Goal: Task Accomplishment & Management: Manage account settings

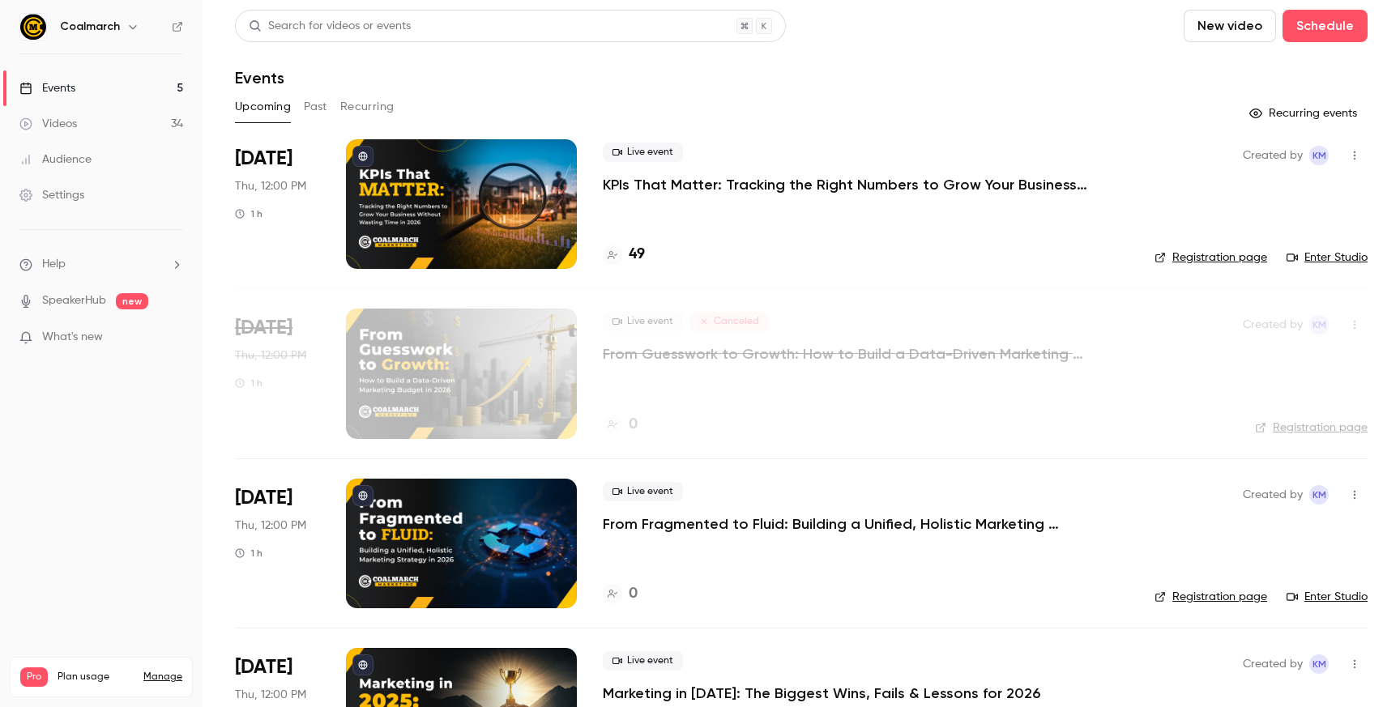
click at [1341, 256] on link "Enter Studio" at bounding box center [1326, 257] width 81 height 16
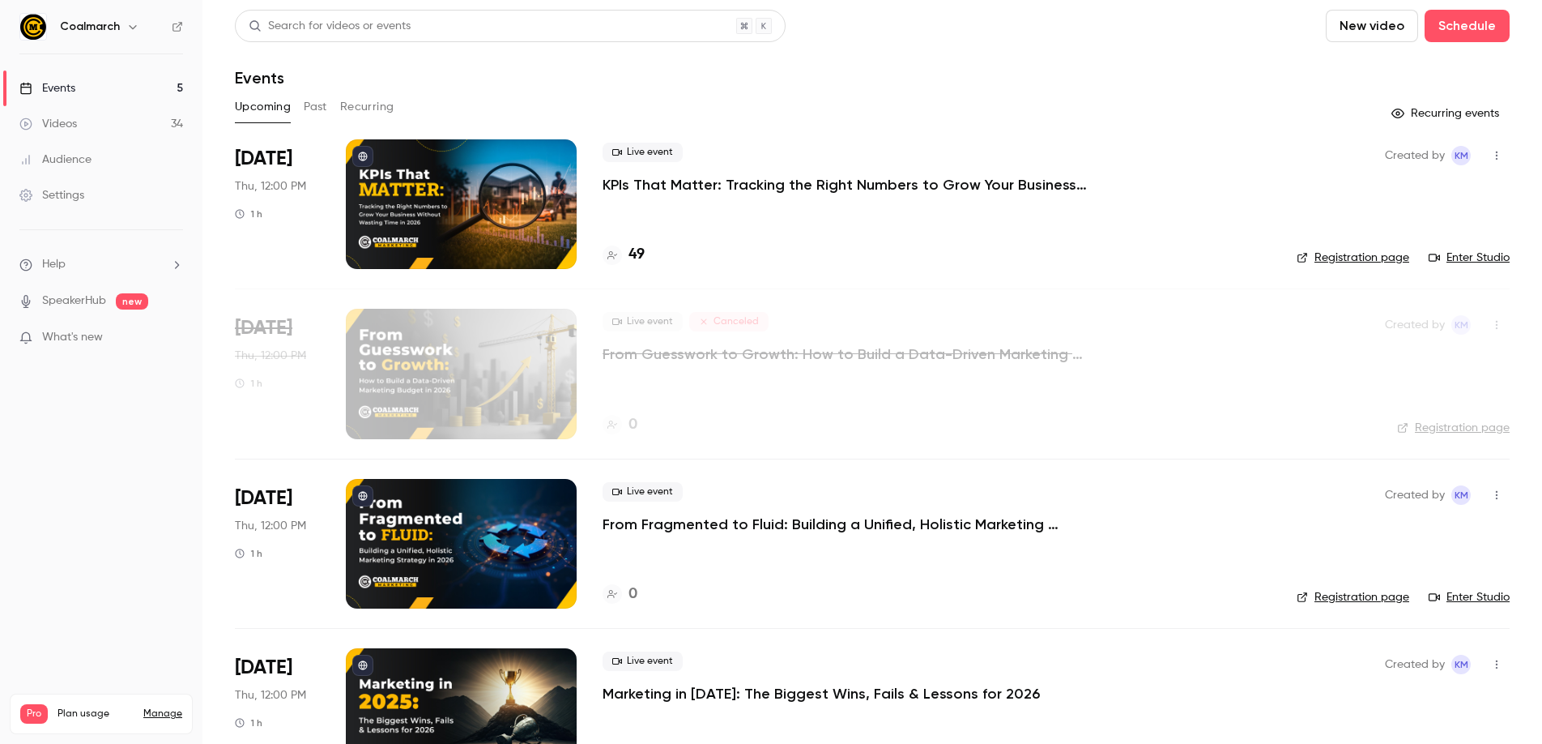
click at [654, 185] on p "KPIs That Matter: Tracking the Right Numbers to Grow Your Business Without Wast…" at bounding box center [846, 184] width 486 height 19
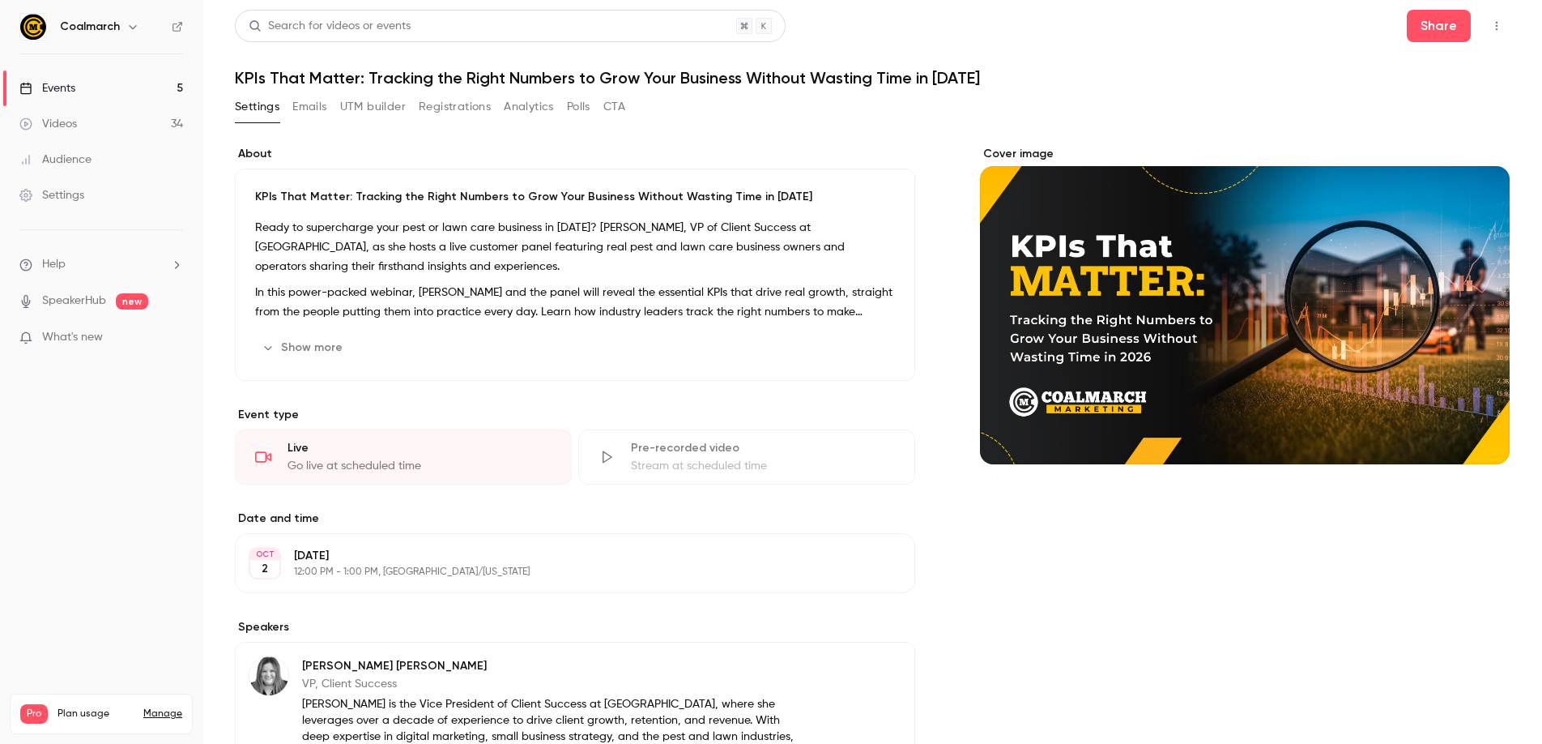
click at [523, 109] on button "Analytics" at bounding box center [529, 107] width 50 height 26
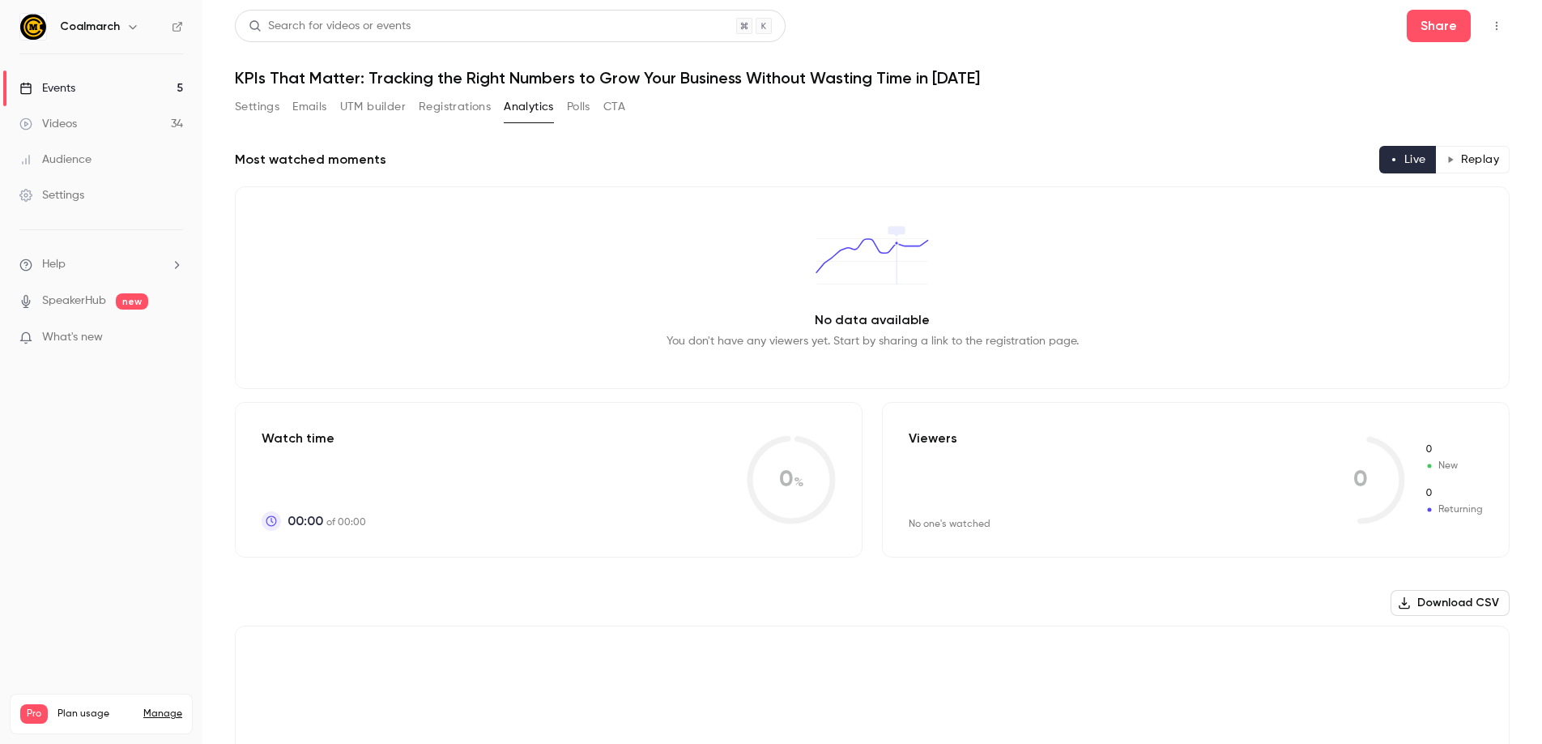
click at [584, 107] on button "Polls" at bounding box center [578, 107] width 23 height 26
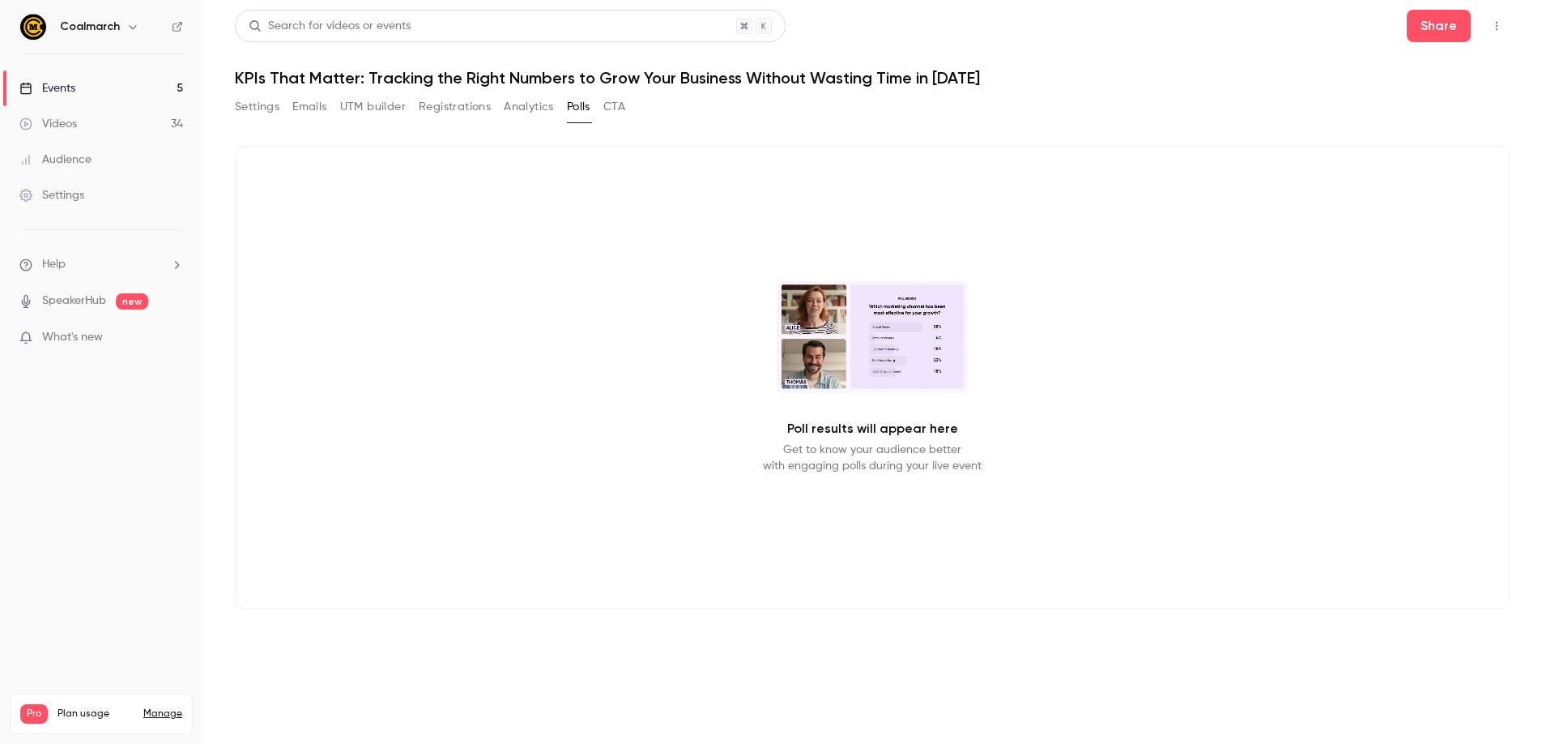
click at [83, 208] on link "Settings" at bounding box center [101, 195] width 202 height 36
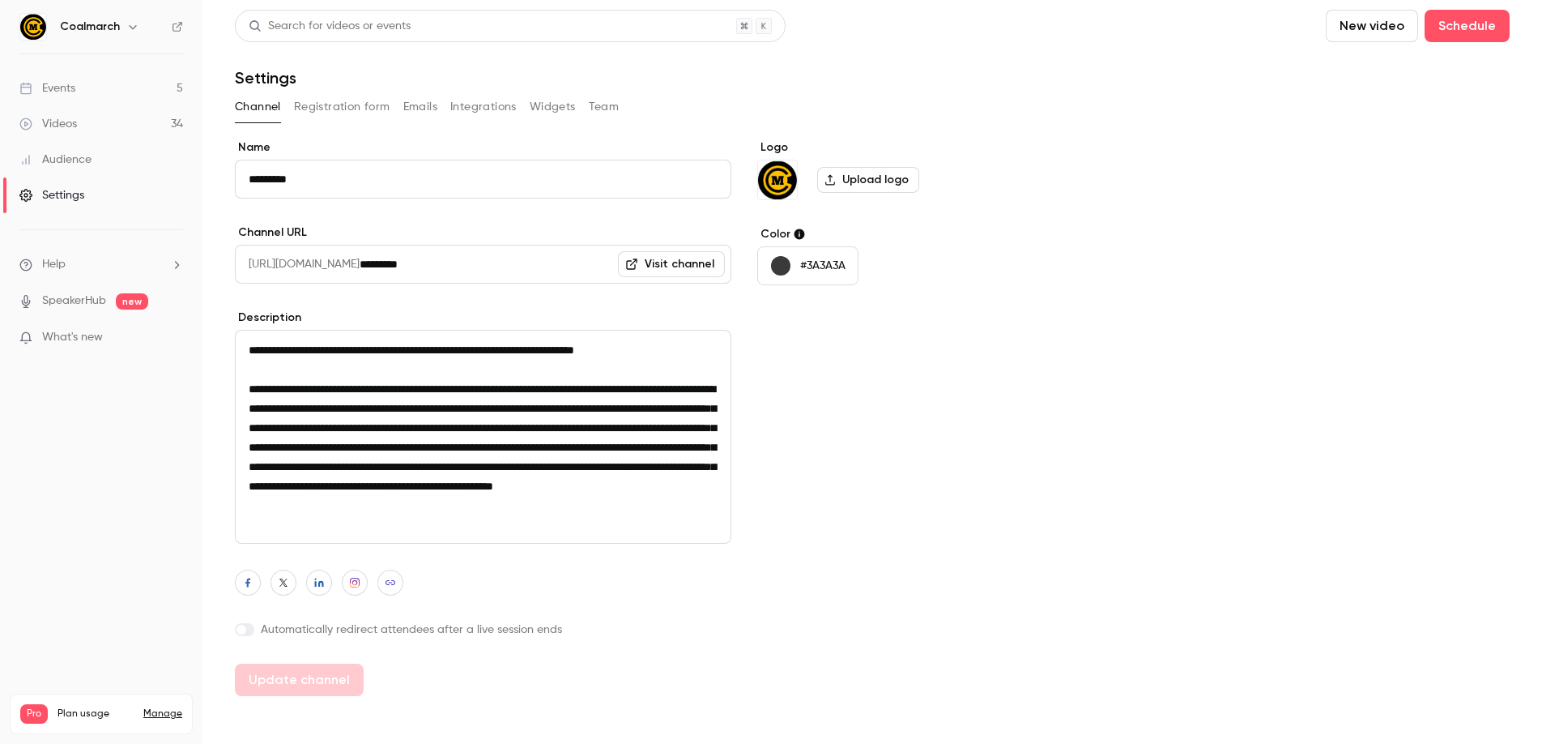
click at [80, 88] on link "Events 5" at bounding box center [101, 88] width 202 height 36
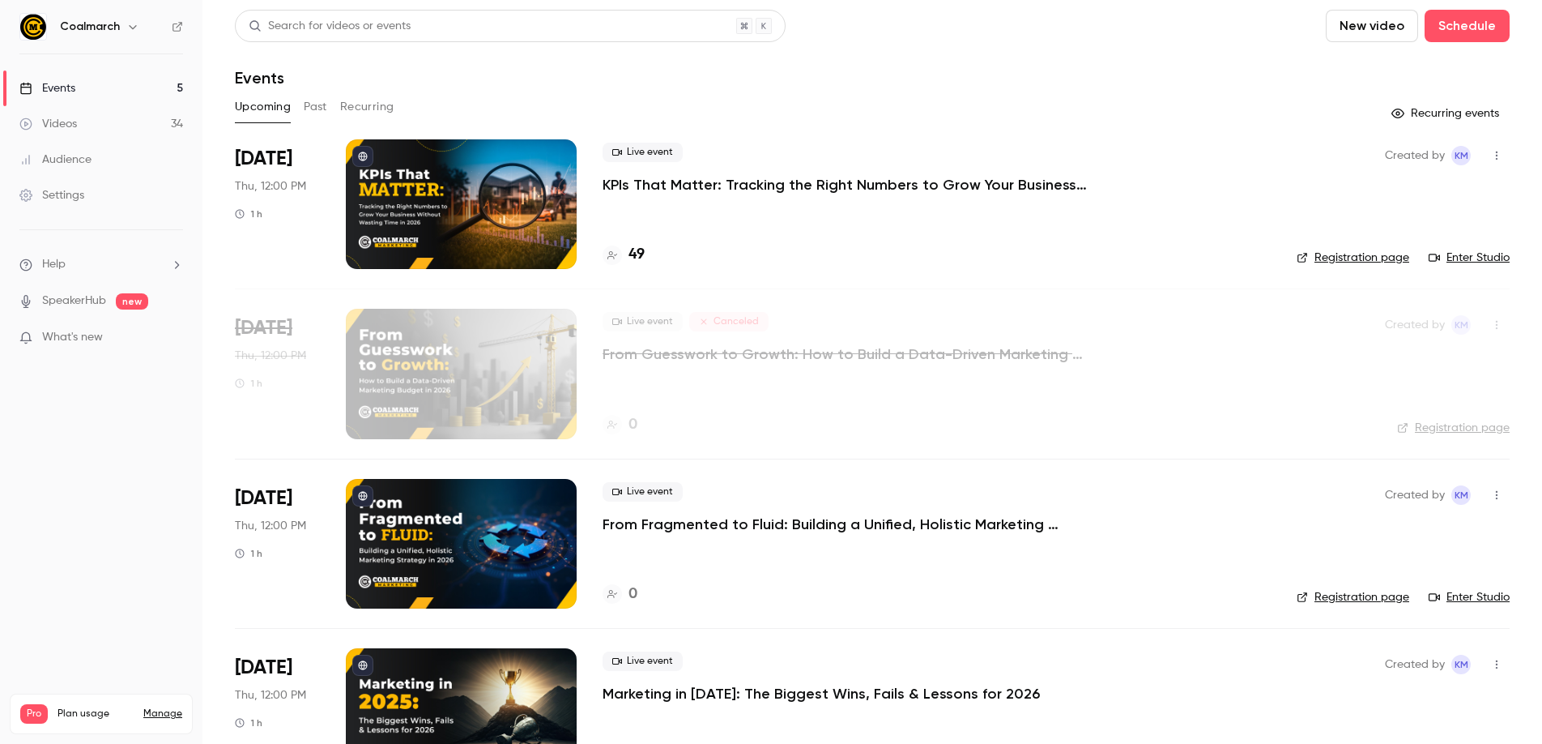
click at [636, 184] on p "KPIs That Matter: Tracking the Right Numbers to Grow Your Business Without Wast…" at bounding box center [846, 184] width 486 height 19
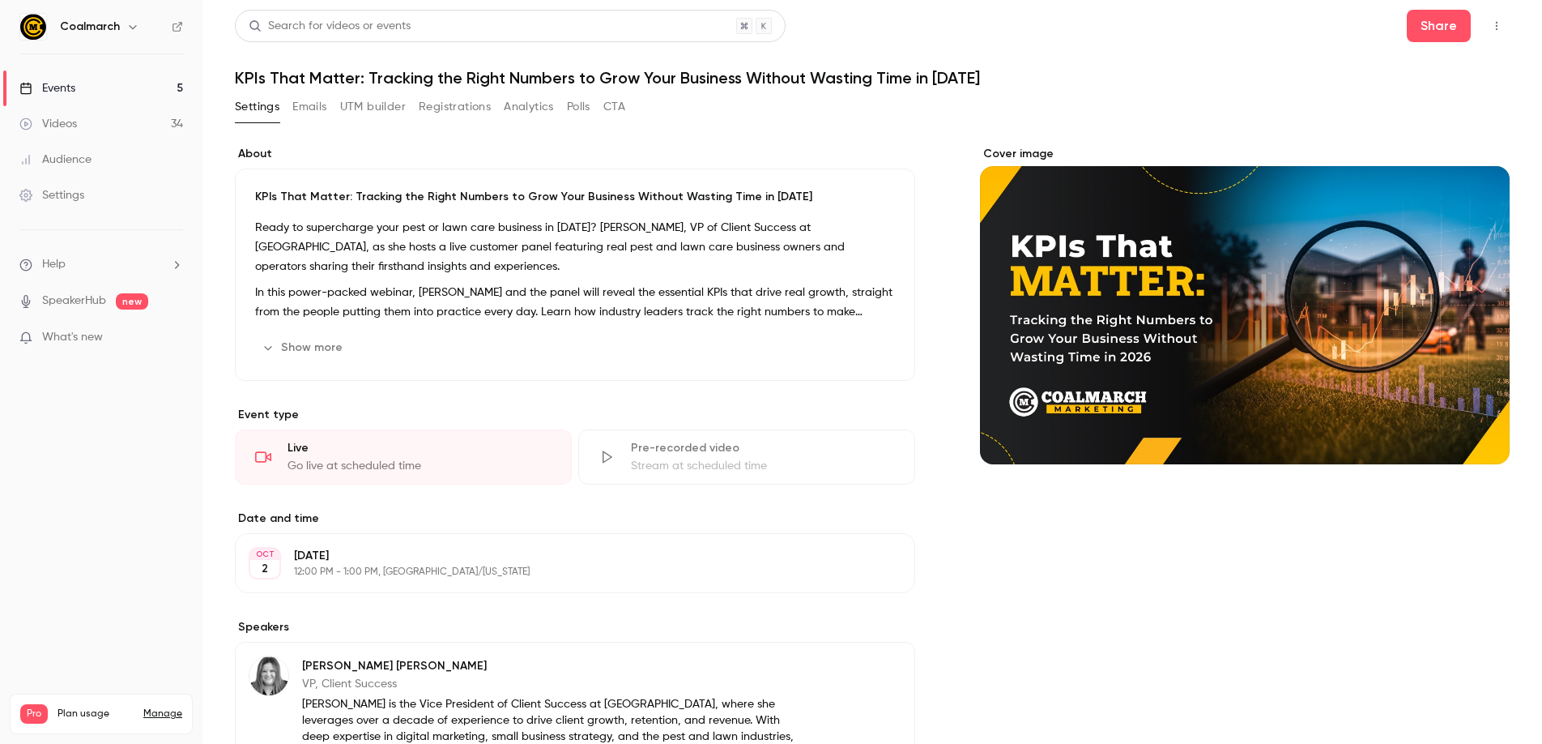
click at [472, 105] on button "Registrations" at bounding box center [455, 107] width 72 height 26
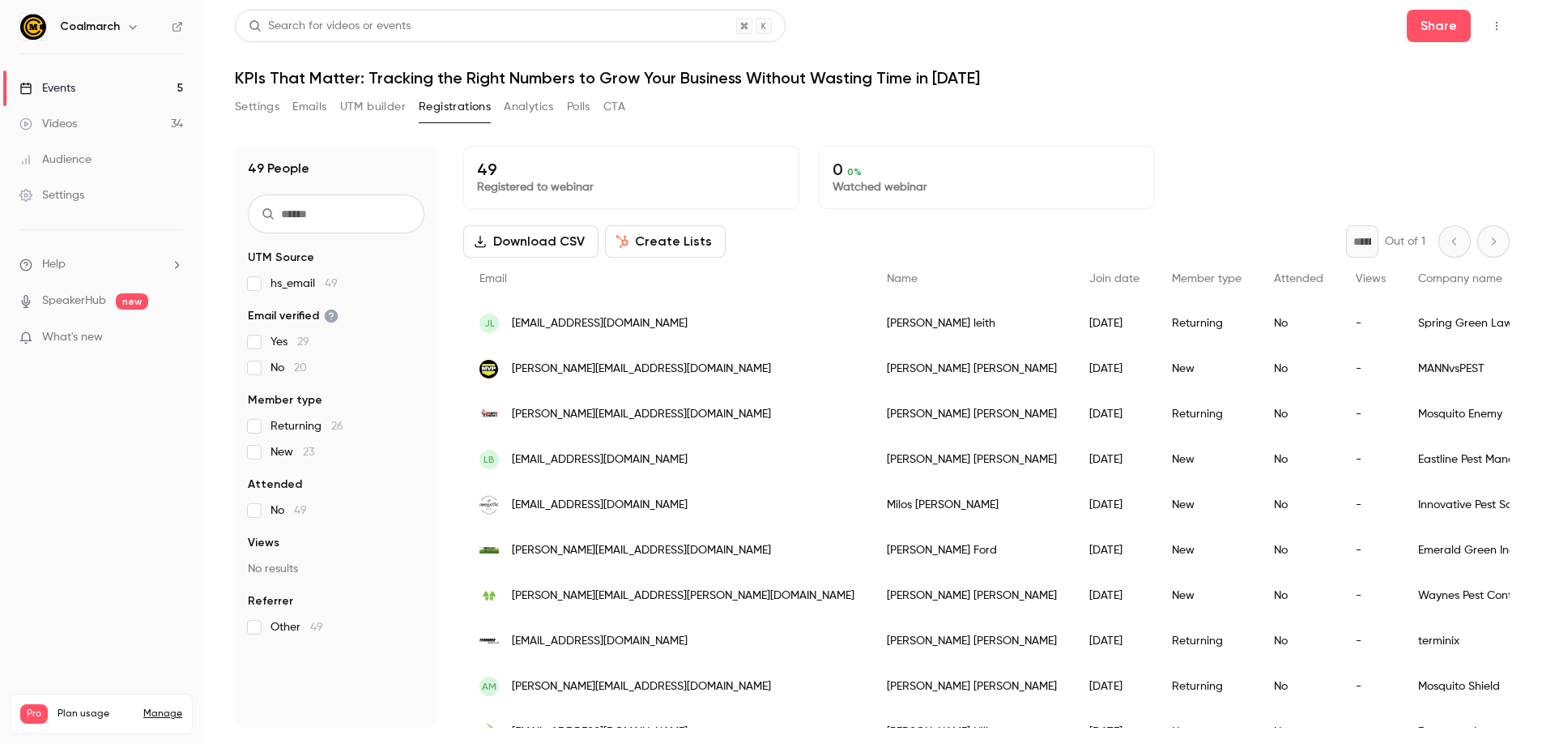
click at [535, 110] on button "Analytics" at bounding box center [529, 107] width 50 height 26
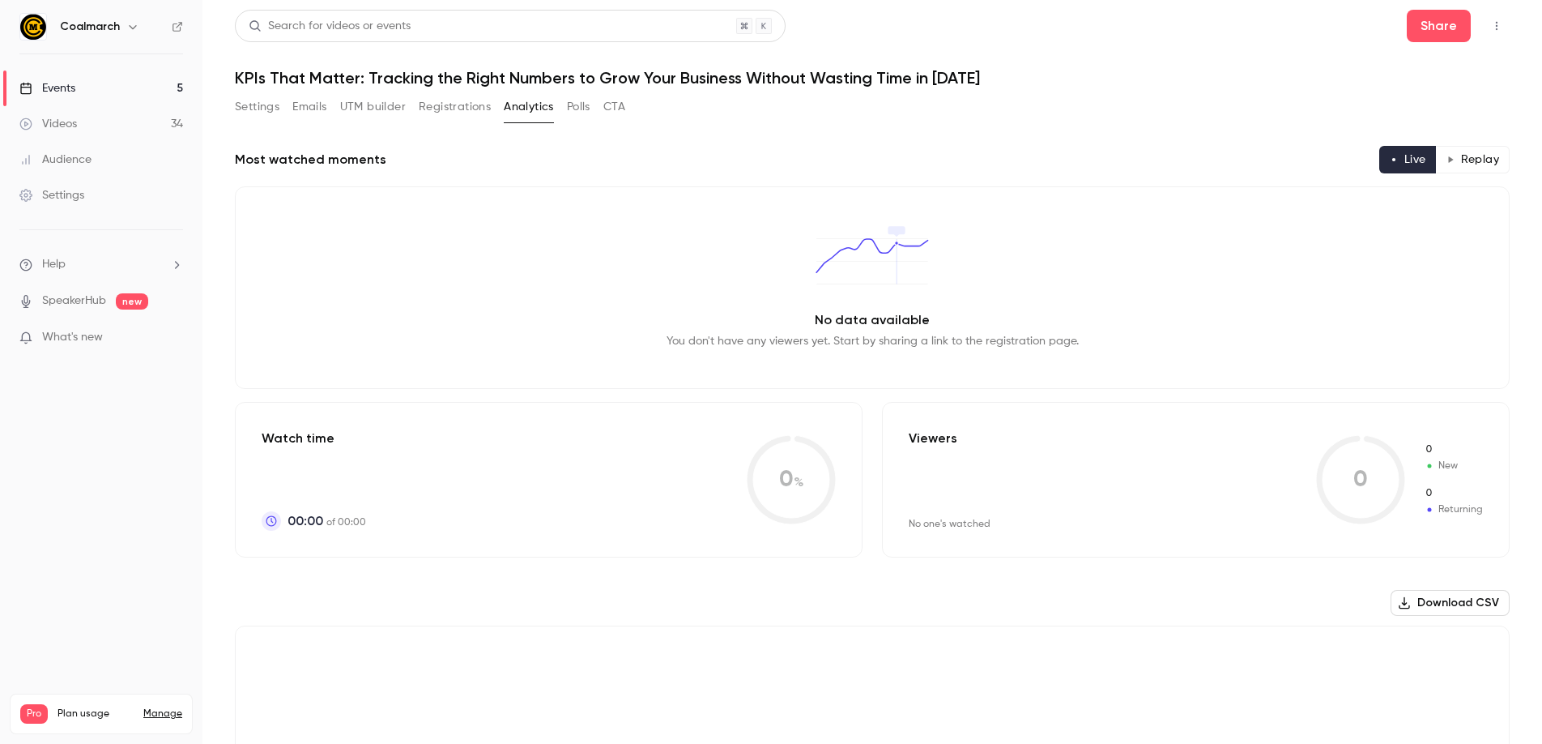
click at [918, 120] on div "Settings Emails UTM builder Registrations Analytics Polls CTA" at bounding box center [872, 110] width 1275 height 32
click at [586, 105] on button "Polls" at bounding box center [578, 107] width 23 height 26
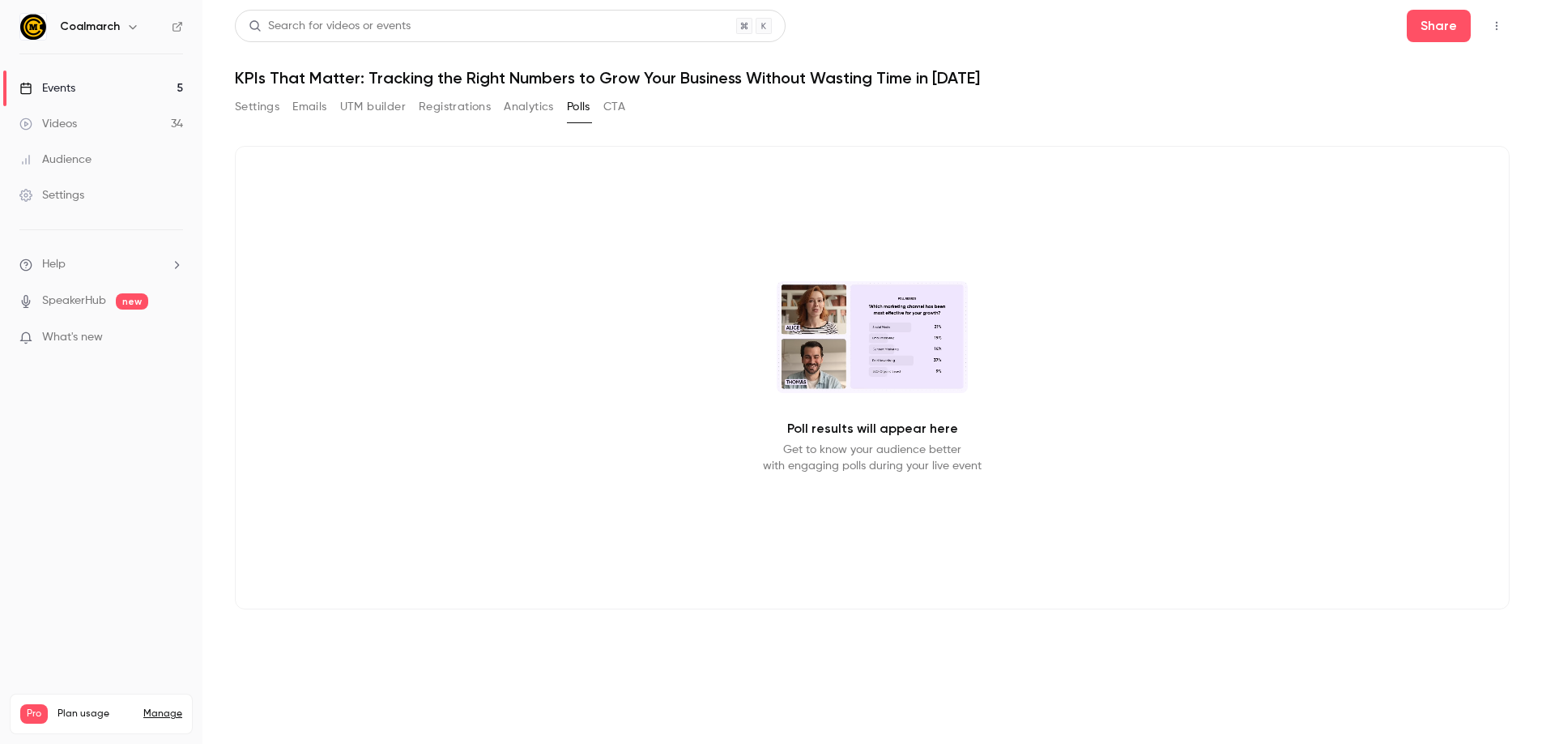
click at [616, 104] on button "CTA" at bounding box center [614, 107] width 22 height 26
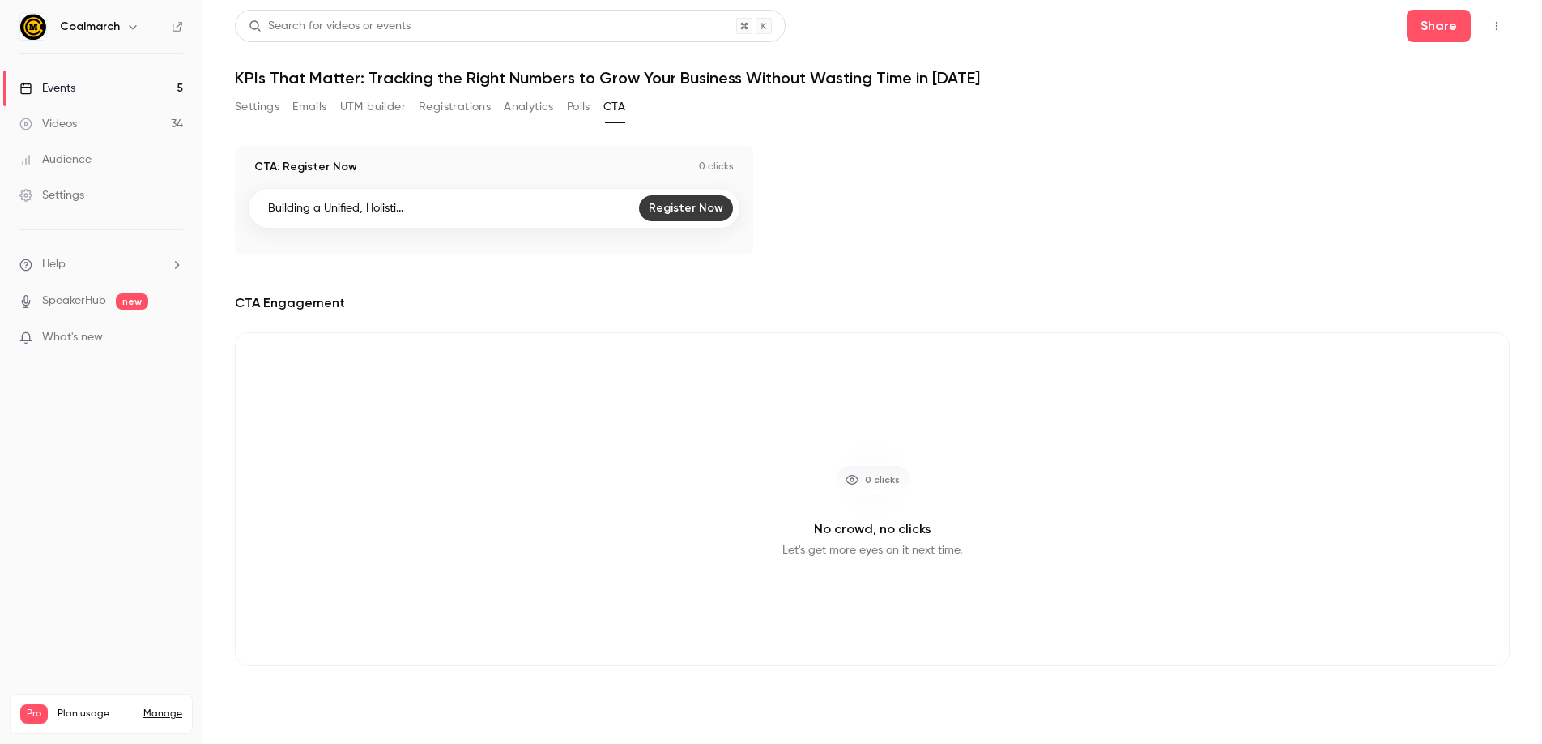
click at [373, 100] on button "UTM builder" at bounding box center [373, 107] width 66 height 26
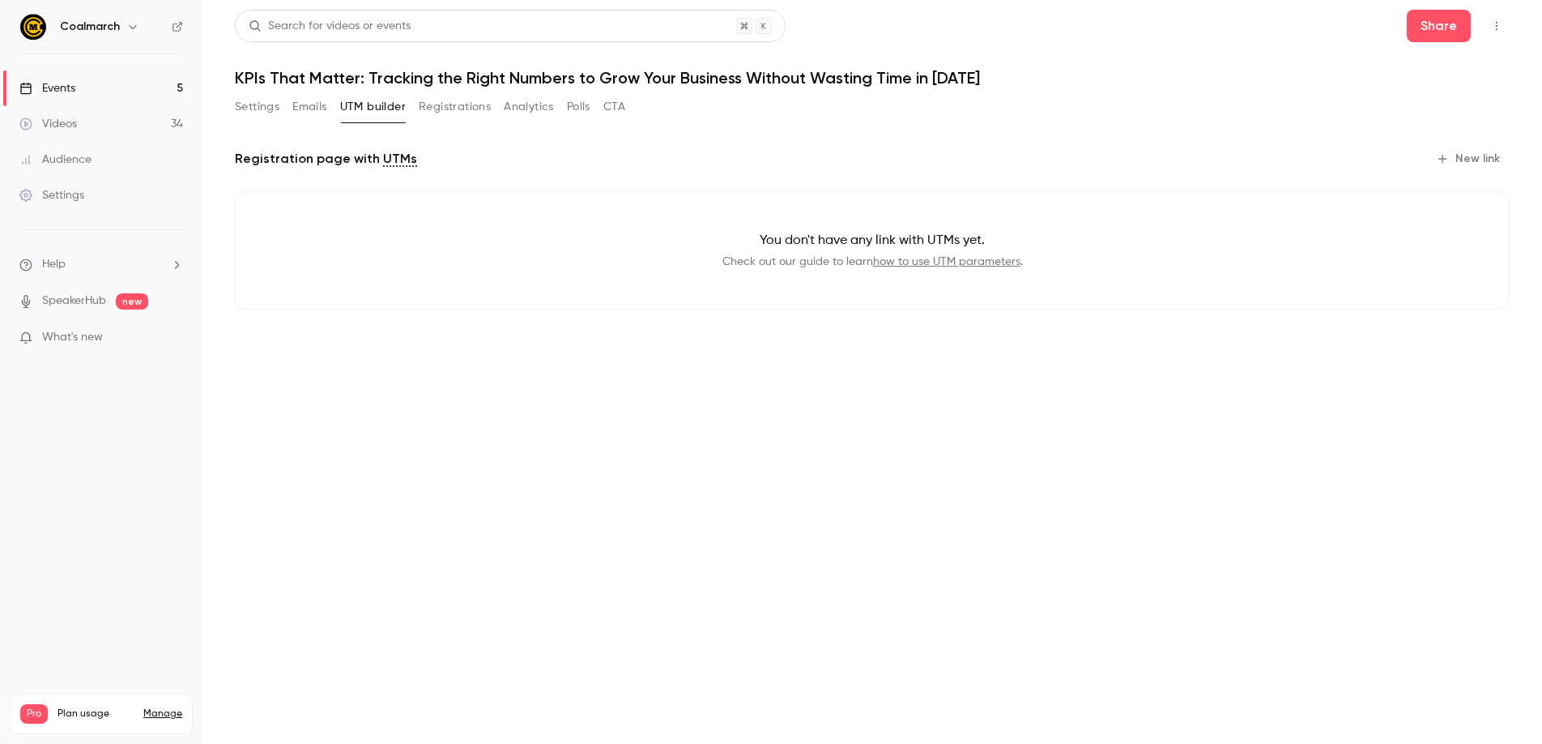
click at [300, 104] on button "Emails" at bounding box center [309, 107] width 34 height 26
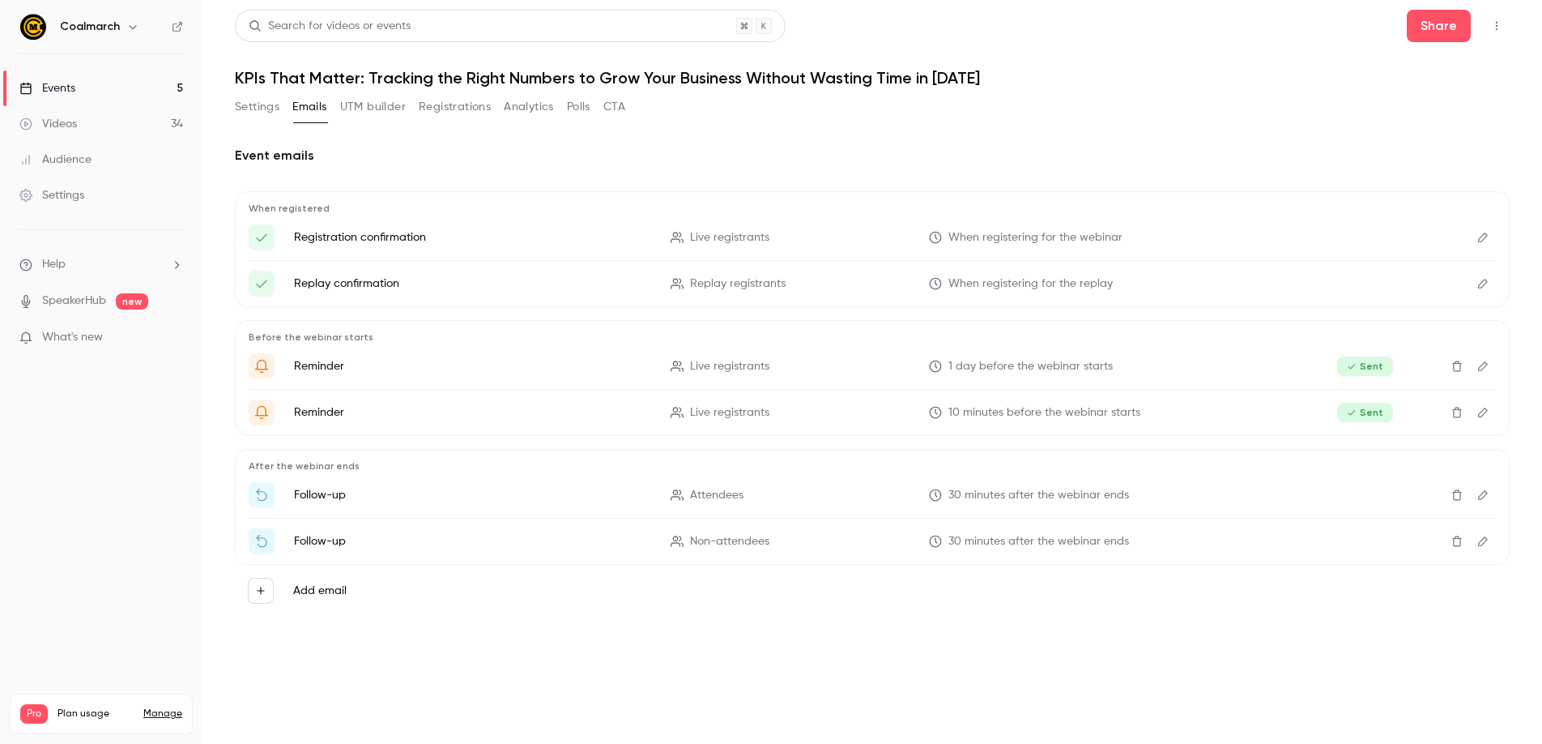
click at [262, 105] on button "Settings" at bounding box center [257, 107] width 45 height 26
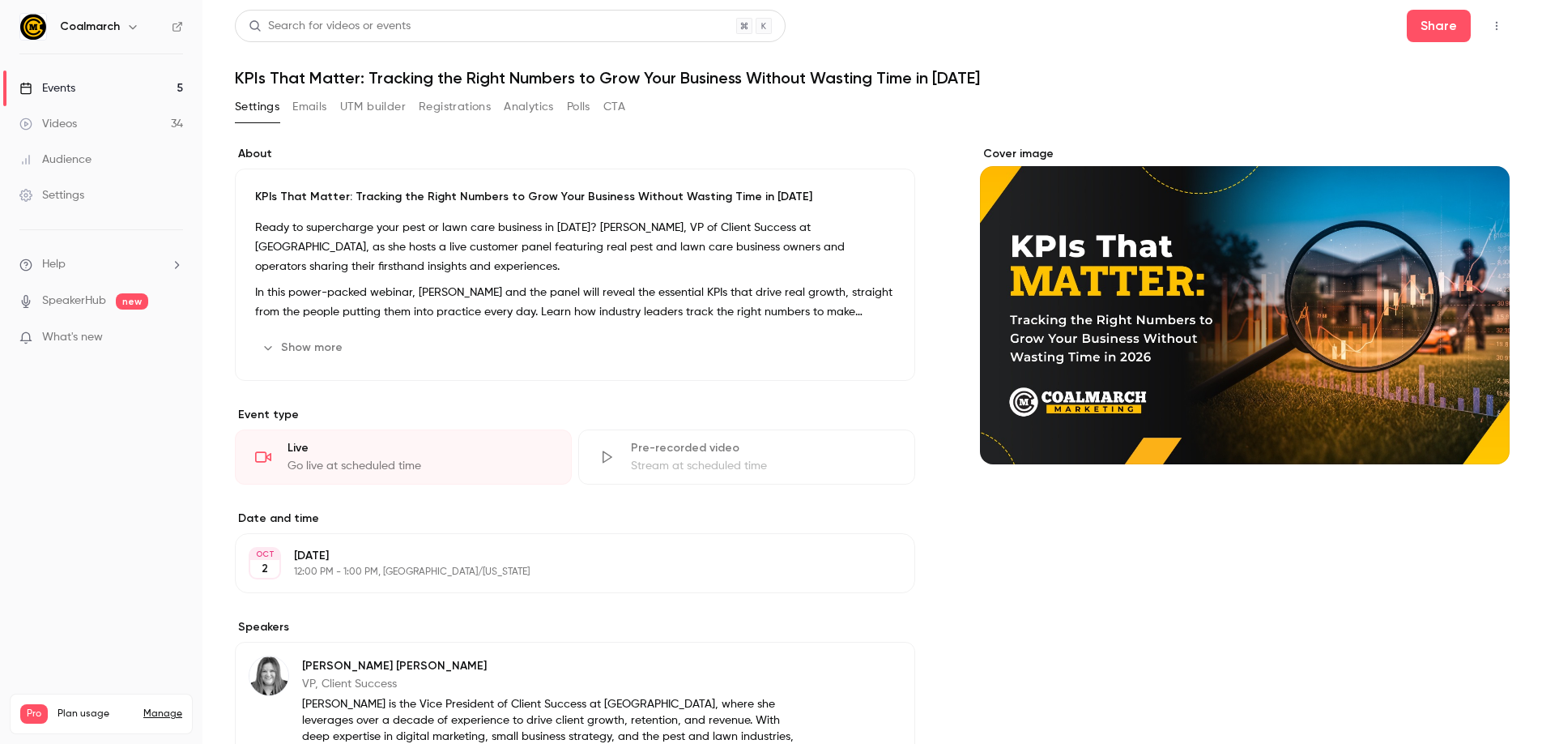
scroll to position [301, 0]
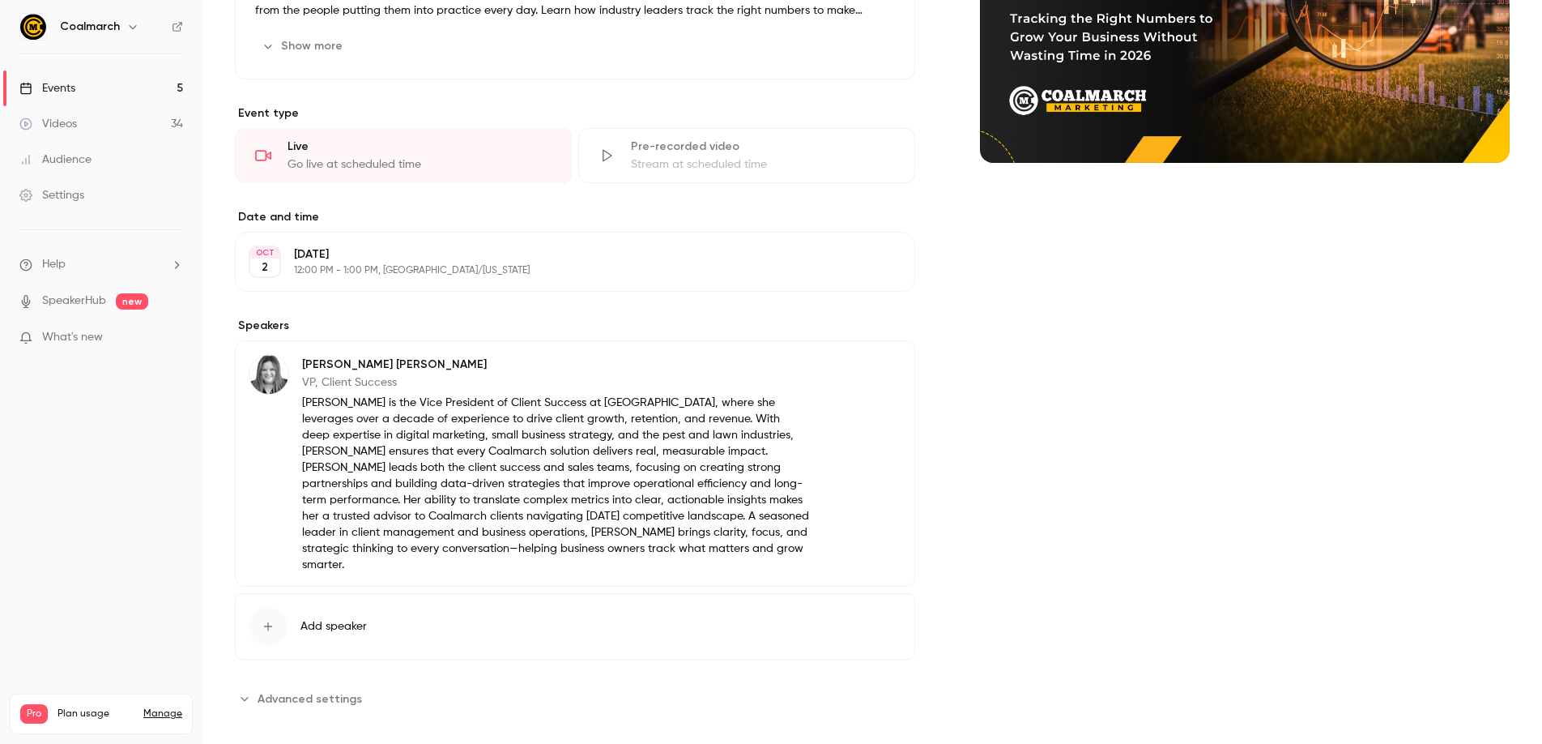
click at [280, 690] on span "Advanced settings" at bounding box center [310, 698] width 104 height 17
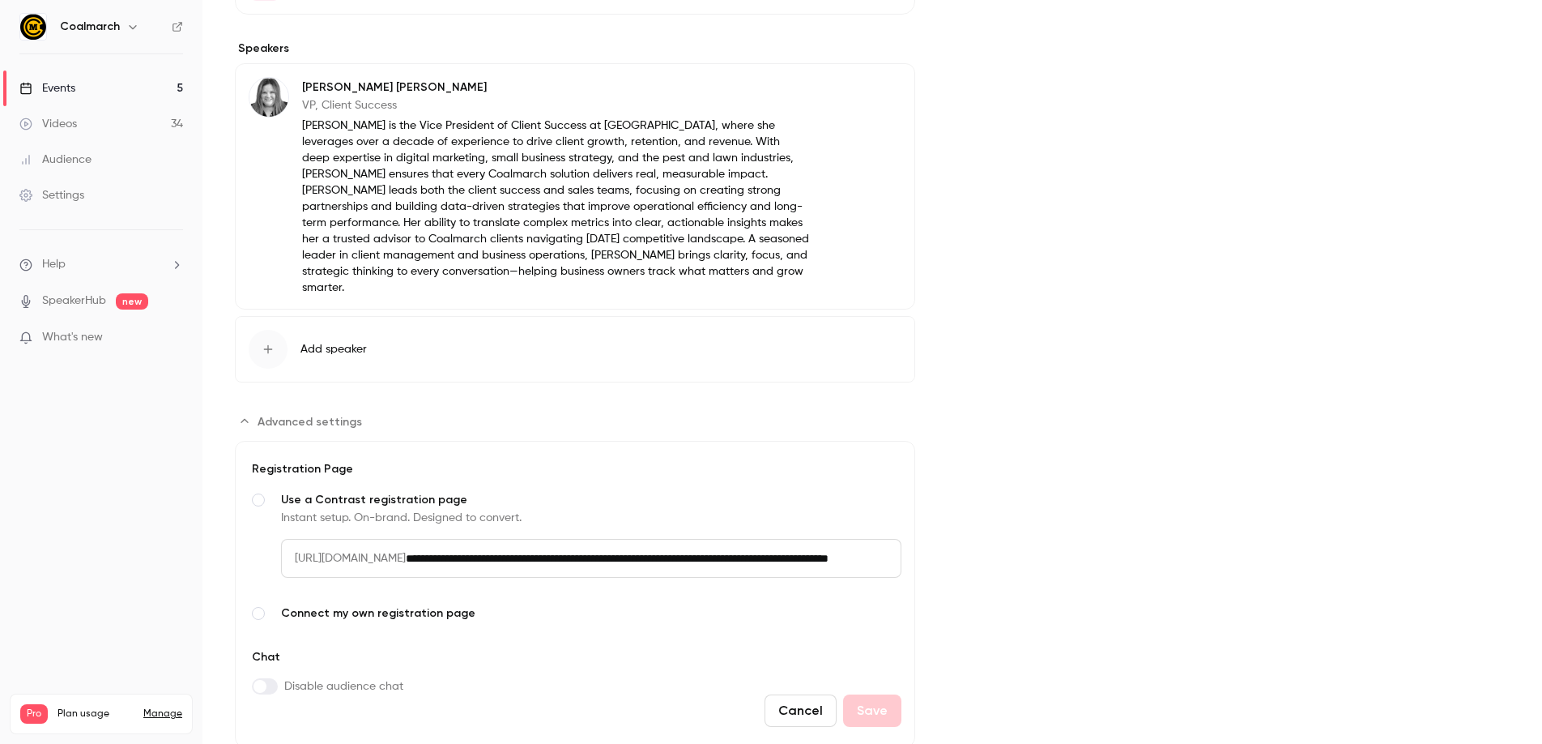
scroll to position [614, 0]
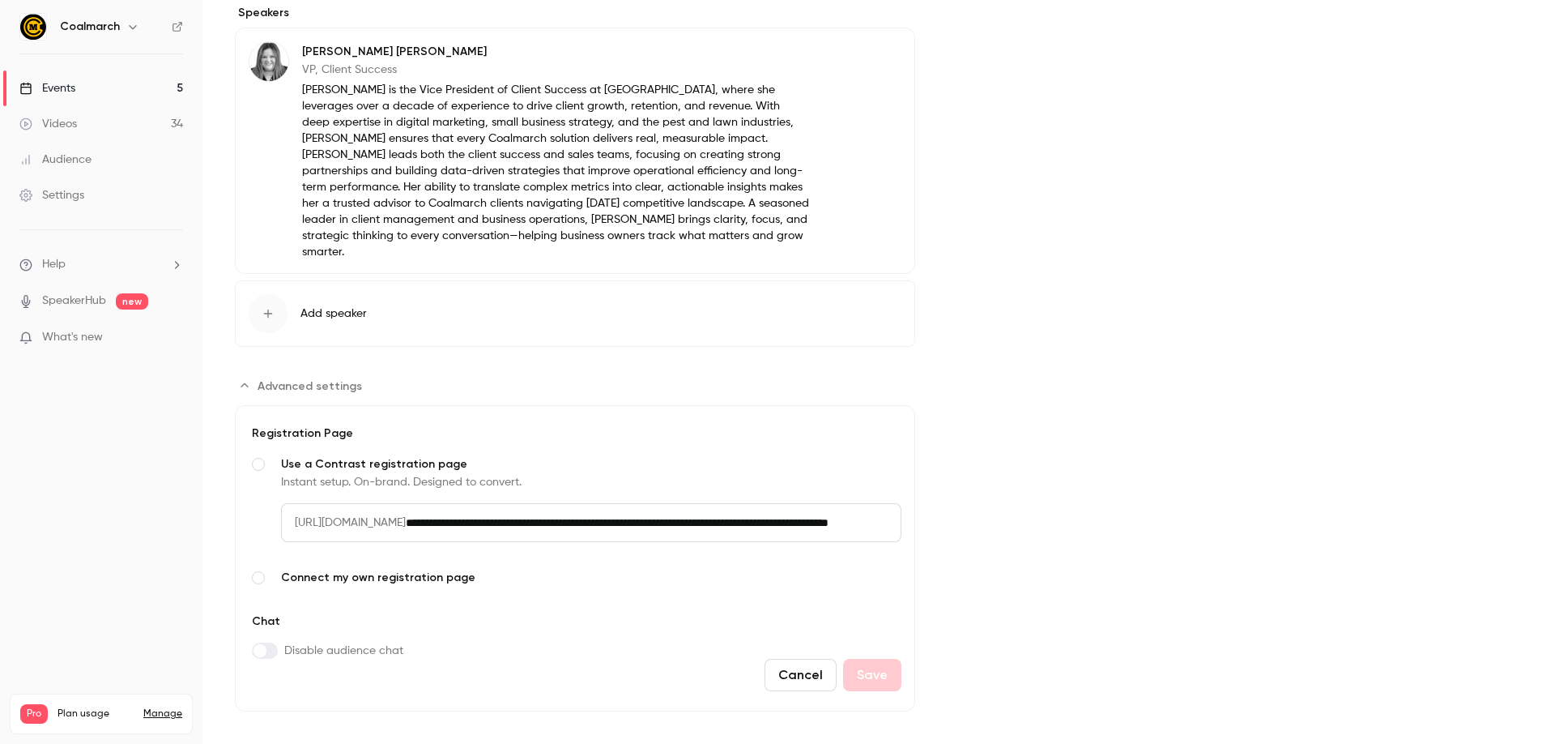
click at [275, 642] on label "Advanced settings" at bounding box center [265, 650] width 26 height 16
click at [263, 644] on span "Advanced settings" at bounding box center [269, 650] width 13 height 13
click at [272, 642] on label "Advanced settings" at bounding box center [265, 650] width 26 height 16
click at [886, 661] on button "Save" at bounding box center [872, 675] width 58 height 32
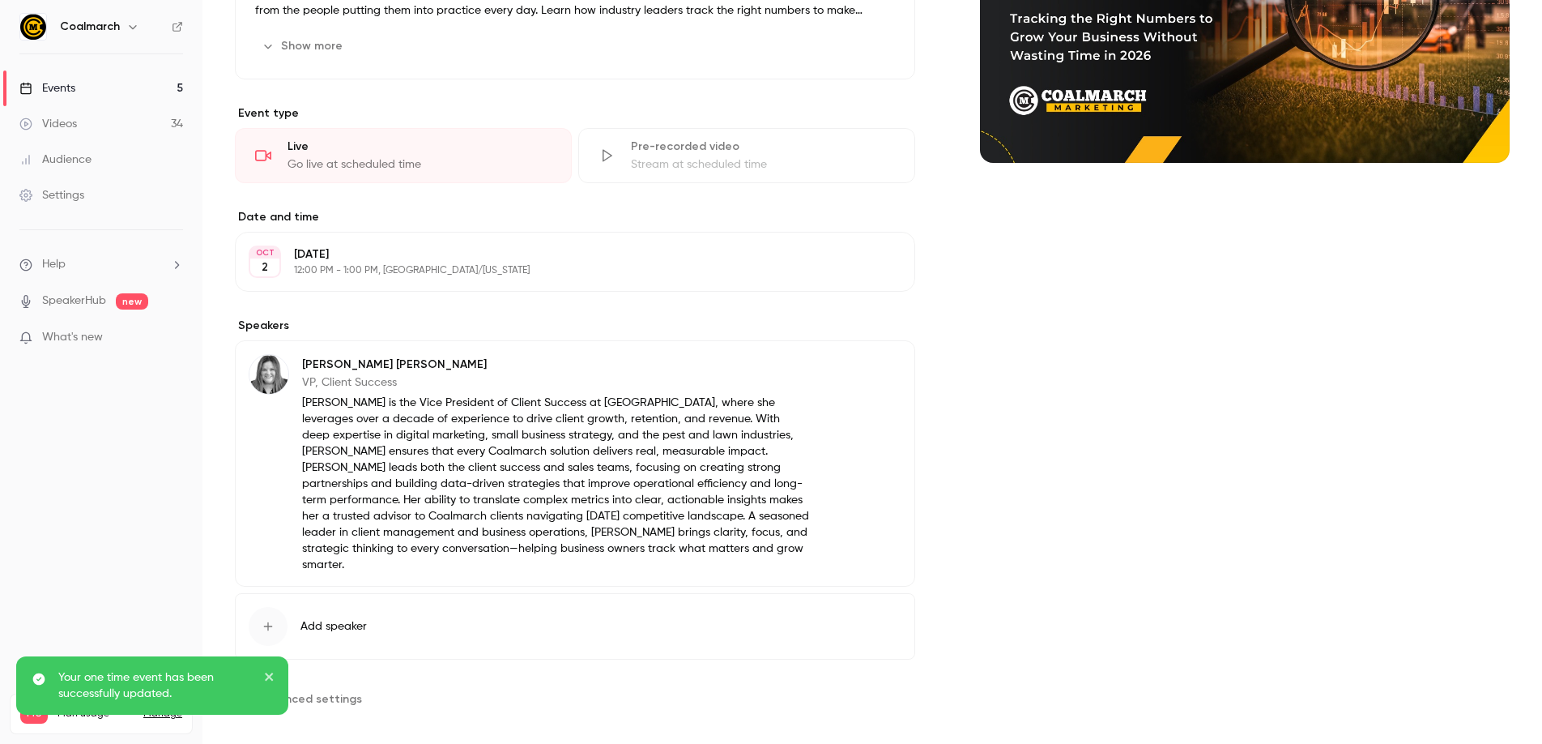
click at [158, 538] on nav "Coalmarch Events 5 Videos 34 Audience Settings Help SpeakerHub new What's new P…" at bounding box center [101, 372] width 202 height 744
click at [612, 664] on div "About KPIs That Matter: Tracking the Right Numbers to Grow Your Business Withou…" at bounding box center [575, 277] width 680 height 867
click at [103, 445] on nav "Coalmarch Events 5 Videos 34 Audience Settings Help SpeakerHub new What's new P…" at bounding box center [101, 372] width 202 height 744
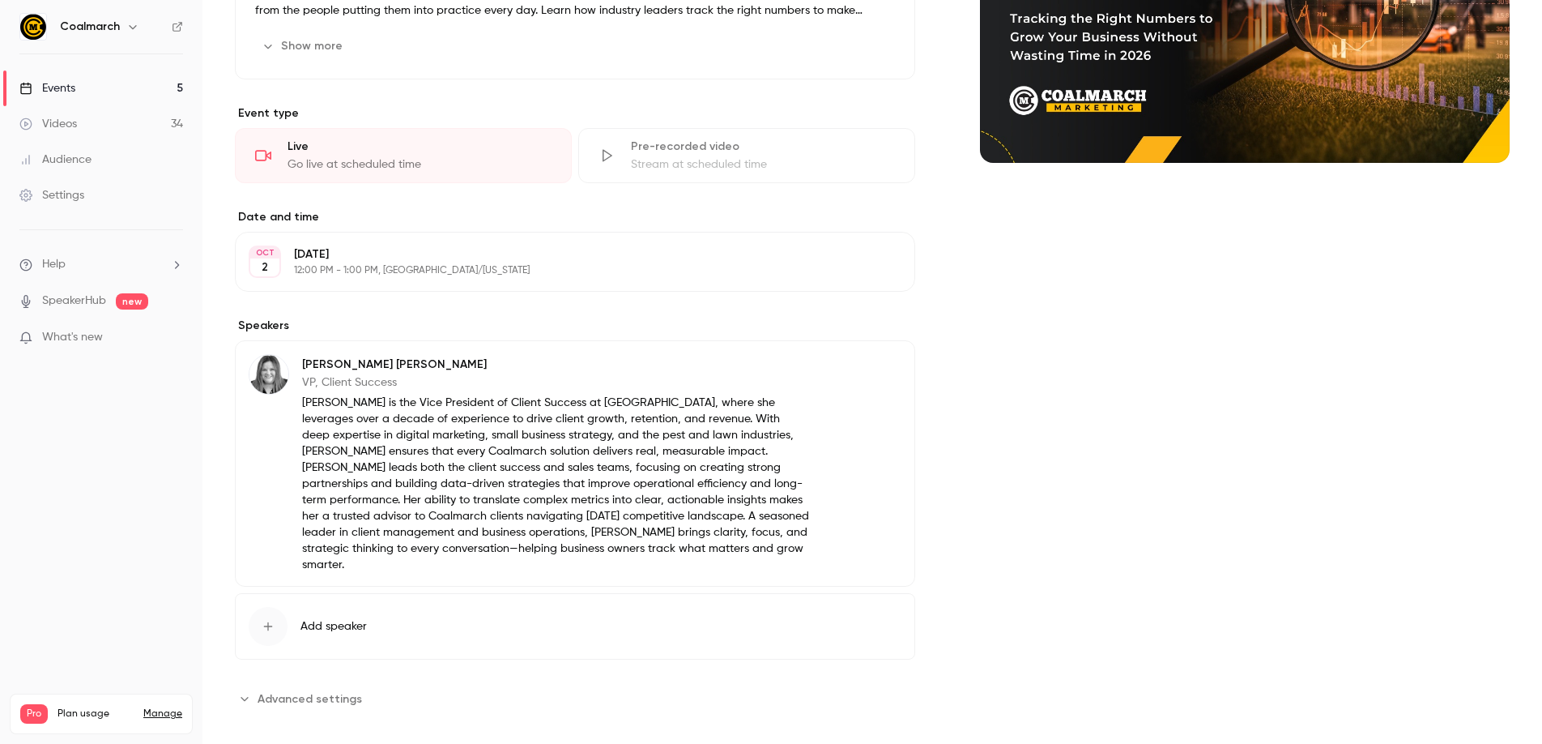
click at [339, 690] on span "Advanced settings" at bounding box center [310, 698] width 104 height 17
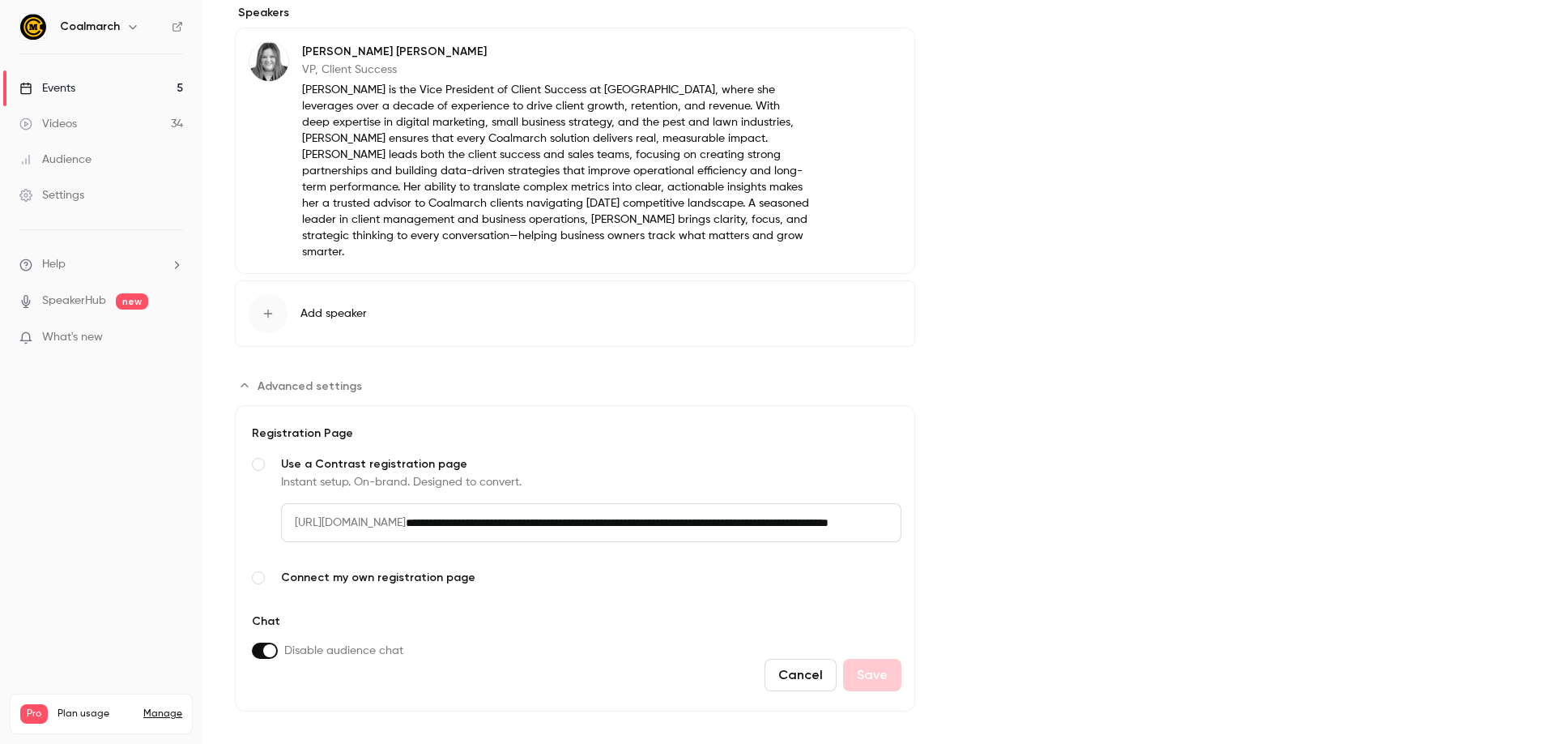
click at [293, 659] on div "Cancel Save" at bounding box center [575, 675] width 653 height 32
click at [341, 679] on form "**********" at bounding box center [575, 558] width 680 height 306
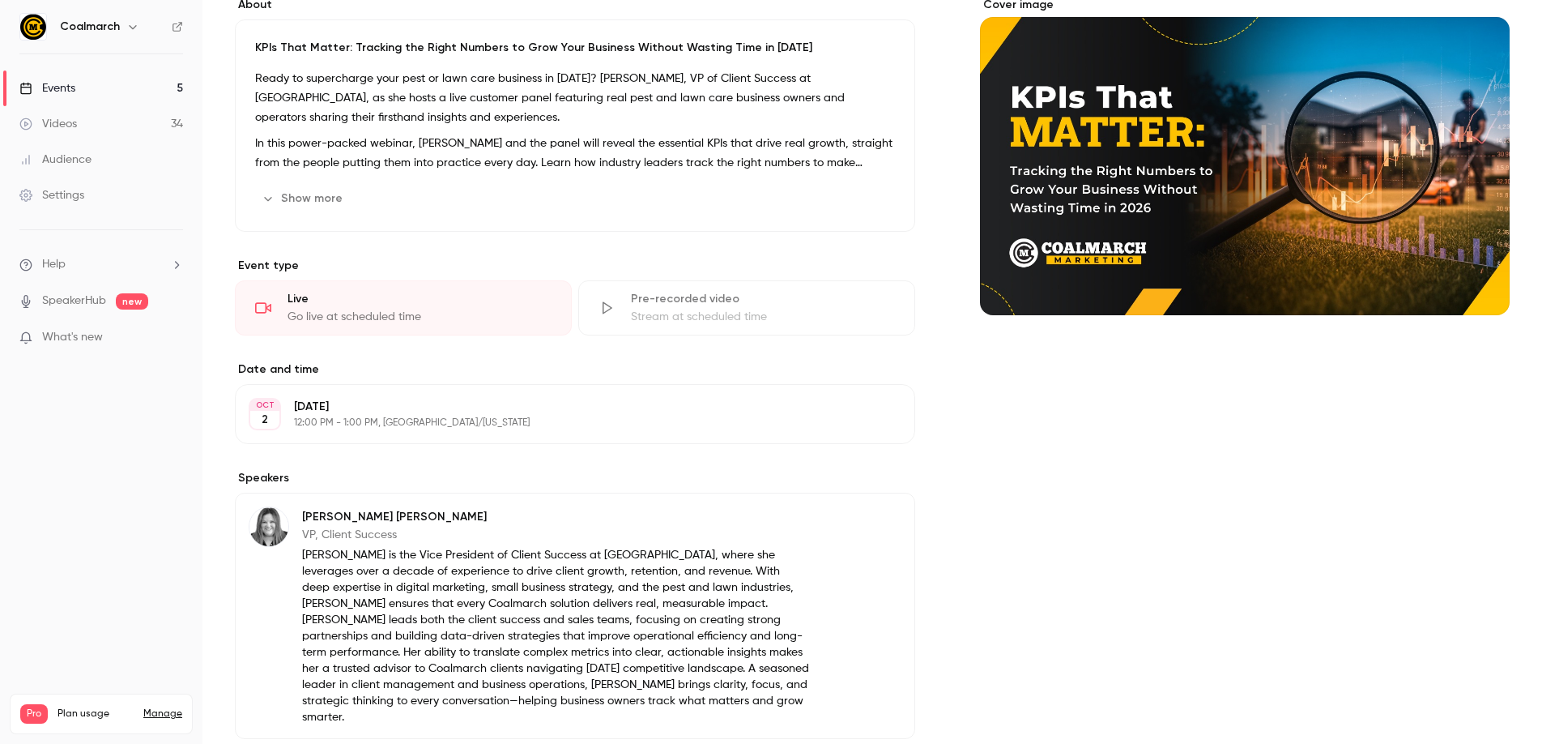
scroll to position [0, 0]
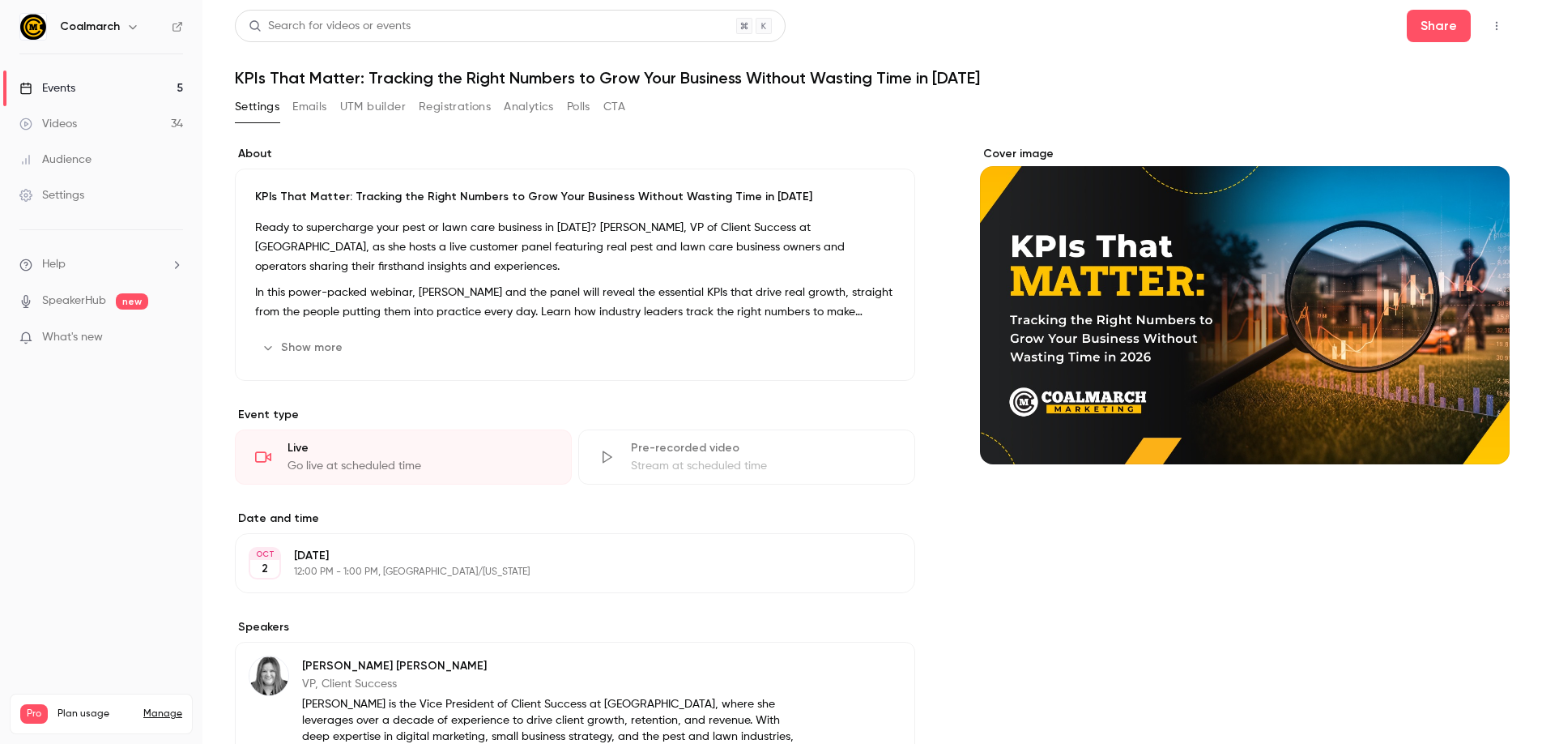
click at [705, 108] on div "Settings Emails UTM builder Registrations Analytics Polls CTA" at bounding box center [872, 110] width 1275 height 32
click at [960, 45] on header "Search for videos or events Share KPIs That Matter: Tracking the Right Numbers …" at bounding box center [872, 49] width 1275 height 78
click at [65, 75] on link "Events 5" at bounding box center [101, 88] width 202 height 36
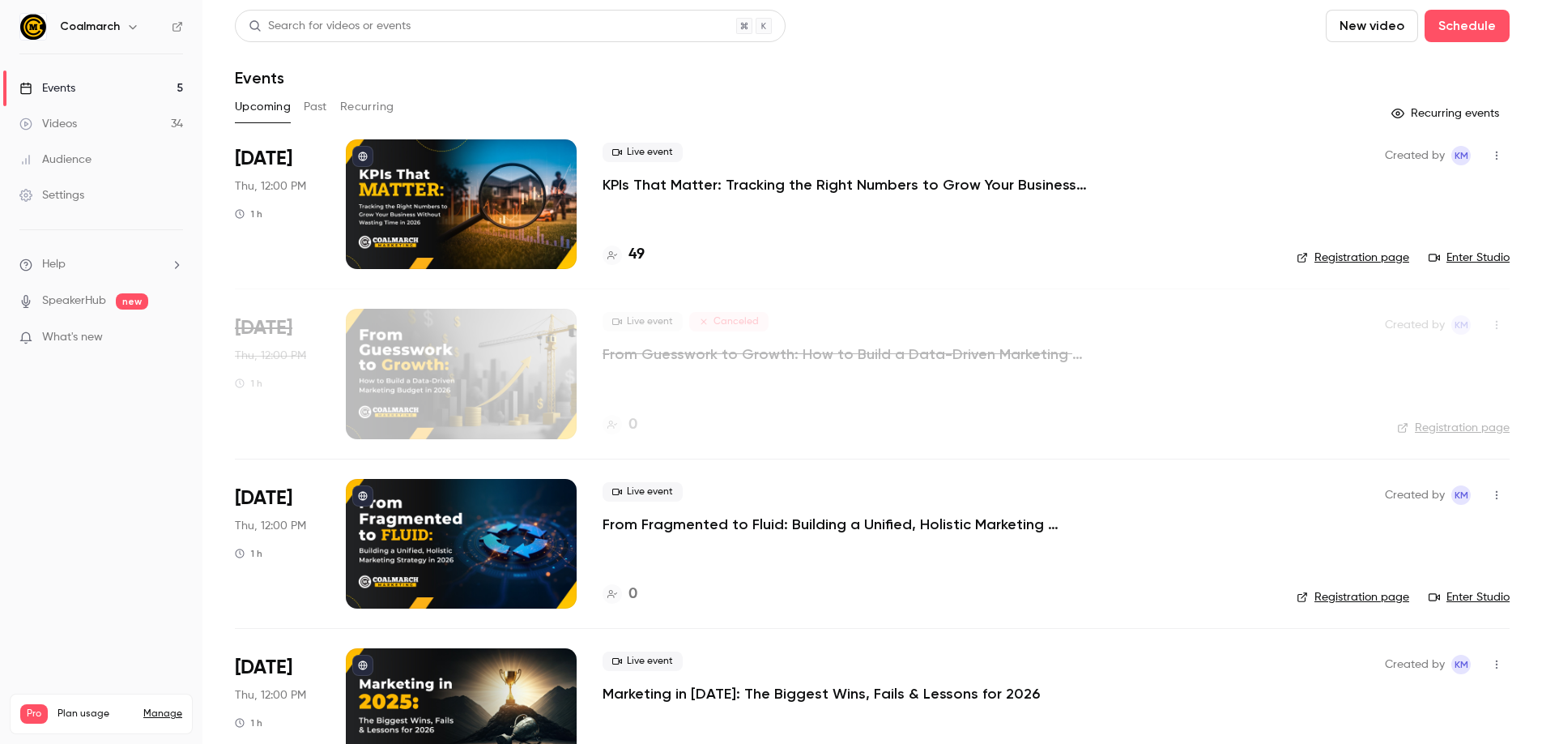
click at [250, 107] on button "Upcoming" at bounding box center [263, 107] width 56 height 26
click at [633, 258] on h4 "49" at bounding box center [637, 255] width 16 height 22
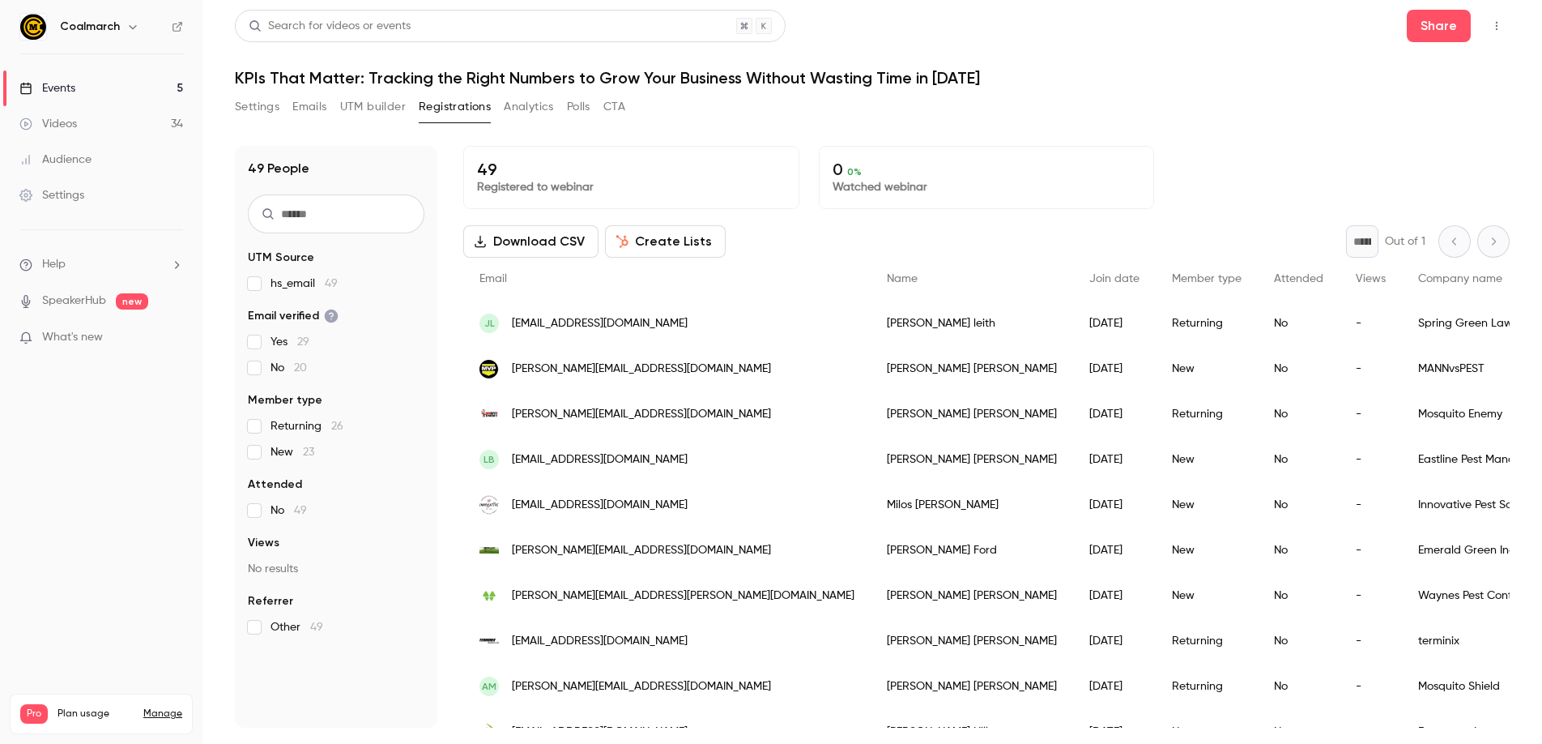
click at [532, 104] on button "Analytics" at bounding box center [529, 107] width 50 height 26
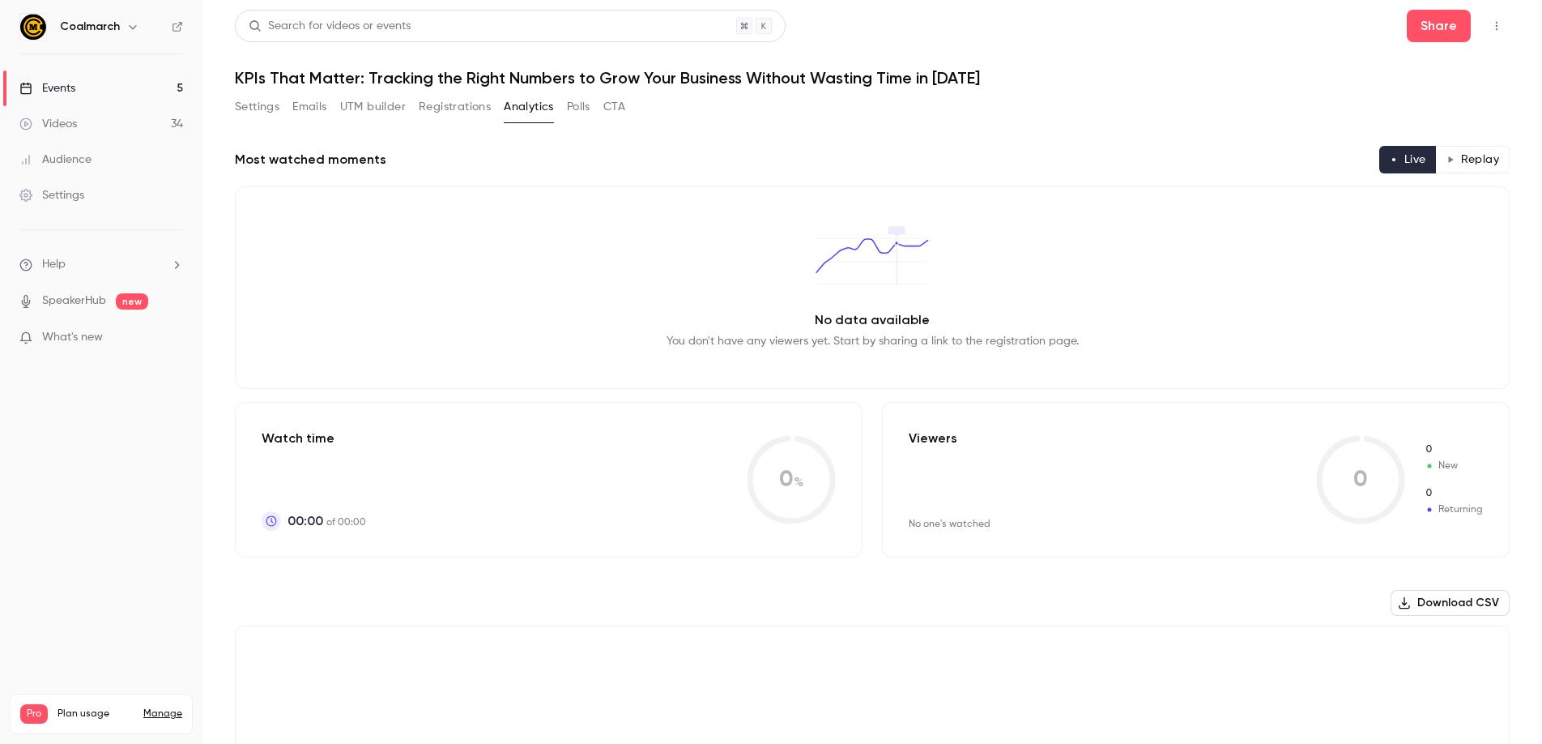
click at [578, 104] on button "Polls" at bounding box center [578, 107] width 23 height 26
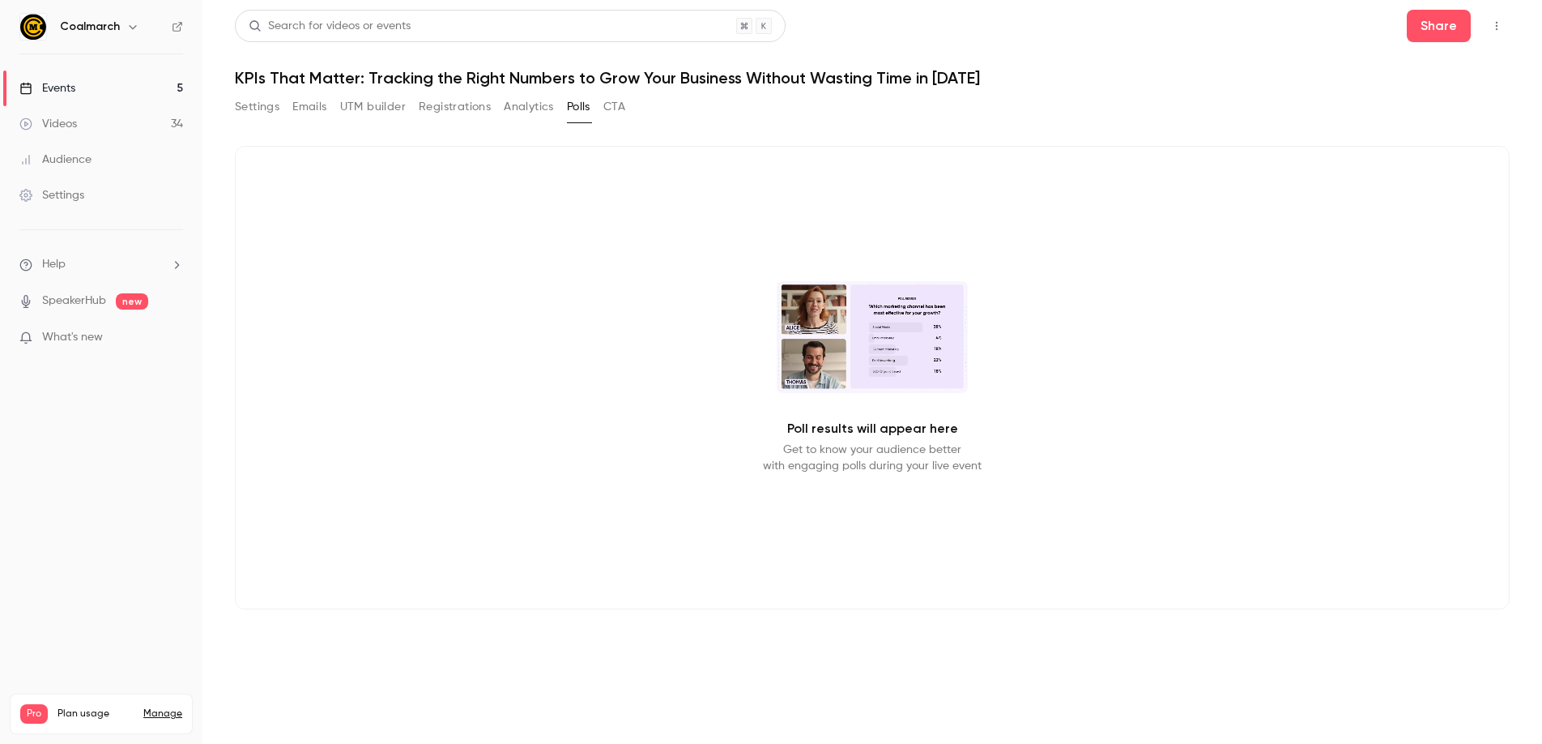
click at [238, 104] on button "Settings" at bounding box center [257, 107] width 45 height 26
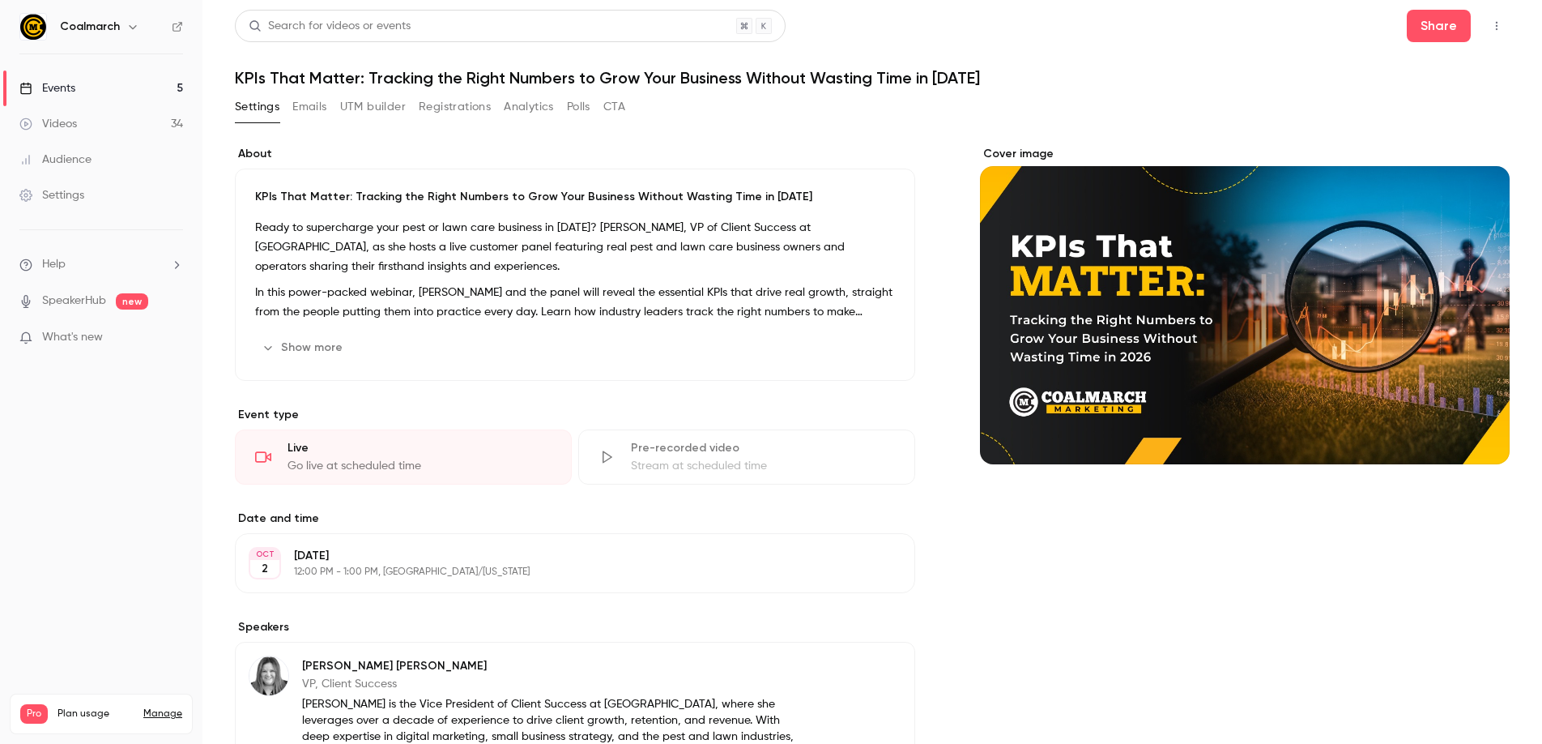
scroll to position [301, 0]
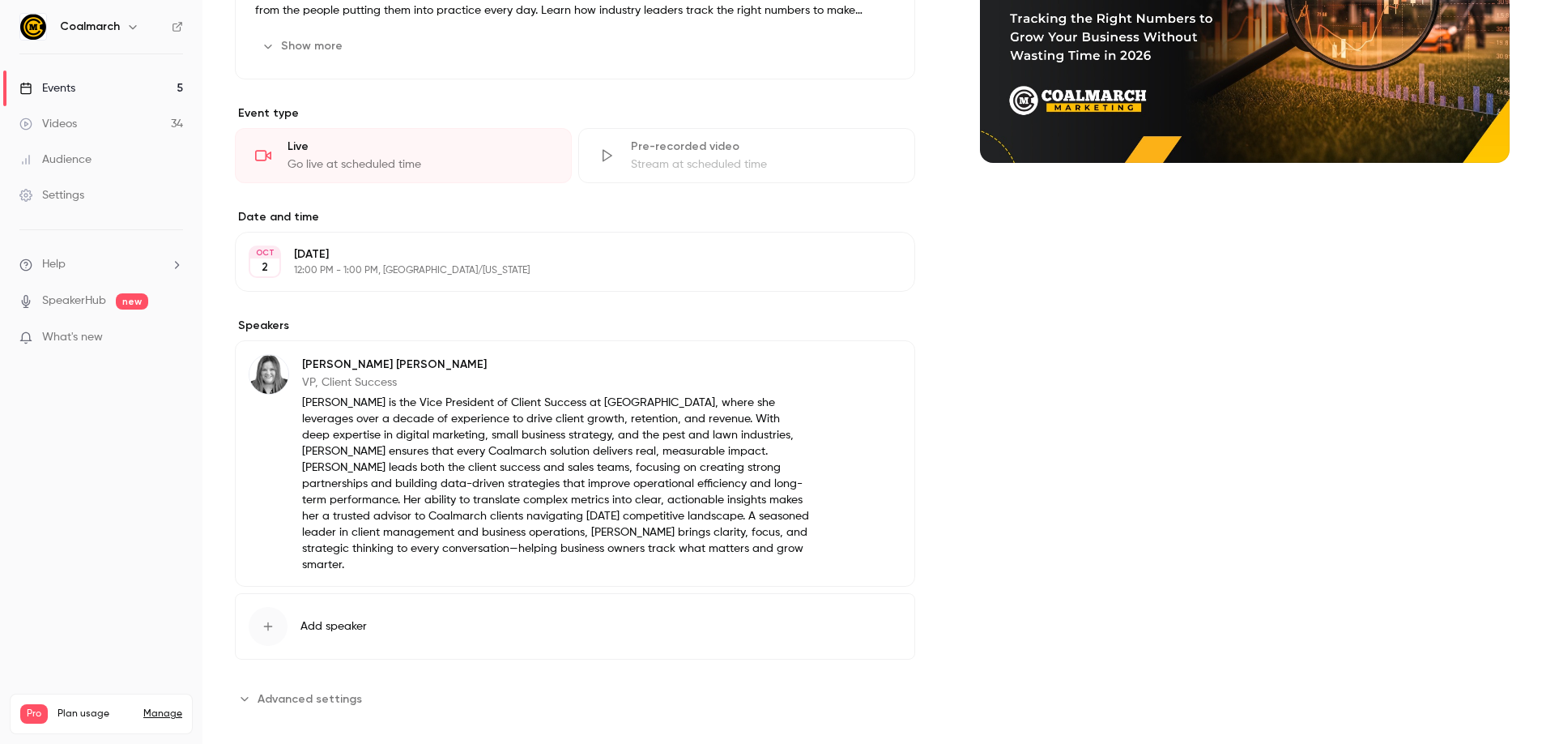
click at [282, 685] on button "Advanced settings" at bounding box center [303, 698] width 137 height 26
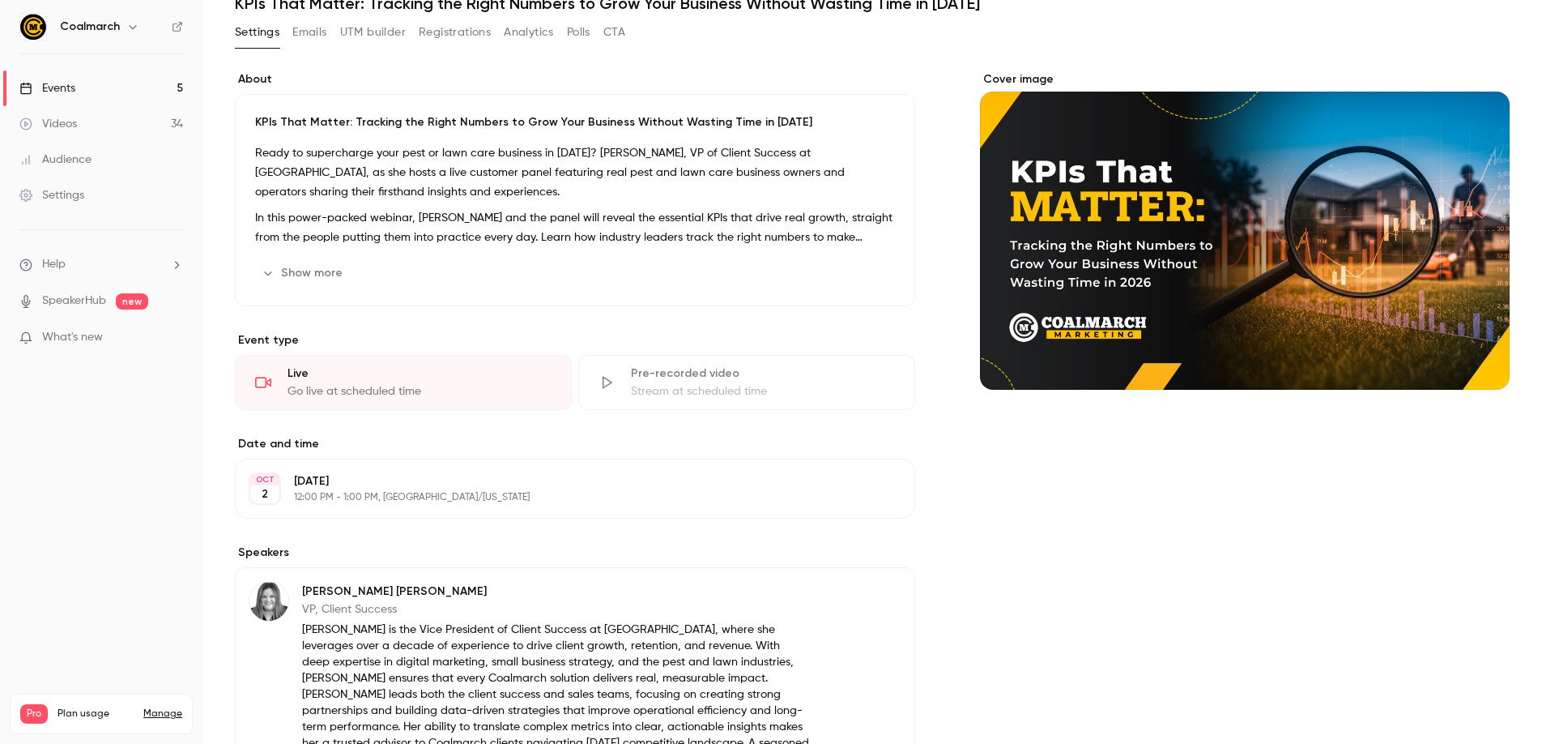
scroll to position [0, 0]
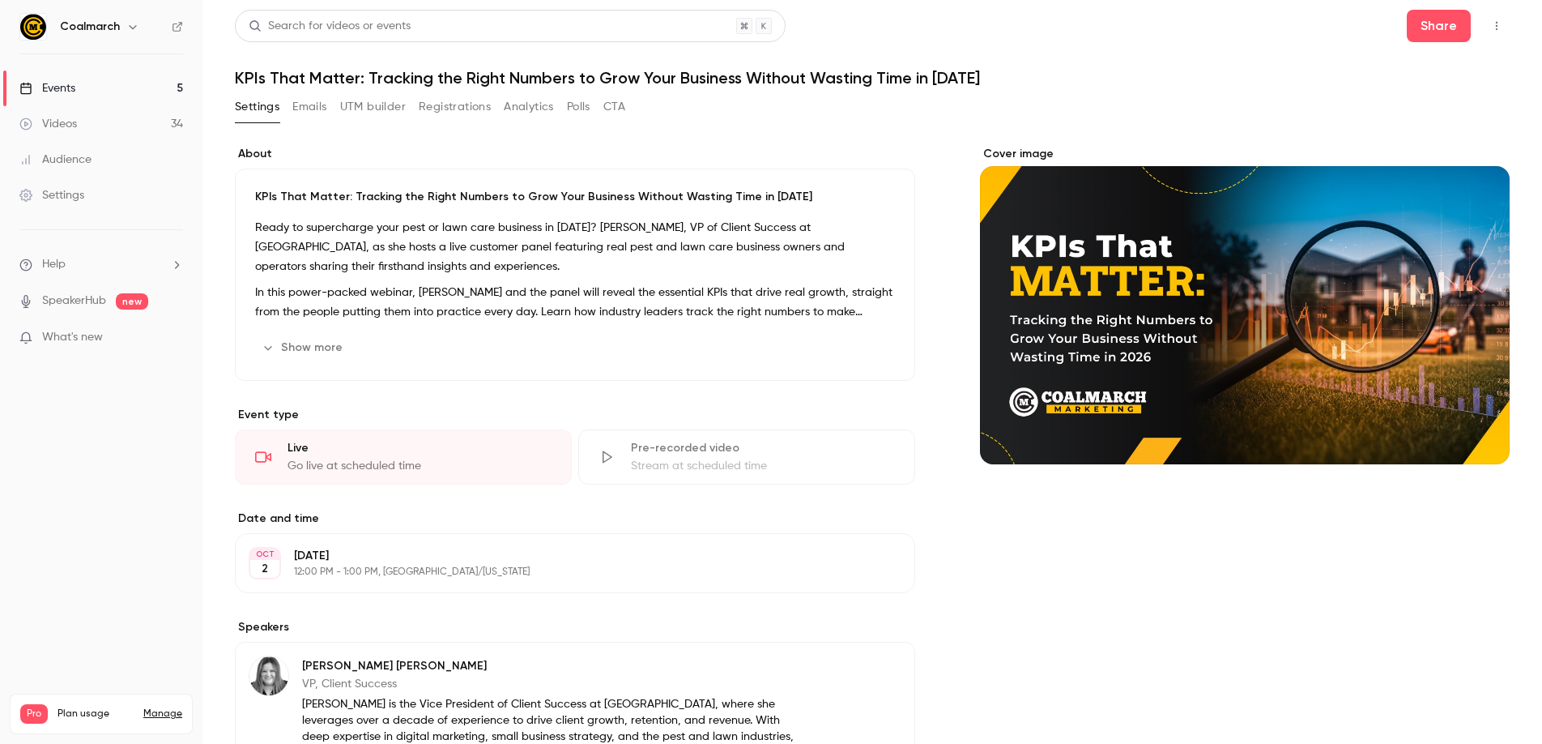
click at [88, 76] on link "Events 5" at bounding box center [101, 88] width 202 height 36
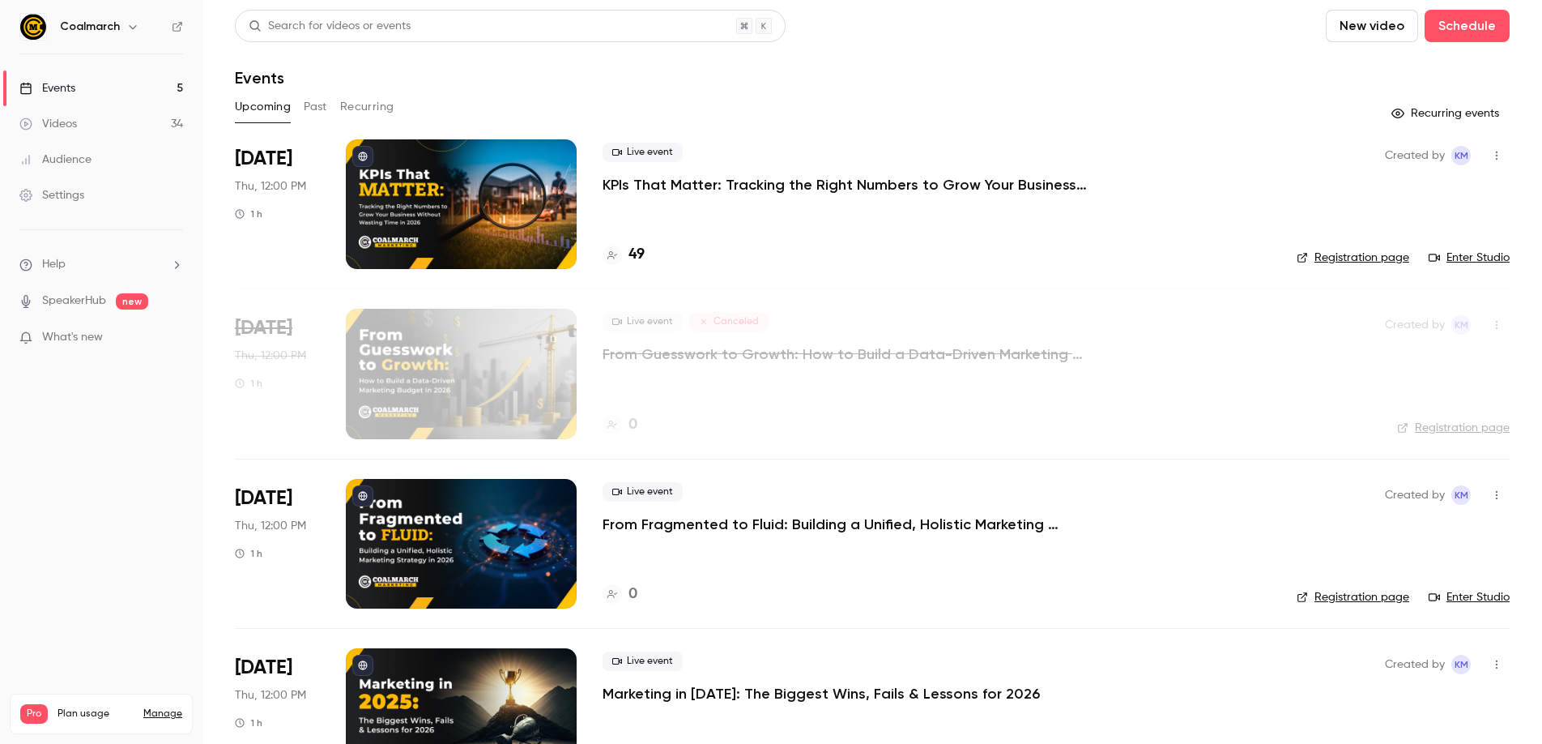
click at [639, 246] on h4 "49" at bounding box center [637, 255] width 16 height 22
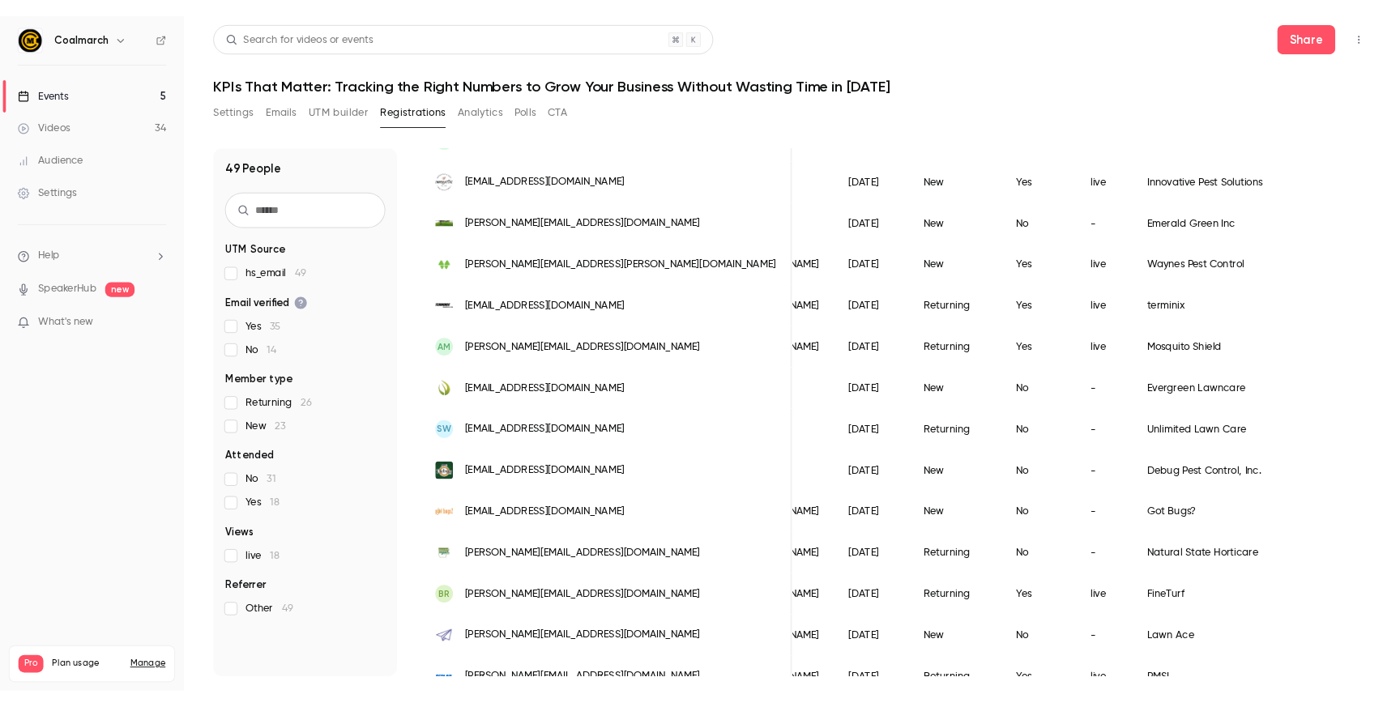
scroll to position [322, 0]
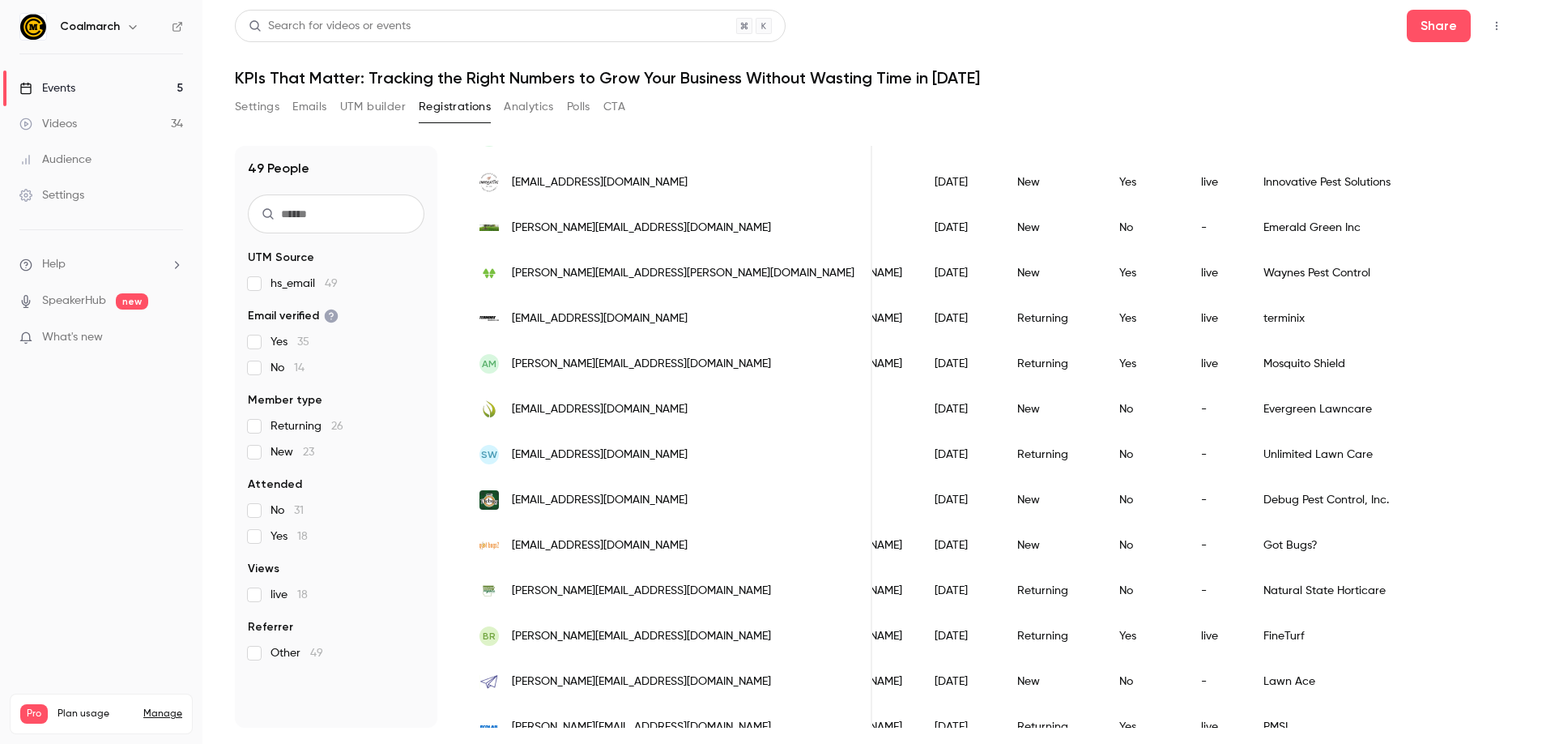
click at [108, 87] on link "Events 5" at bounding box center [101, 88] width 202 height 36
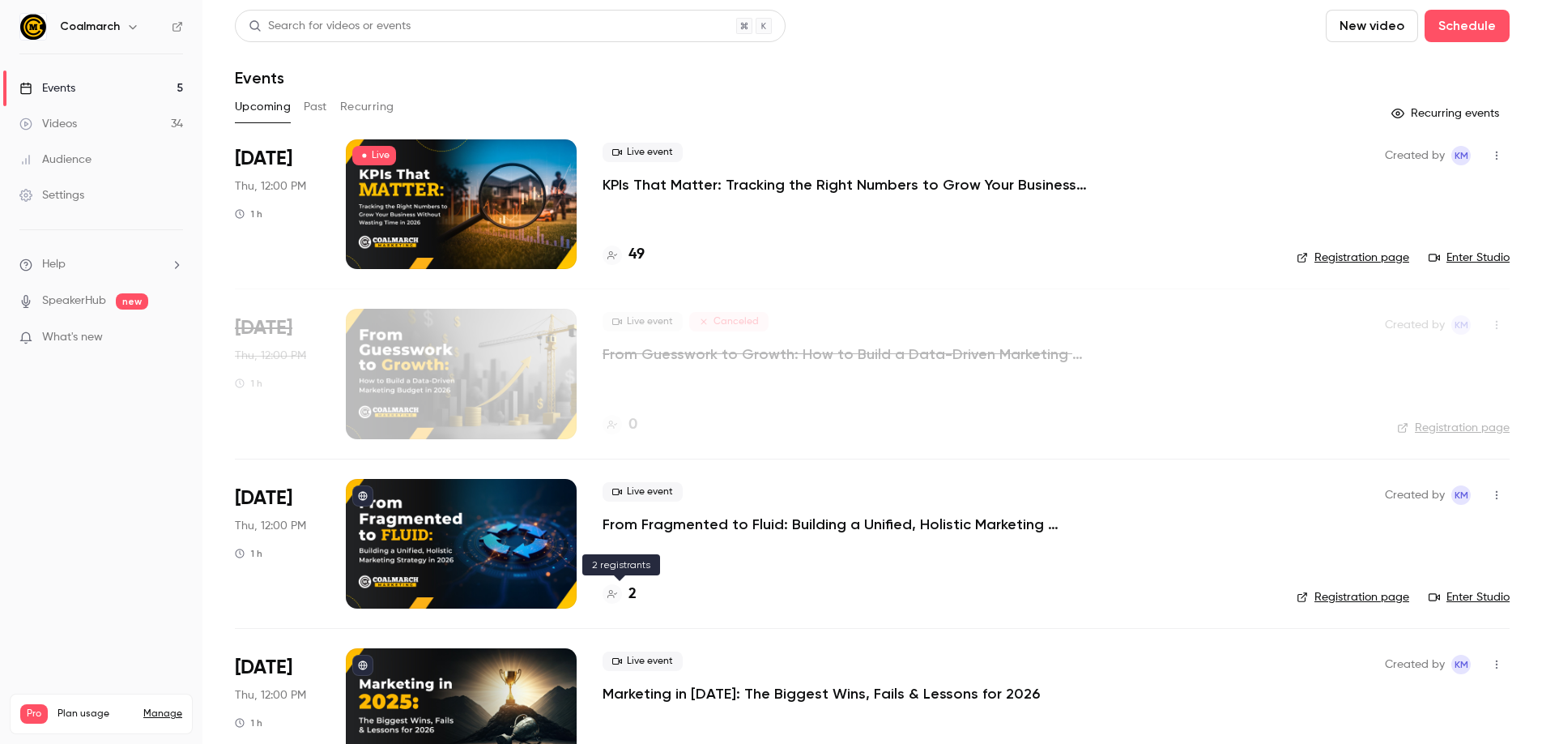
click at [637, 585] on div "2" at bounding box center [937, 594] width 668 height 22
click at [635, 591] on h4 "2" at bounding box center [633, 594] width 8 height 22
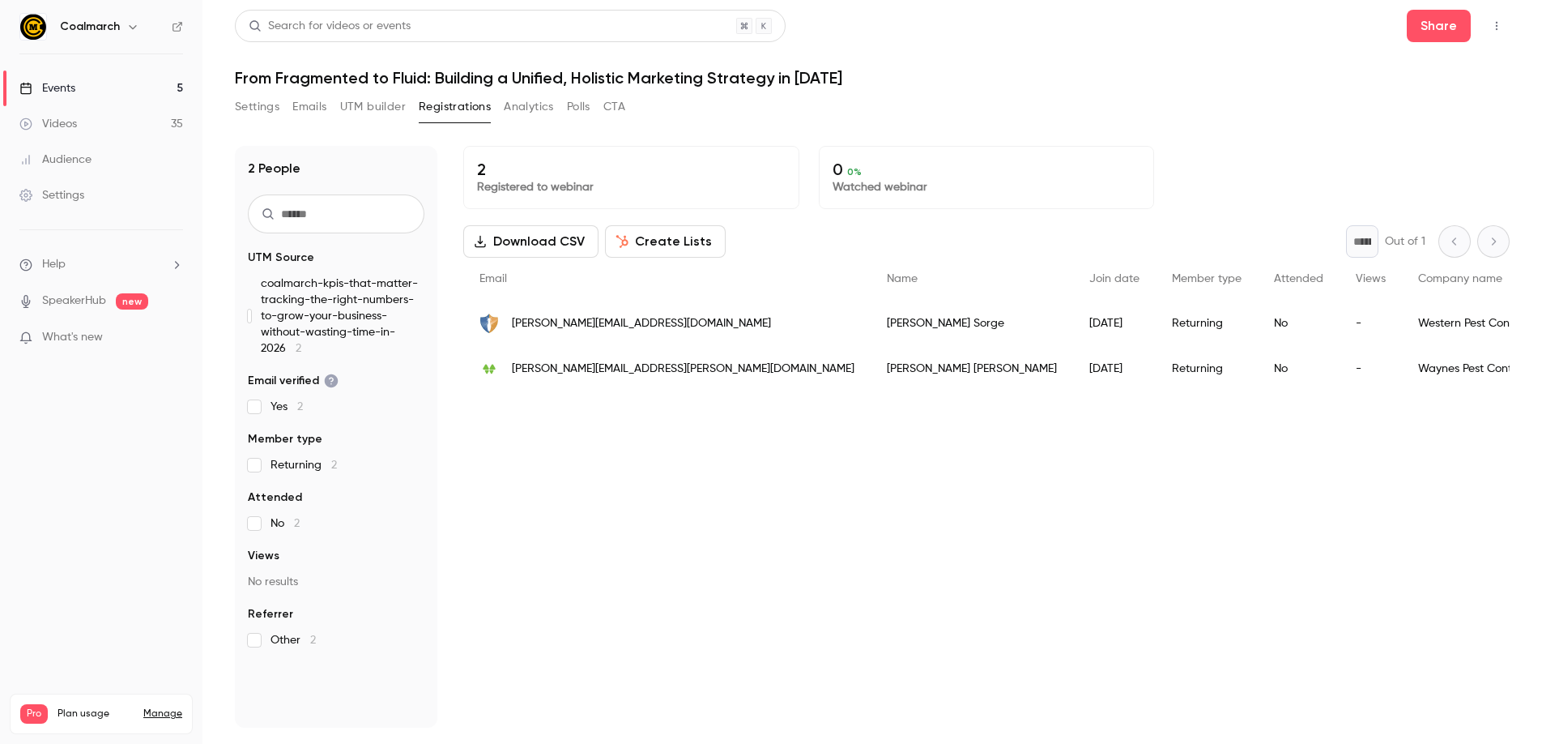
click at [274, 64] on header "Search for videos or events Share From Fragmented to Fluid: Building a Unified,…" at bounding box center [872, 49] width 1275 height 78
click at [134, 83] on link "Events 5" at bounding box center [101, 88] width 202 height 36
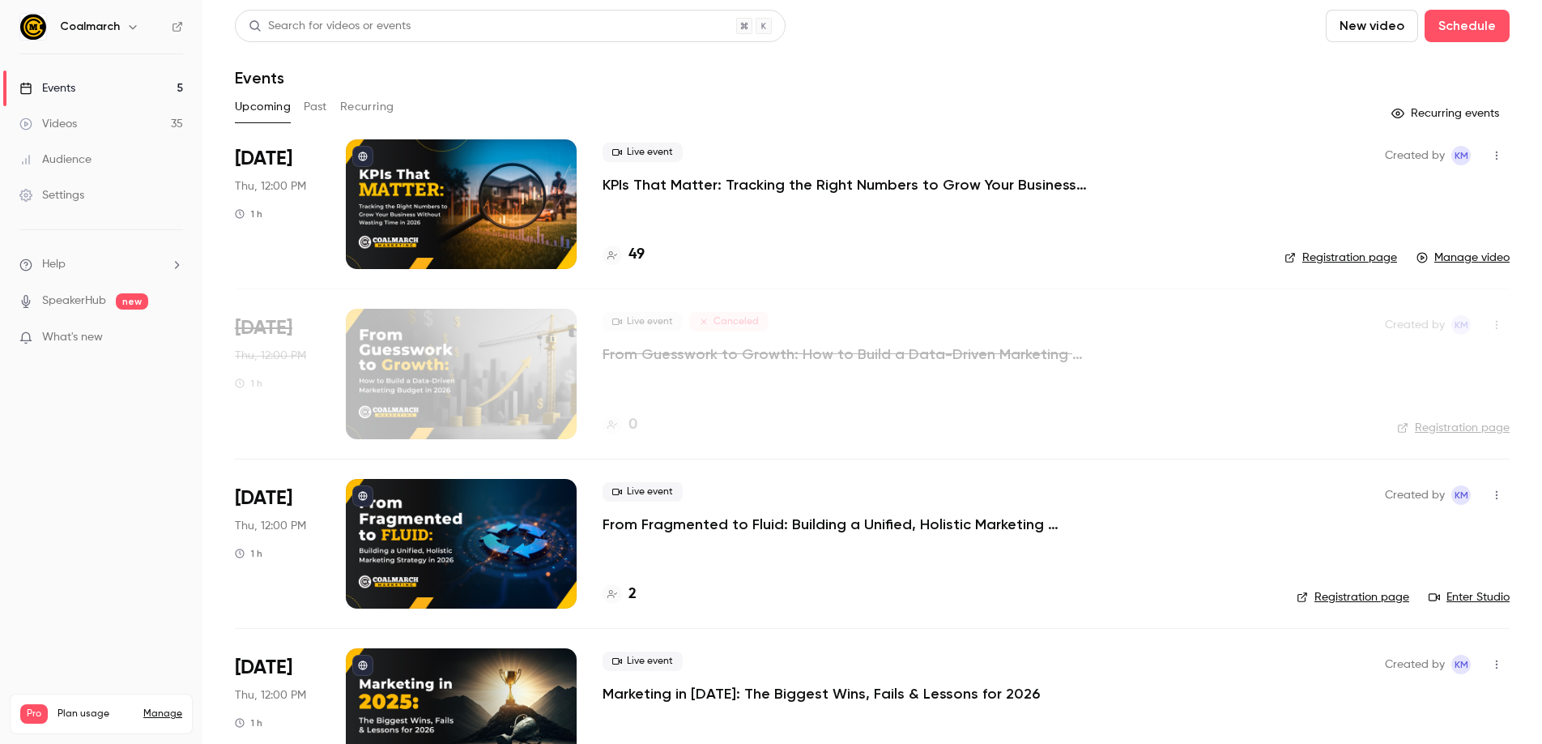
drag, startPoint x: 450, startPoint y: 83, endPoint x: 326, endPoint y: 93, distance: 123.6
click at [447, 83] on div "Events" at bounding box center [872, 77] width 1275 height 19
click at [98, 83] on link "Events 5" at bounding box center [101, 88] width 202 height 36
click at [68, 28] on h6 "Coalmarch" at bounding box center [90, 27] width 60 height 16
click at [117, 360] on ul "Help SpeakerHub new What's new" at bounding box center [101, 302] width 202 height 145
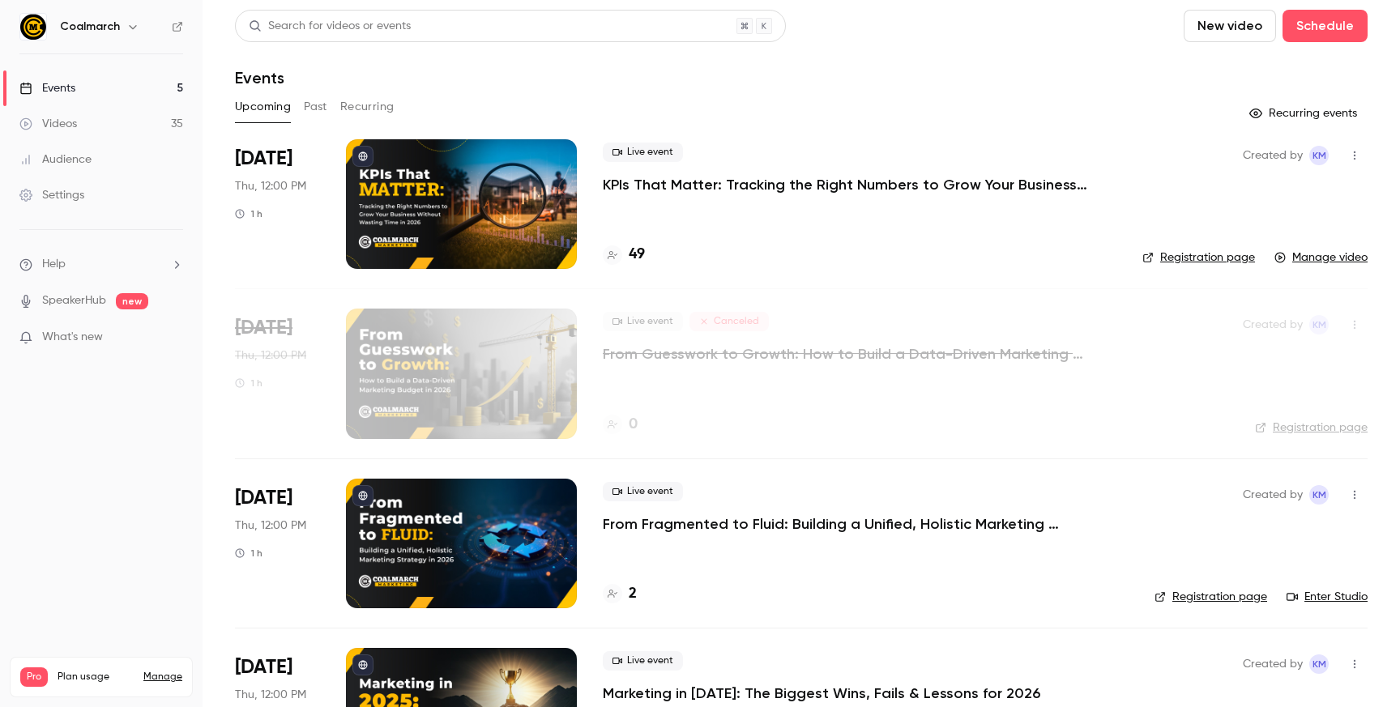
click at [1339, 258] on link "Manage video" at bounding box center [1320, 257] width 93 height 16
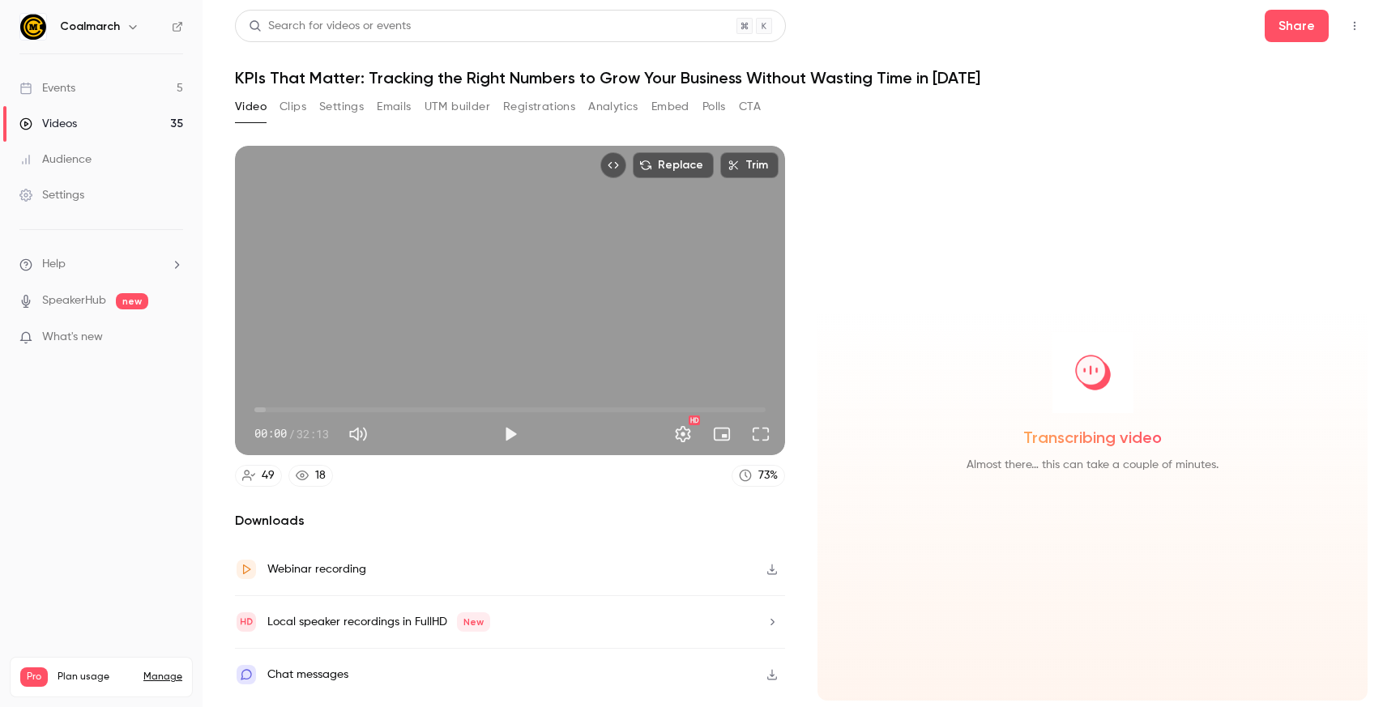
click at [173, 439] on nav "Coalmarch Events 5 Videos 35 Audience Settings Help SpeakerHub new What's new P…" at bounding box center [101, 353] width 202 height 707
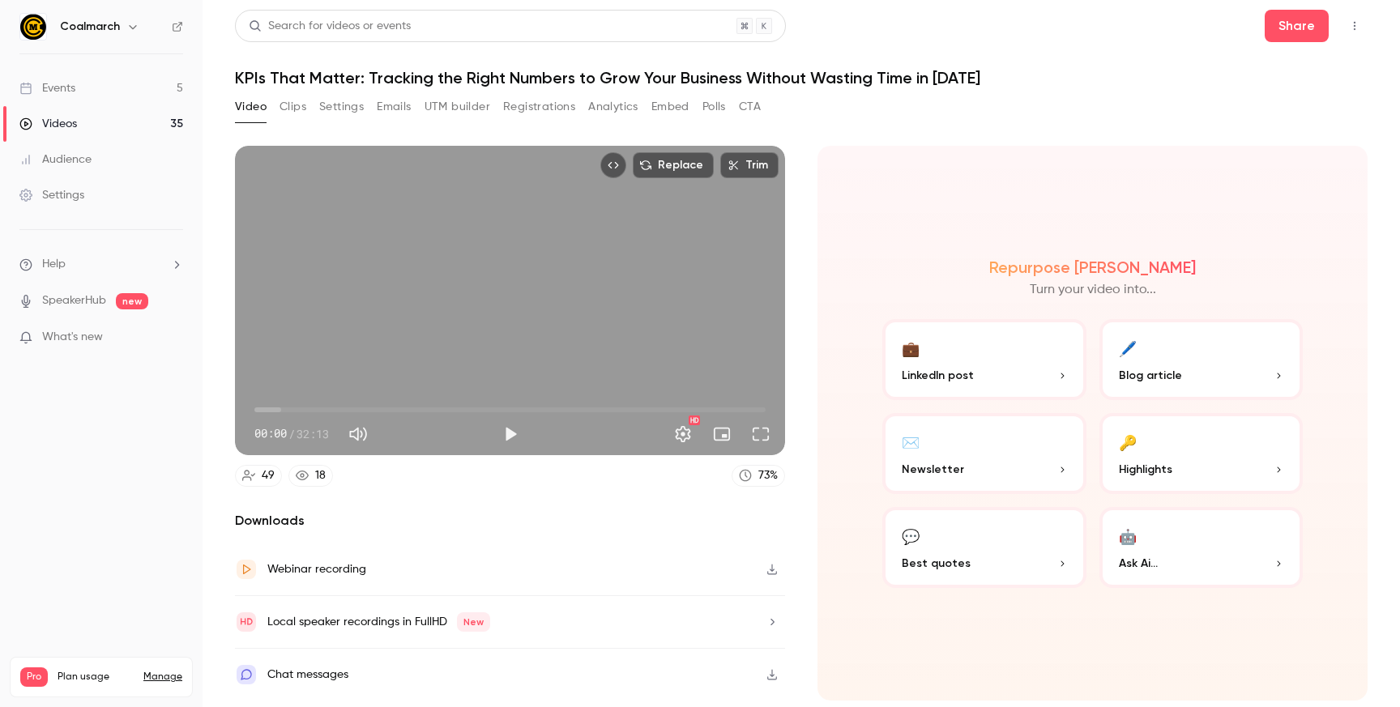
click at [1000, 259] on div "Repurpose Ai Turn your video into..." at bounding box center [1092, 279] width 420 height 42
click at [280, 109] on button "Clips" at bounding box center [292, 107] width 27 height 26
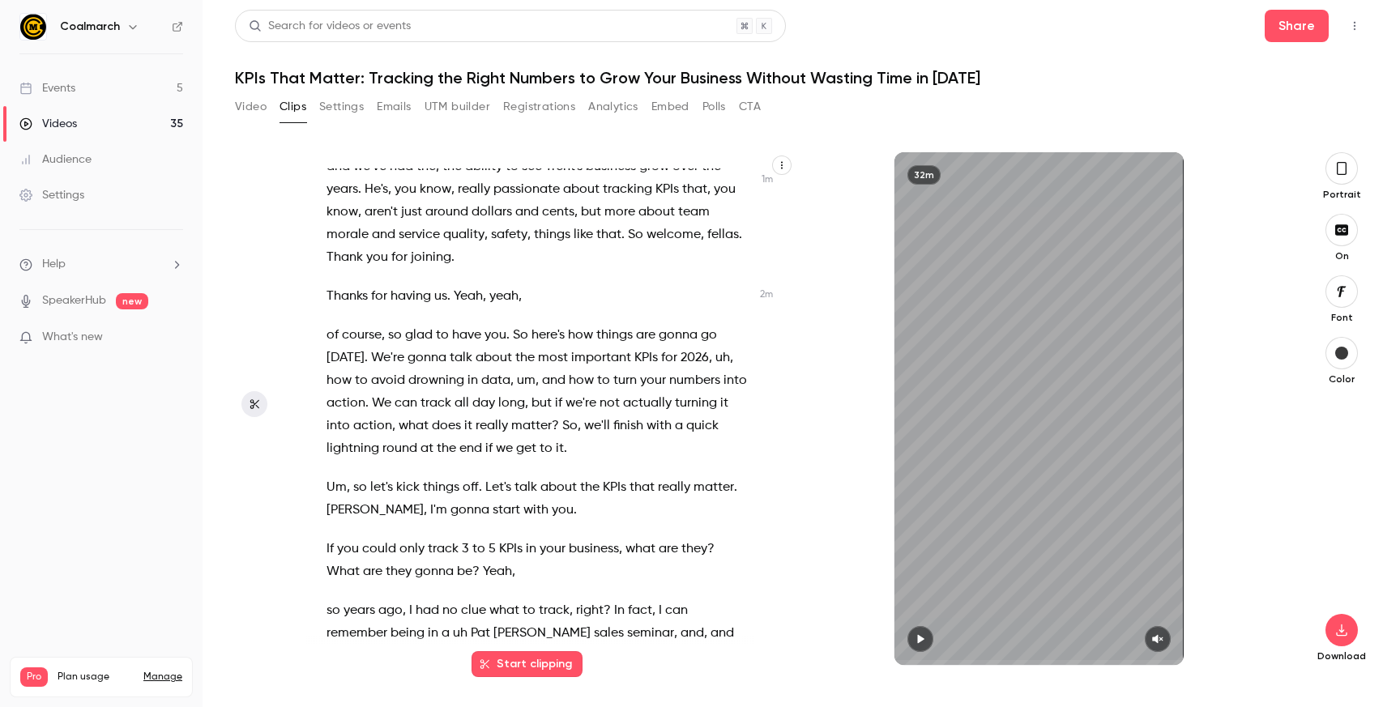
scroll to position [719, 0]
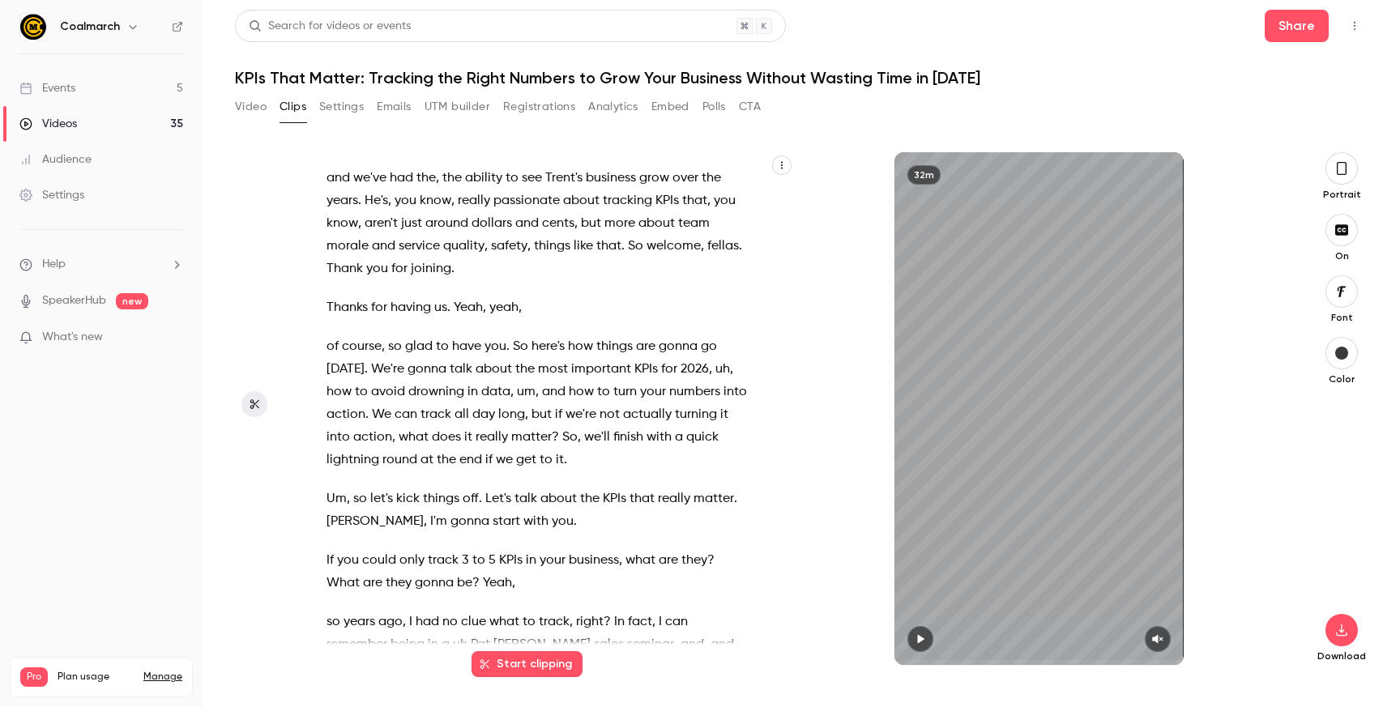
click at [1287, 201] on section "Hey everyone , uh , thanks for joining us for KPIs that Matter . Uh , we're tal…" at bounding box center [801, 429] width 1132 height 555
click at [1341, 169] on icon "button" at bounding box center [1341, 169] width 13 height 18
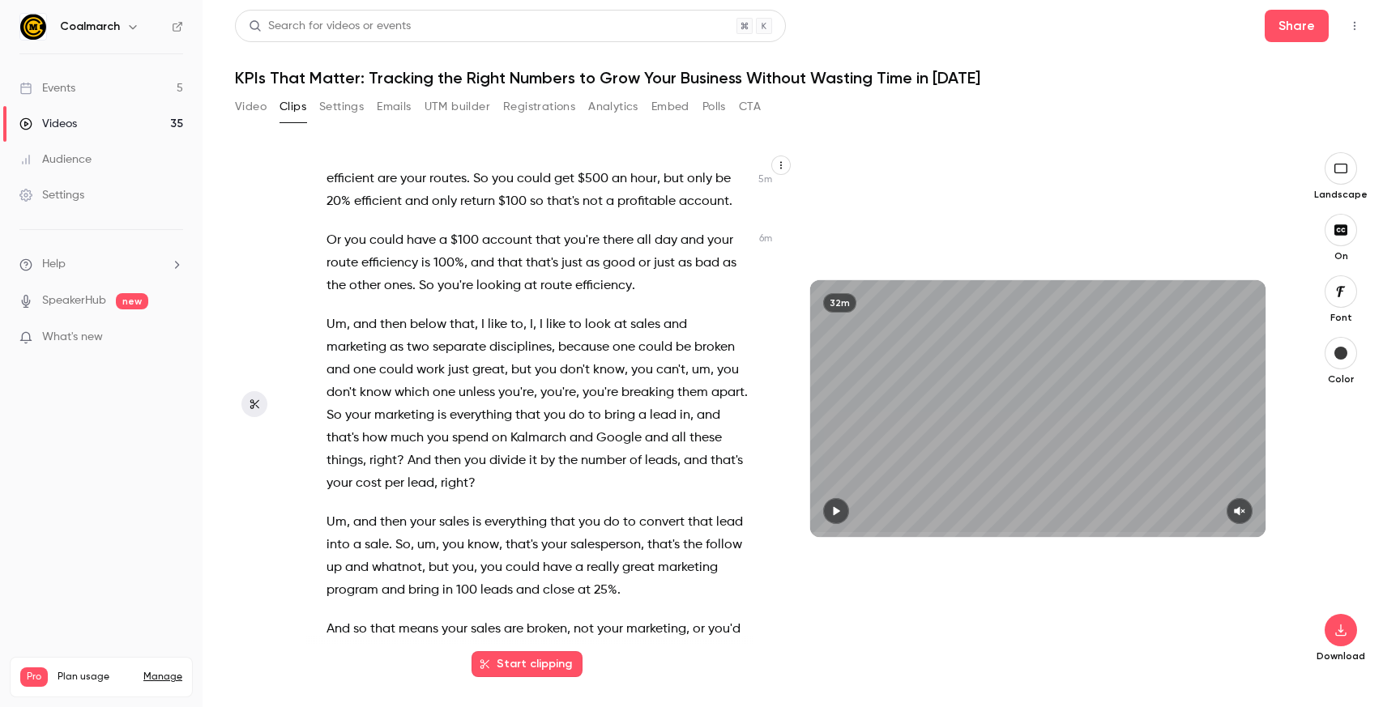
scroll to position [2599, 0]
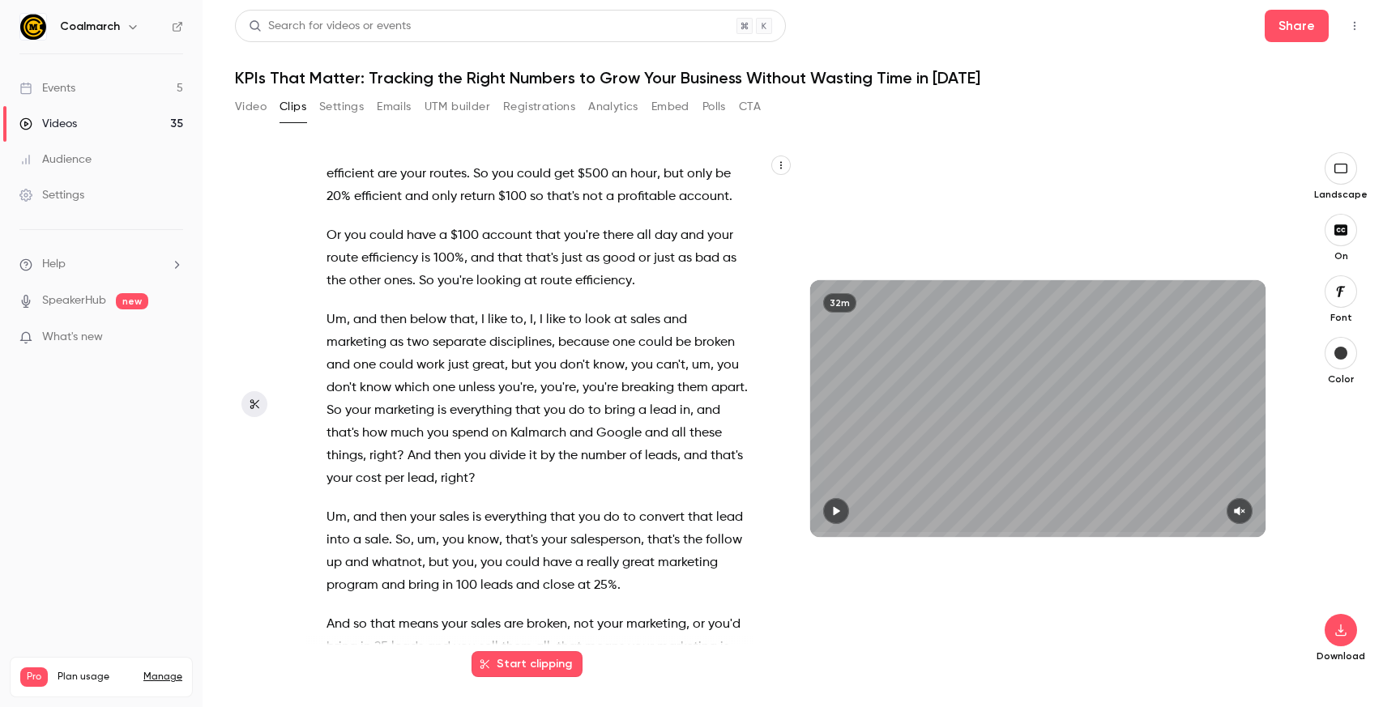
click at [251, 408] on icon "button" at bounding box center [254, 404] width 9 height 10
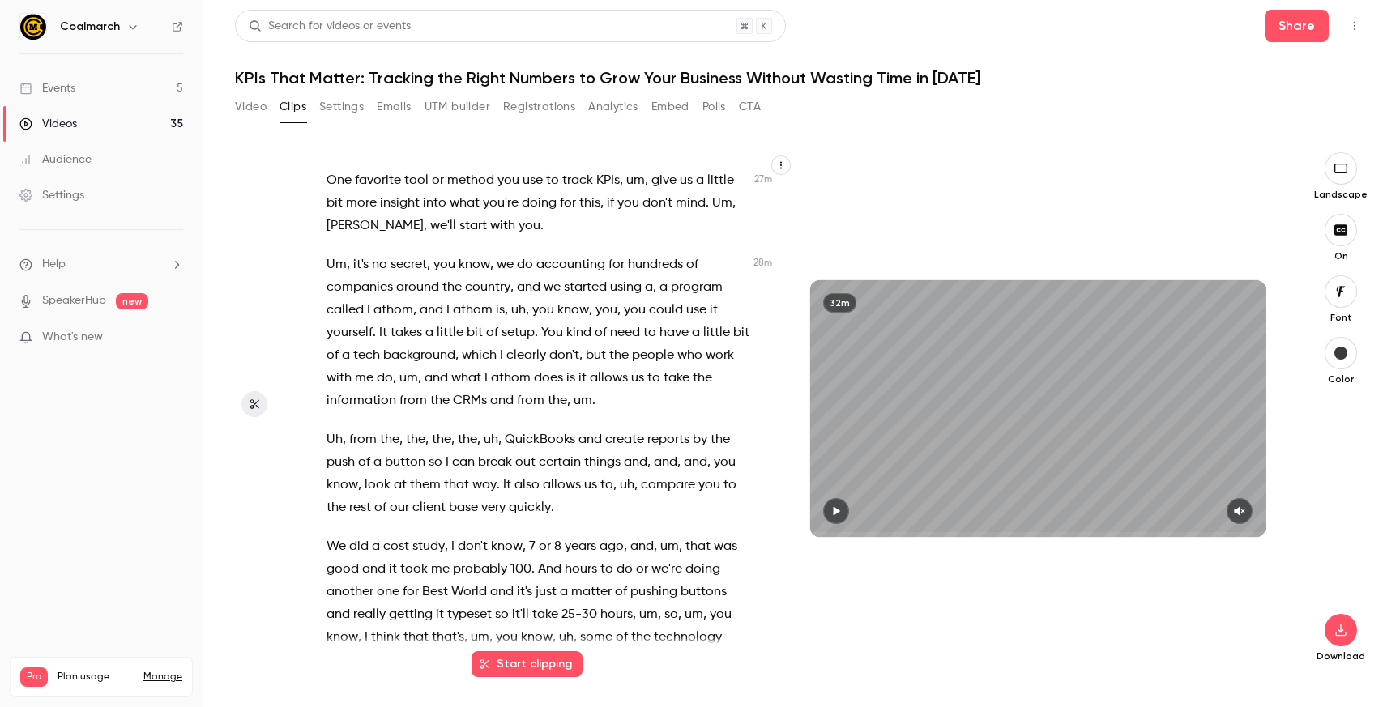
scroll to position [12904, 0]
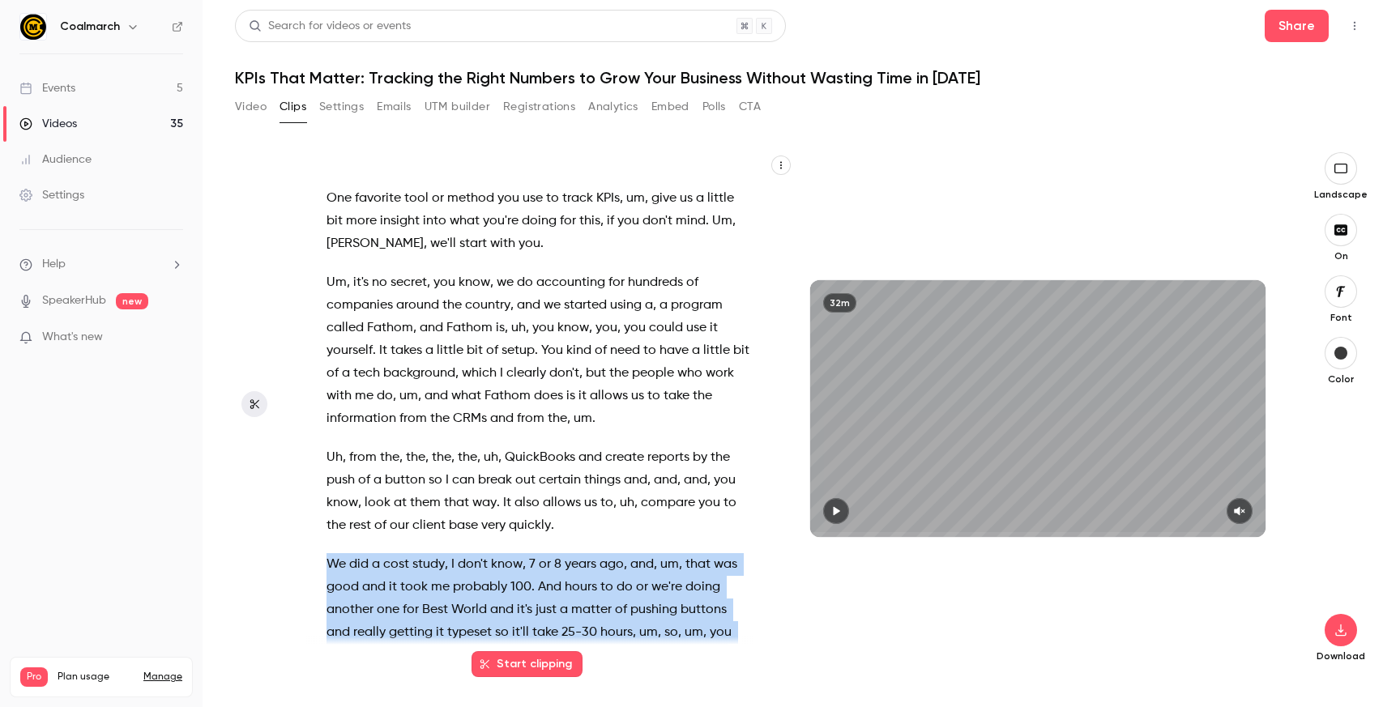
drag, startPoint x: 329, startPoint y: 360, endPoint x: 582, endPoint y: 475, distance: 278.1
click at [582, 553] on p "We did a cost study , I don't know , 7 or 8 years ago , and , um , that was goo…" at bounding box center [537, 621] width 423 height 136
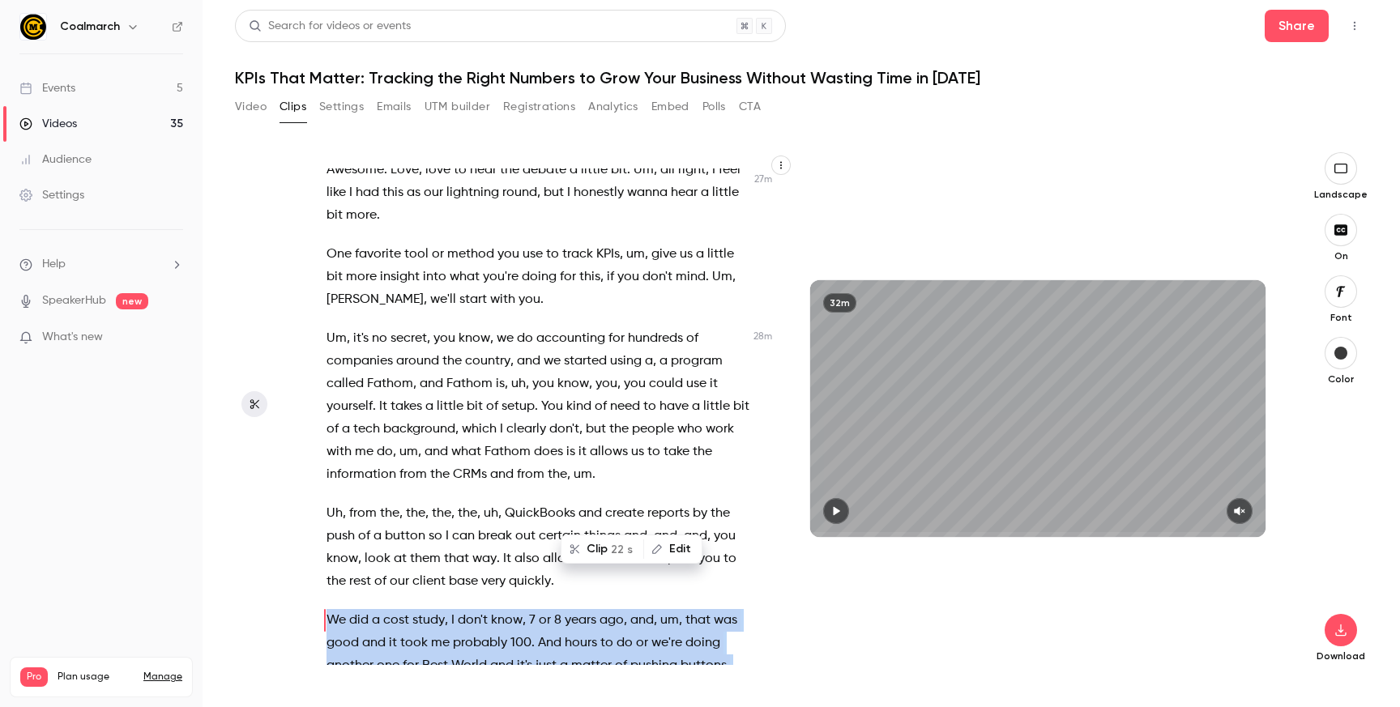
scroll to position [12847, 0]
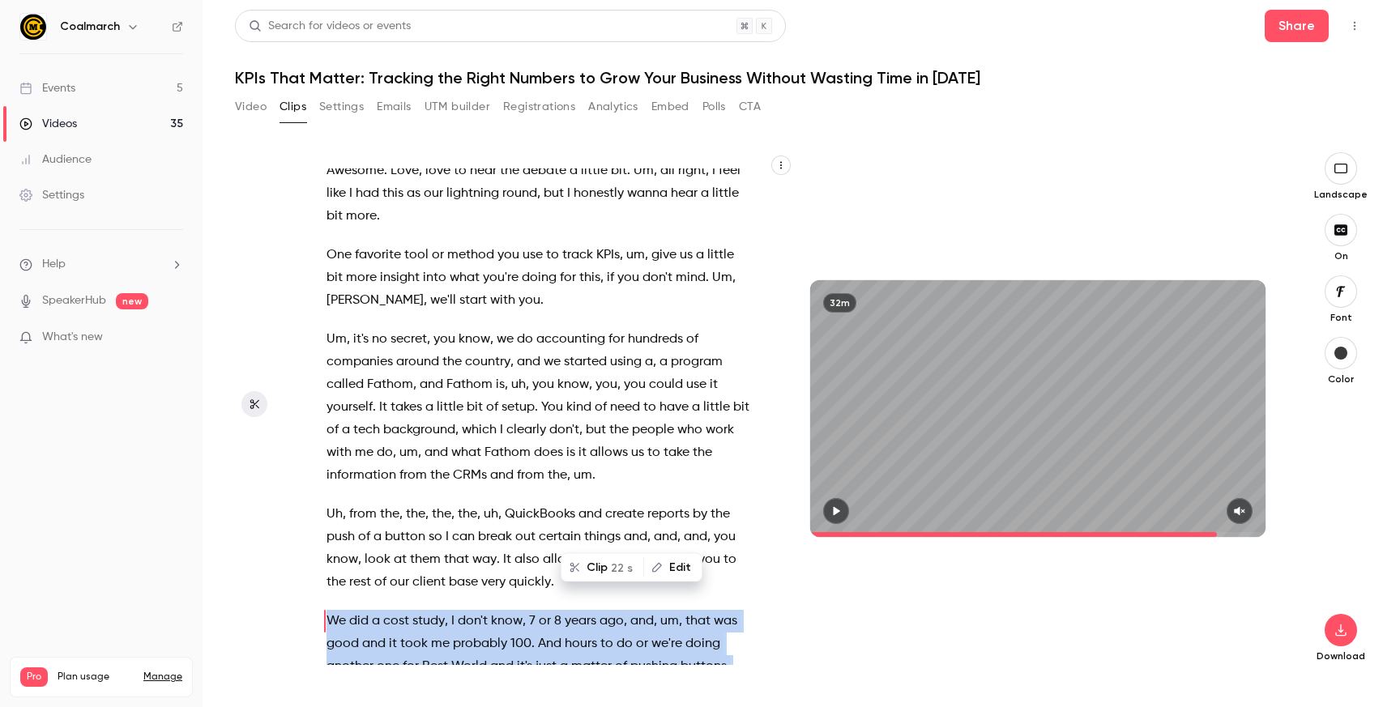
click at [606, 563] on button "Clip 22 s" at bounding box center [602, 568] width 80 height 26
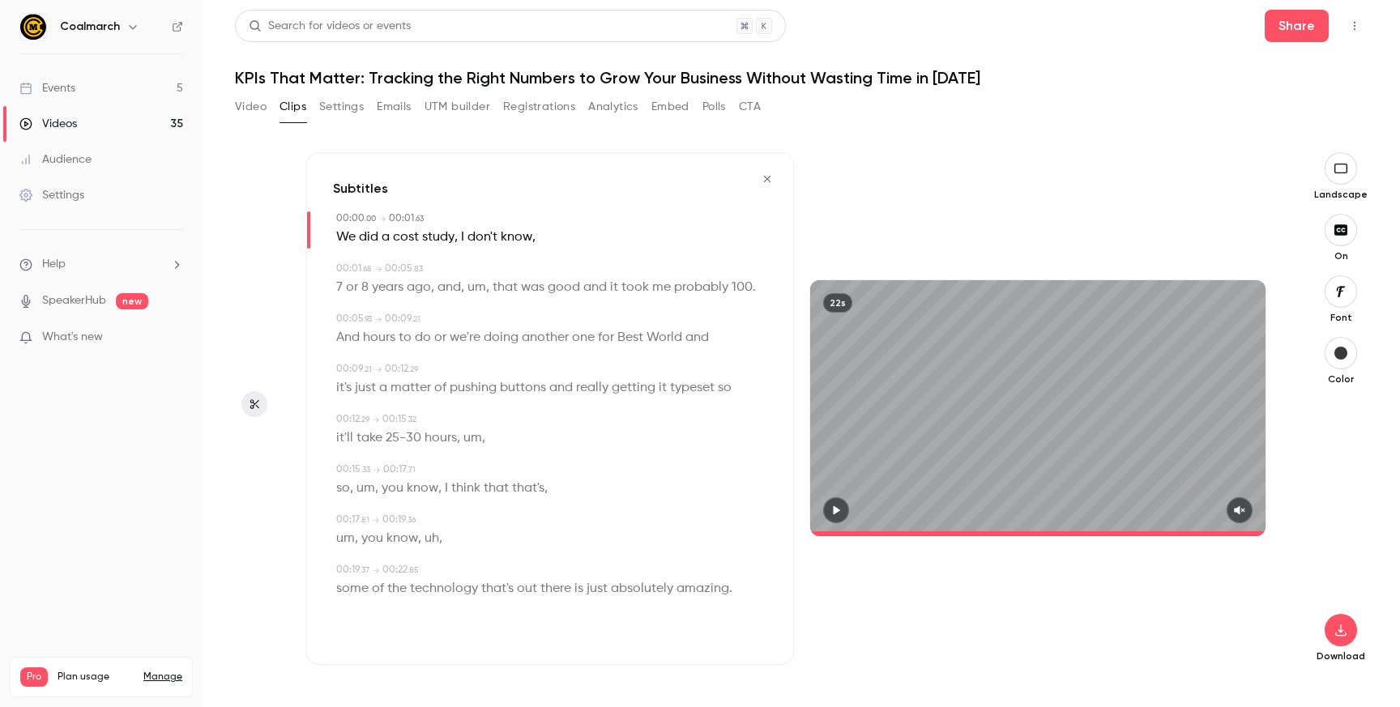
type input "*"
click at [1340, 229] on icon "button" at bounding box center [1340, 229] width 13 height 11
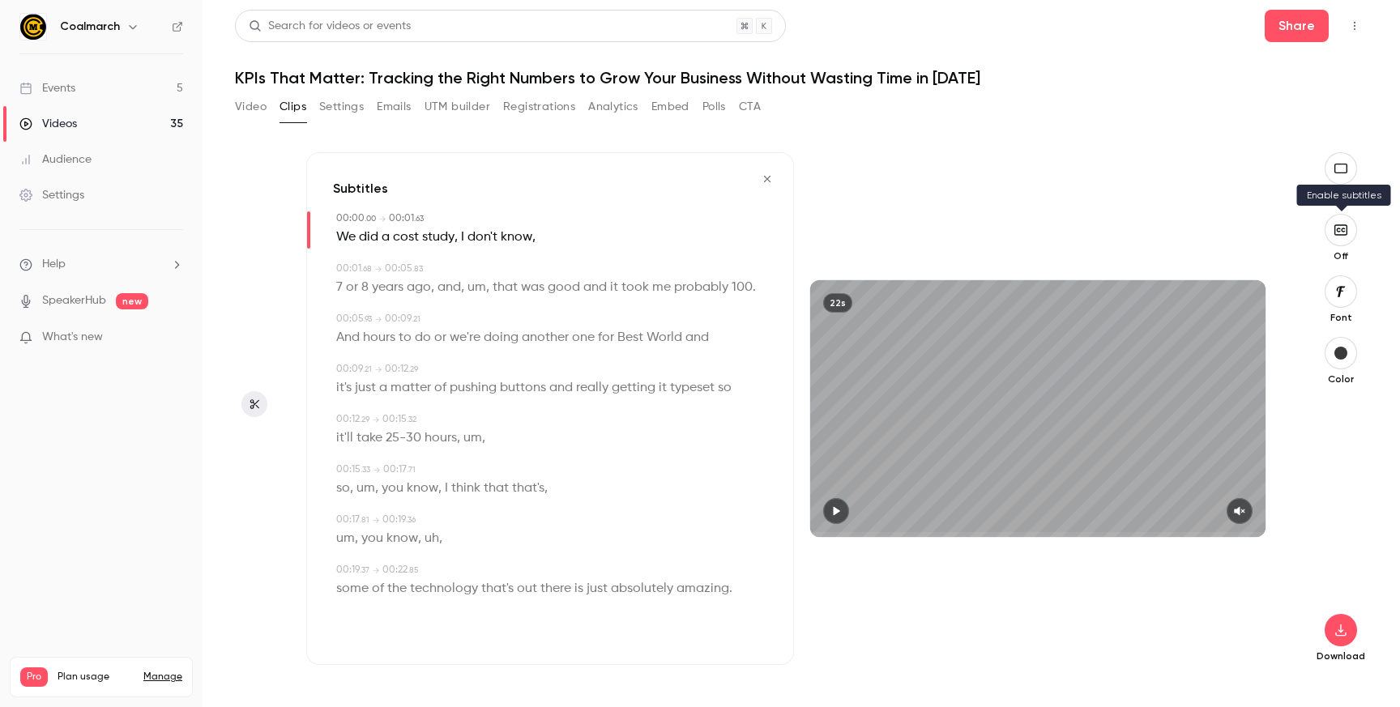
click at [1340, 229] on icon "button" at bounding box center [1341, 230] width 18 height 13
click at [1346, 230] on icon "button" at bounding box center [1340, 229] width 13 height 11
drag, startPoint x: 451, startPoint y: 125, endPoint x: 452, endPoint y: 108, distance: 17.0
click at [451, 123] on div "Video Clips Settings Emails UTM builder Registrations Analytics Embed Polls CTA" at bounding box center [498, 110] width 526 height 32
click at [452, 108] on button "UTM builder" at bounding box center [457, 107] width 66 height 26
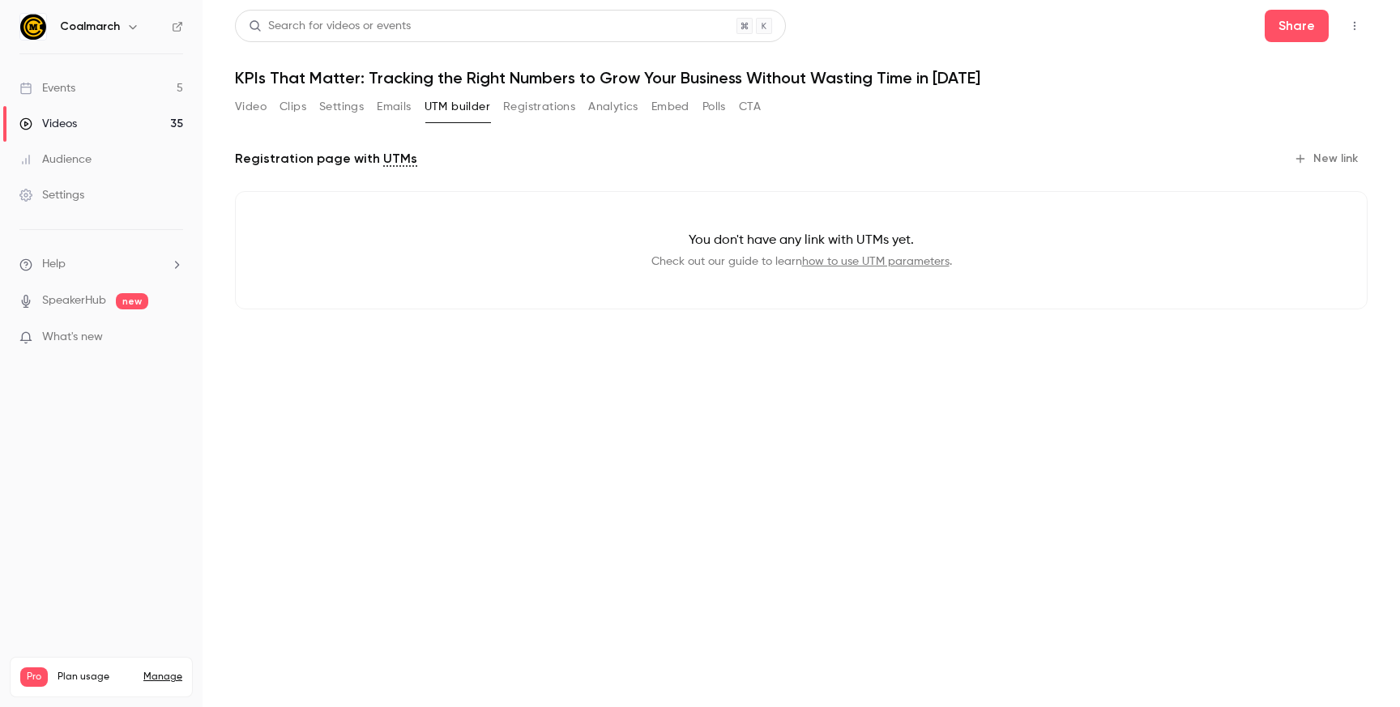
drag, startPoint x: 522, startPoint y: 113, endPoint x: 532, endPoint y: 110, distance: 10.2
click at [522, 113] on button "Registrations" at bounding box center [539, 107] width 72 height 26
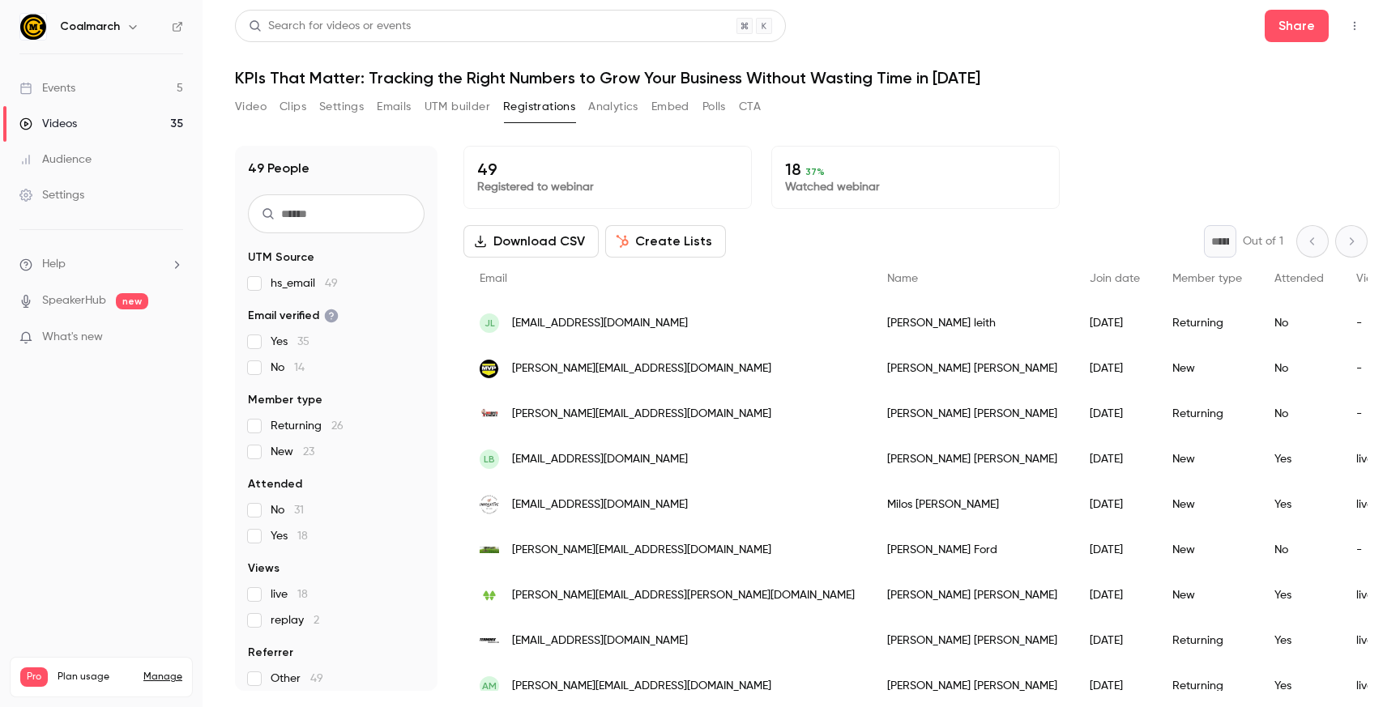
click at [593, 113] on button "Analytics" at bounding box center [613, 107] width 50 height 26
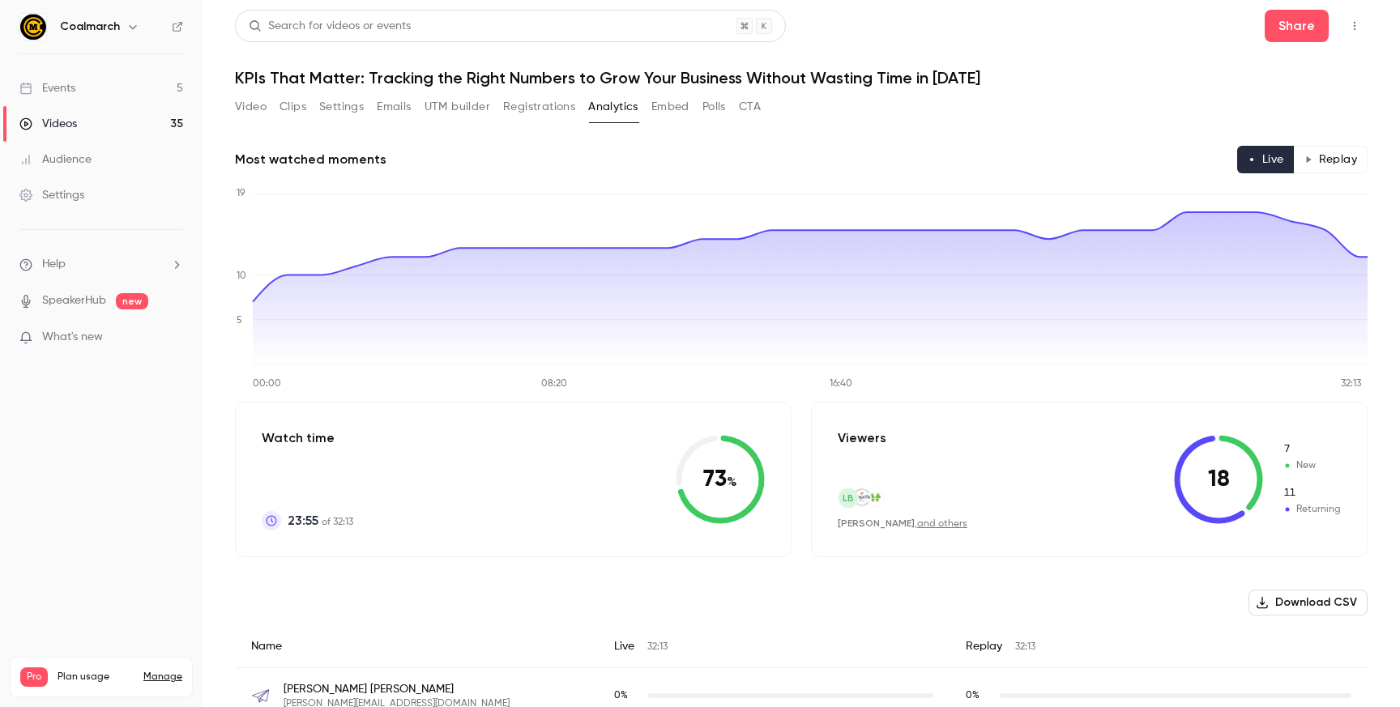
click at [658, 109] on button "Embed" at bounding box center [670, 107] width 38 height 26
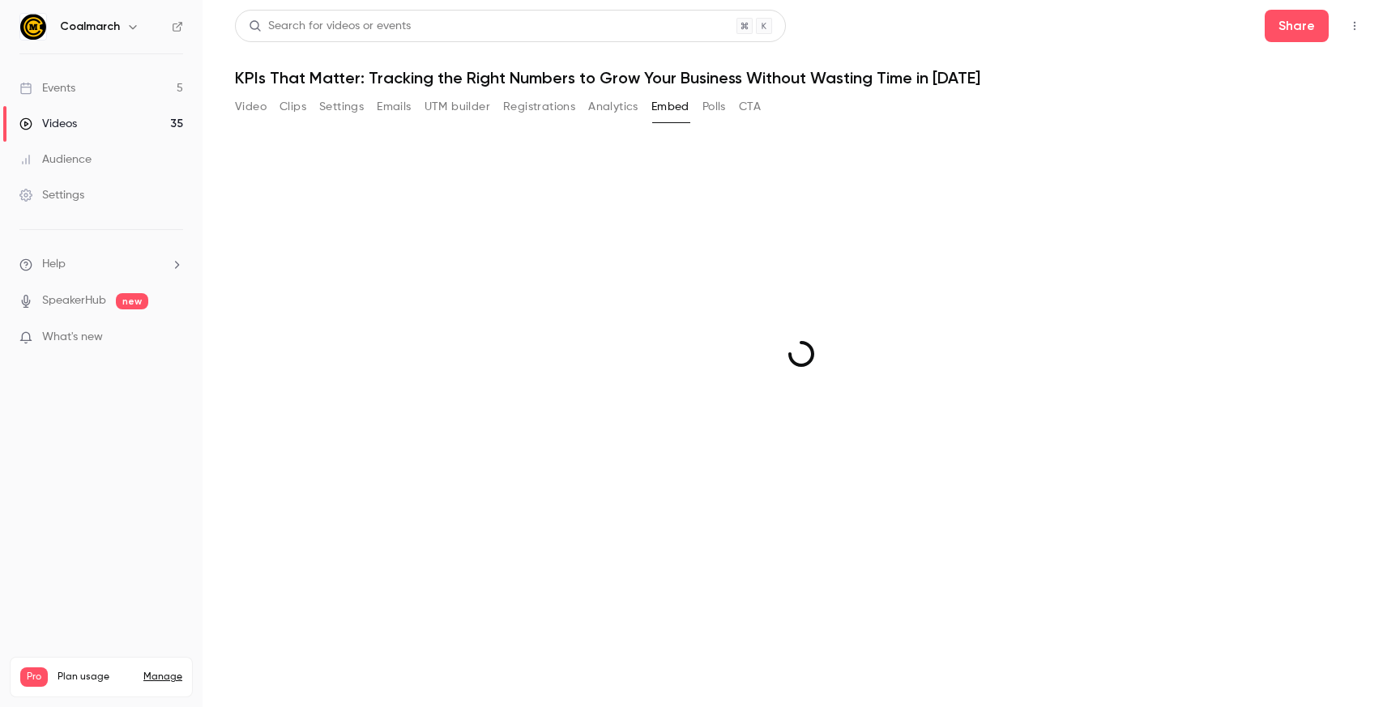
click at [722, 109] on button "Polls" at bounding box center [713, 107] width 23 height 26
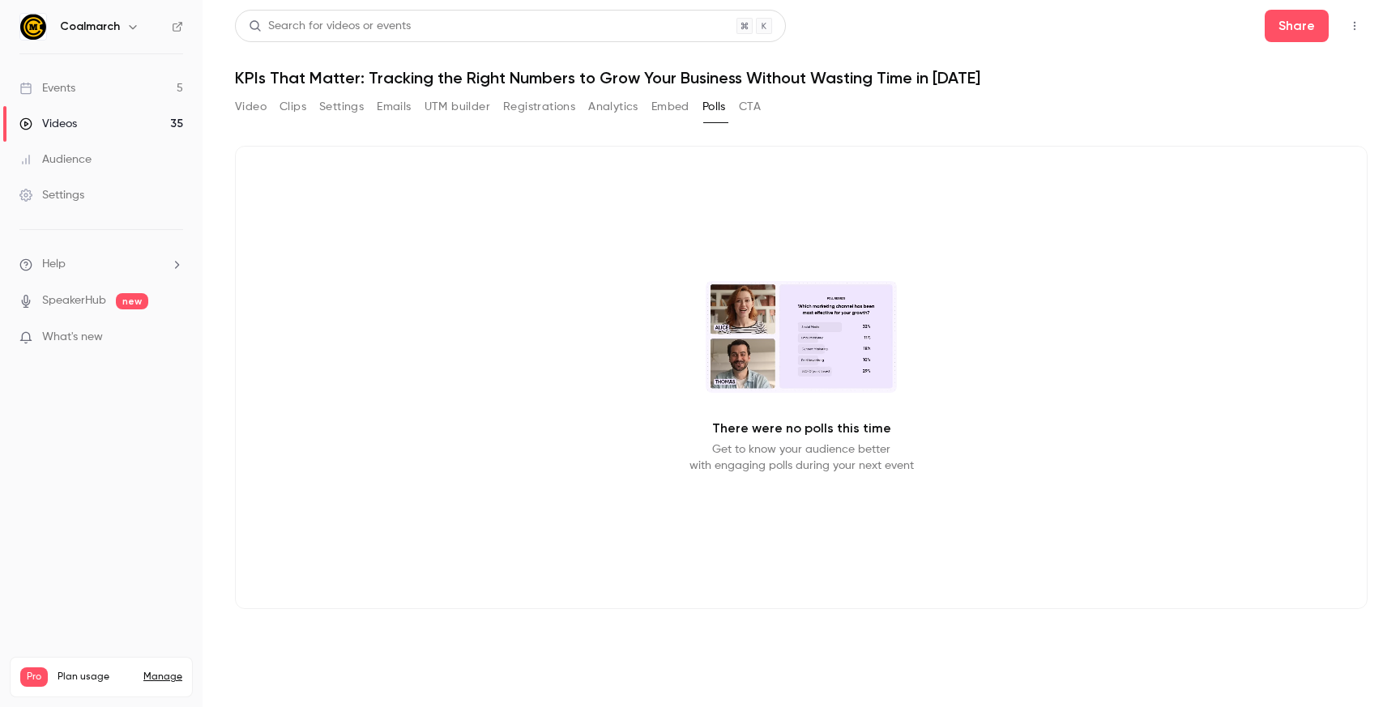
click at [57, 131] on div "Videos" at bounding box center [48, 124] width 58 height 16
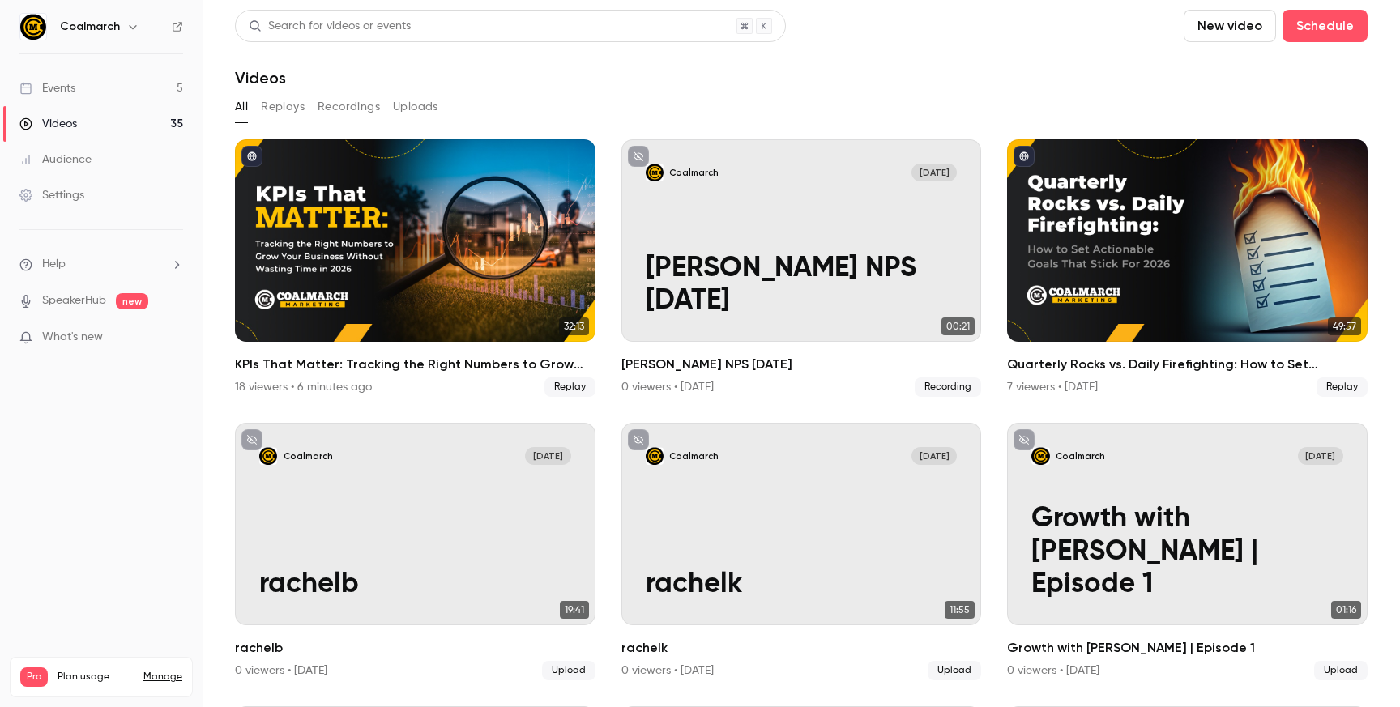
click at [286, 109] on button "Replays" at bounding box center [283, 107] width 44 height 26
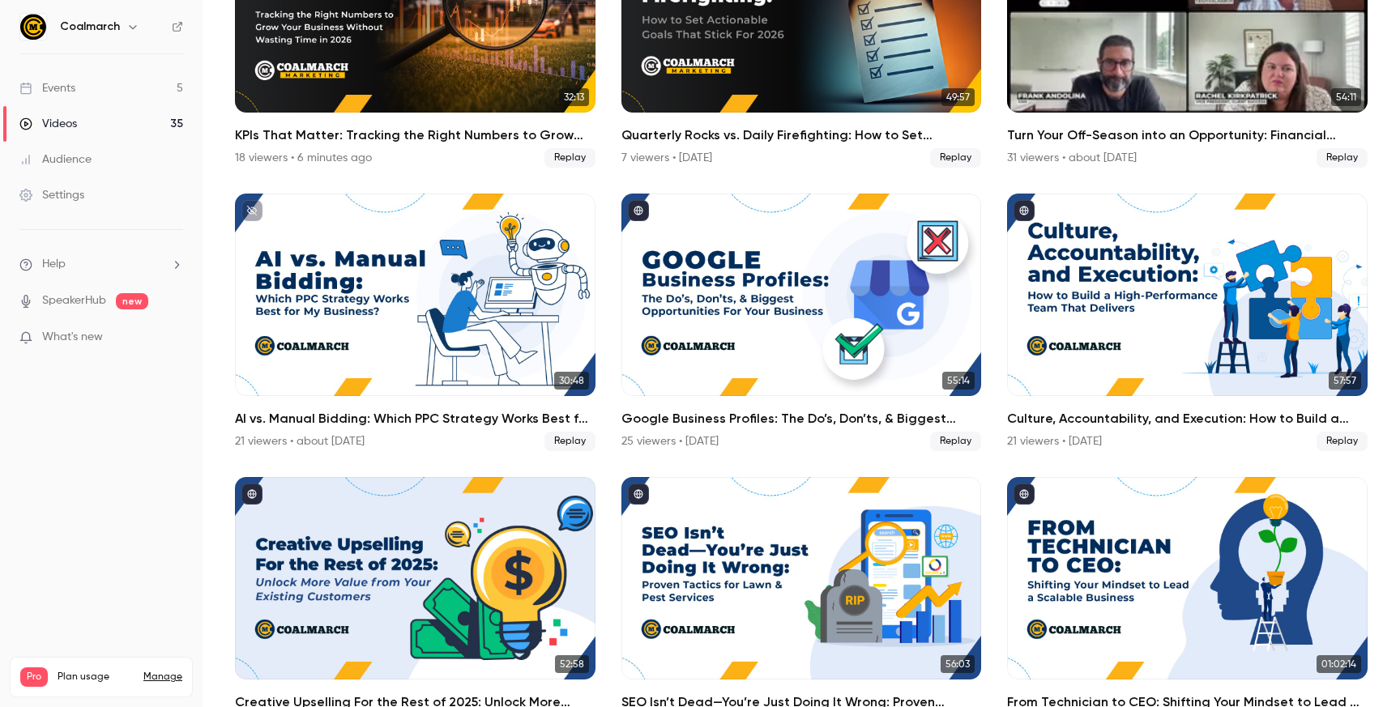
scroll to position [242, 0]
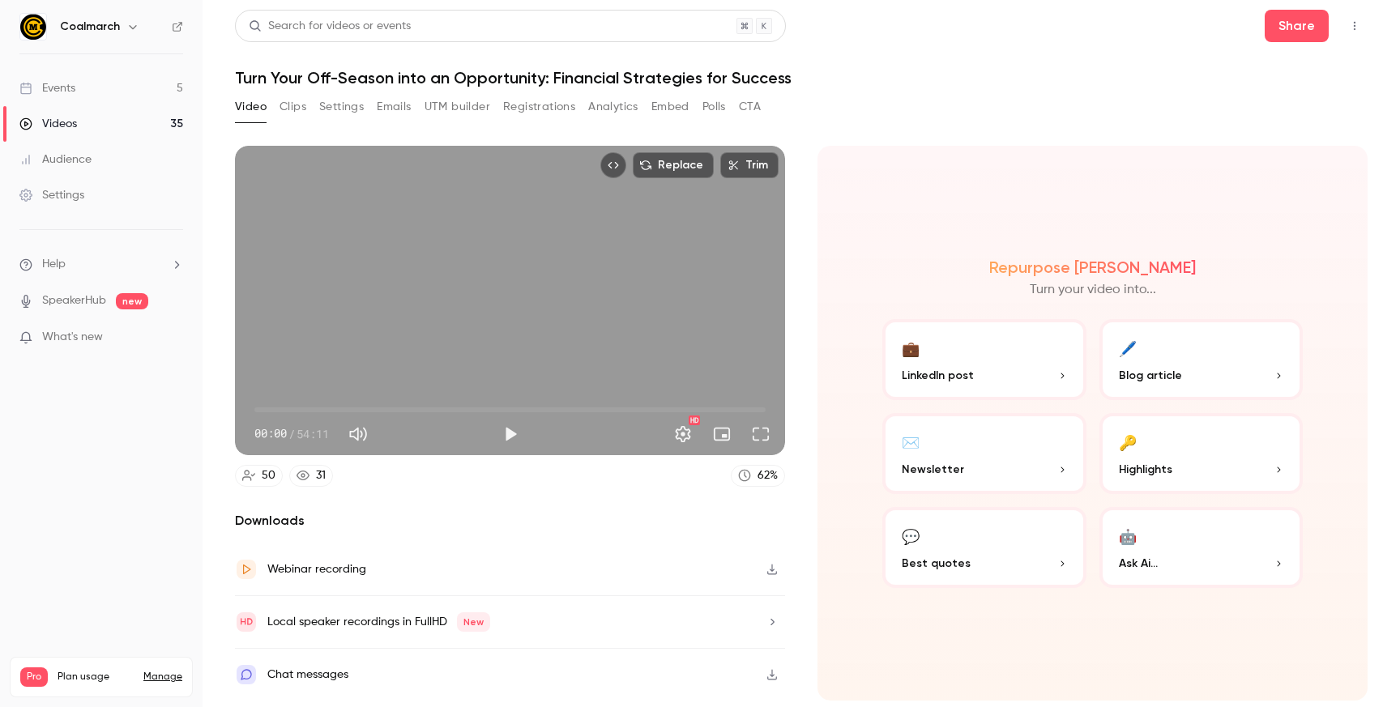
click at [718, 99] on button "Polls" at bounding box center [713, 107] width 23 height 26
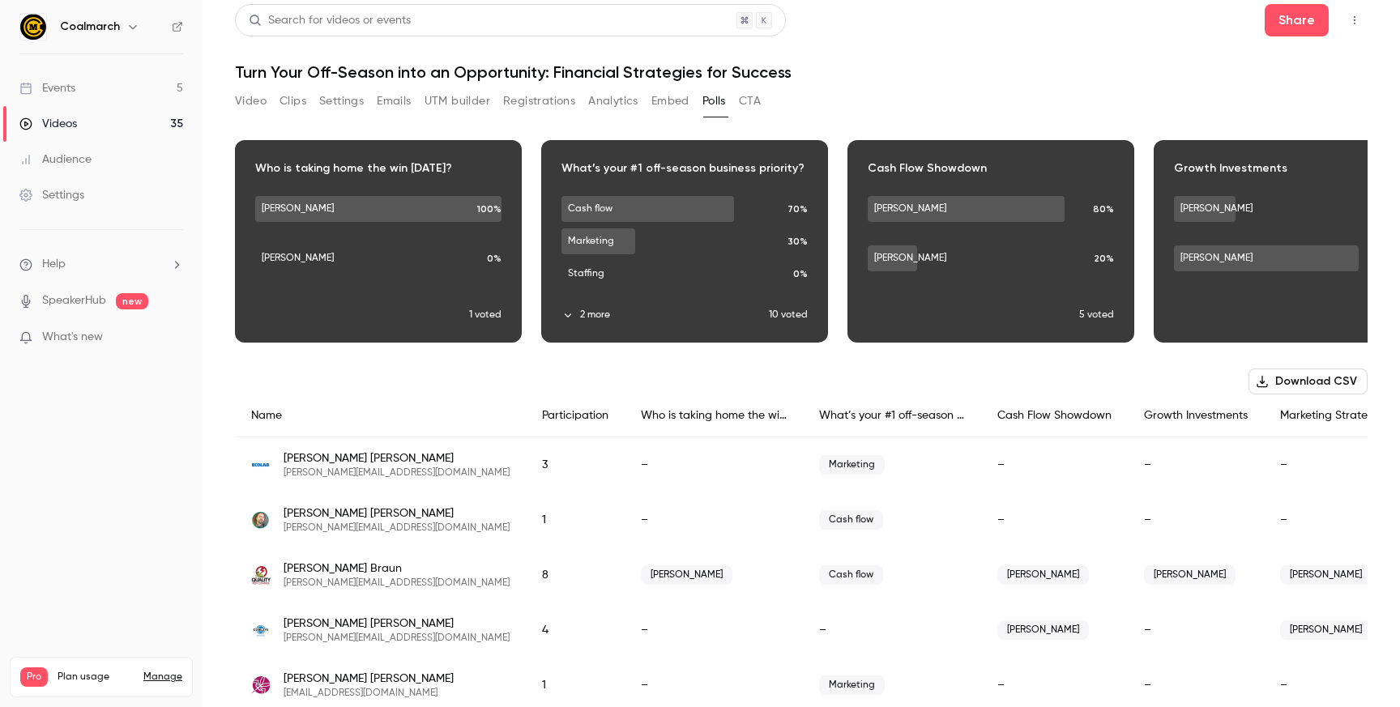
scroll to position [10, 0]
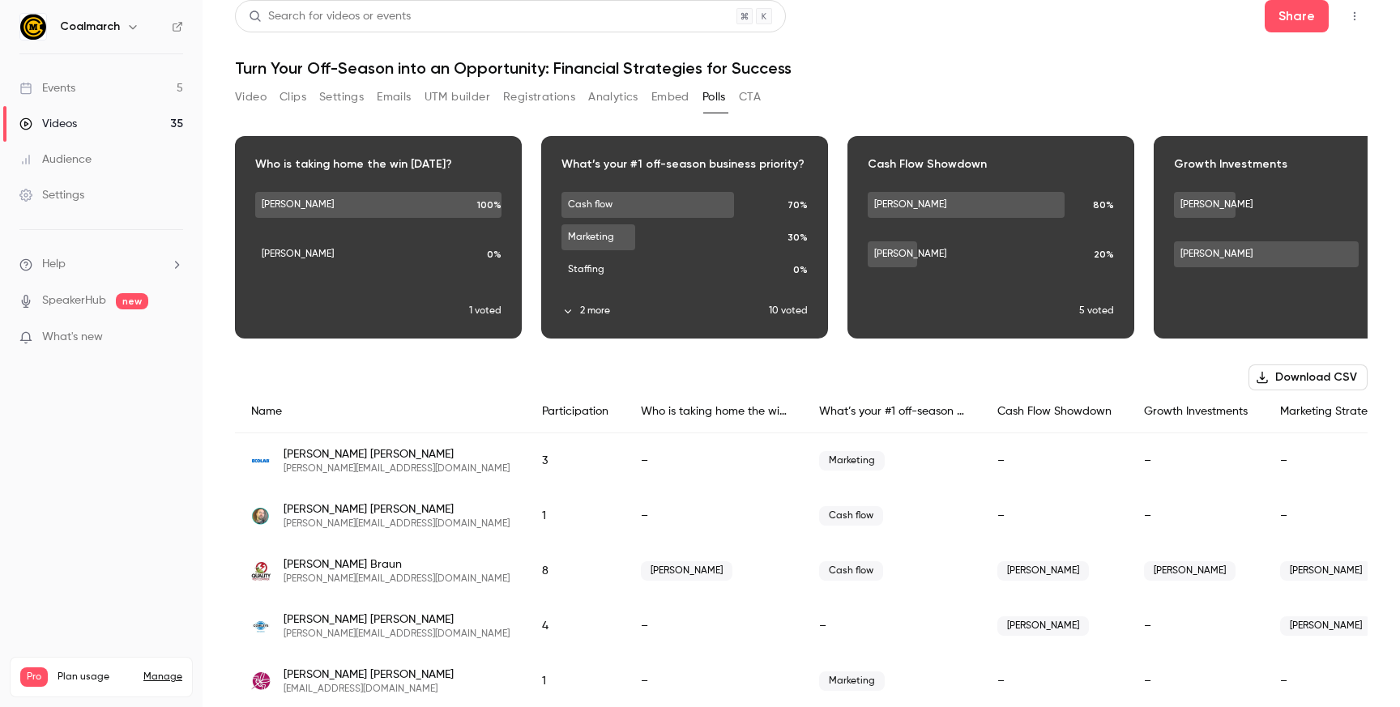
click at [254, 101] on button "Video" at bounding box center [251, 97] width 32 height 26
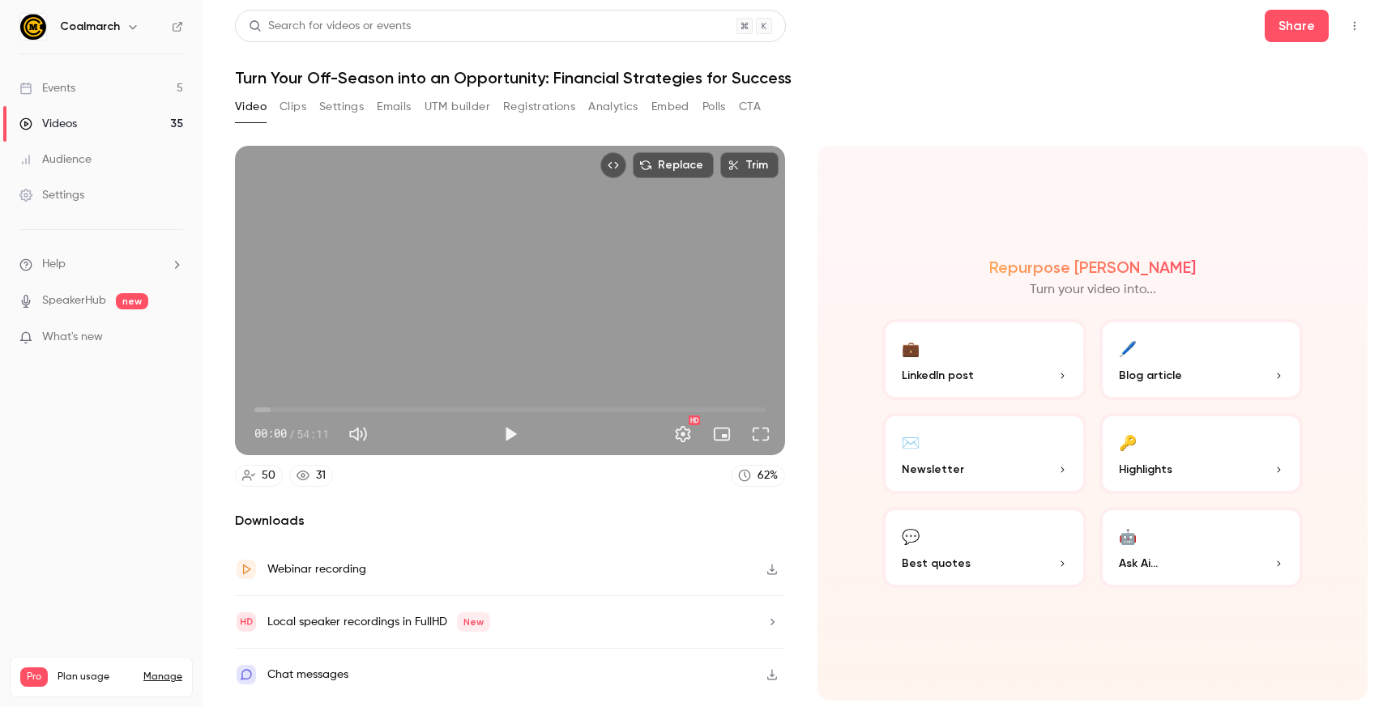
click at [1244, 384] on p "Blog article" at bounding box center [1201, 375] width 165 height 17
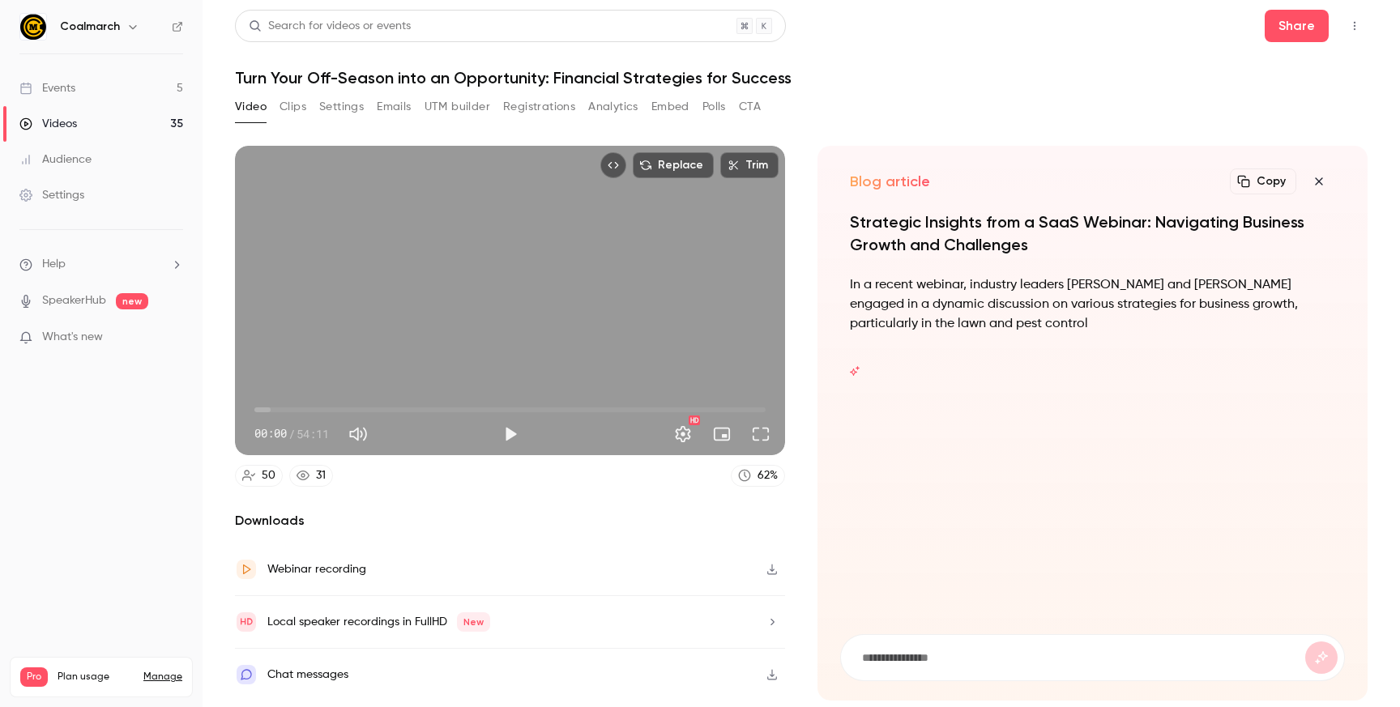
click at [1318, 185] on icon "button" at bounding box center [1318, 181] width 19 height 13
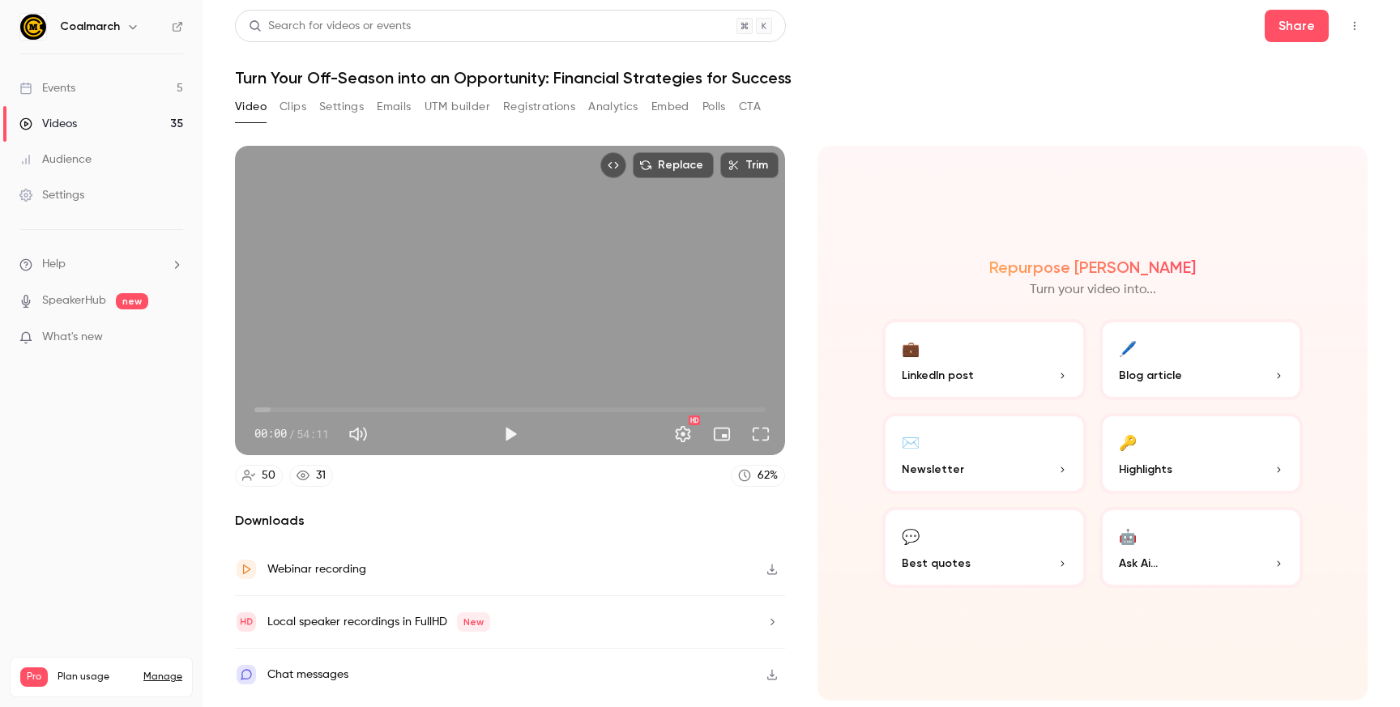
click at [1007, 471] on p "Newsletter" at bounding box center [983, 469] width 165 height 17
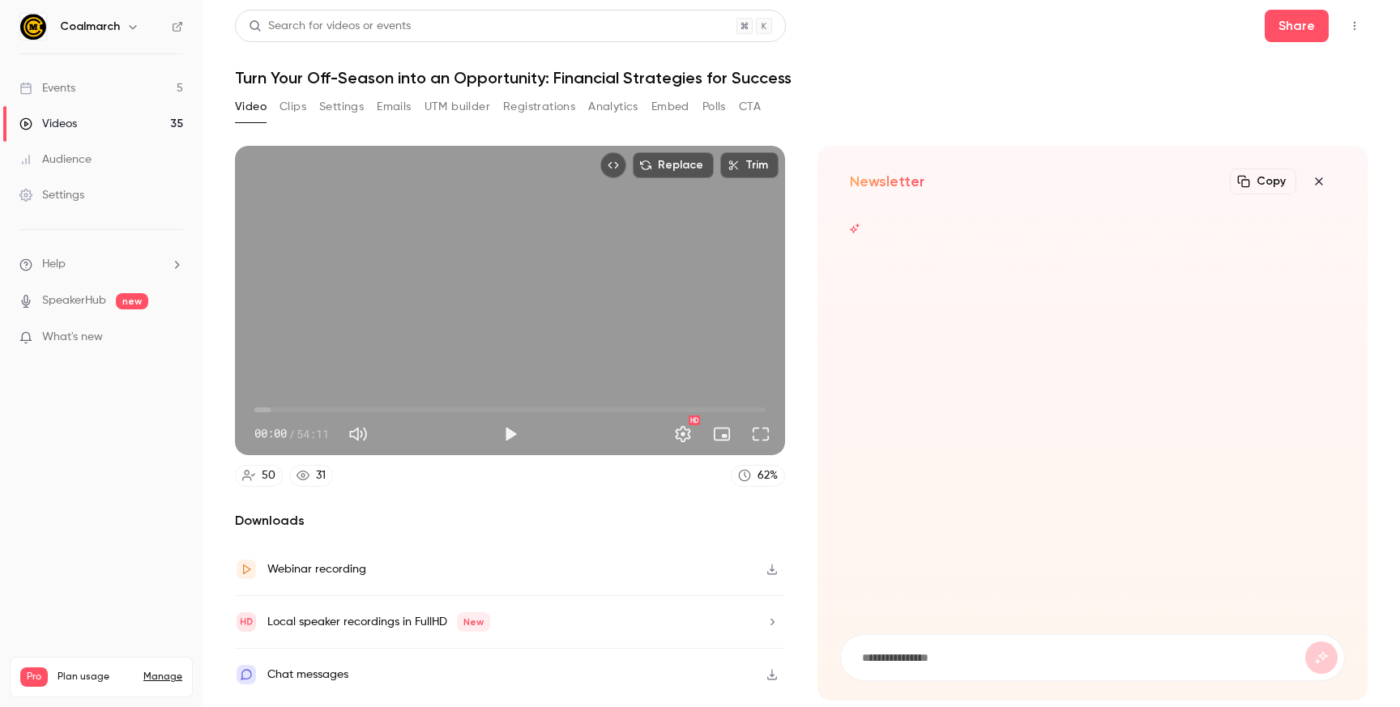
click at [1314, 181] on icon "button" at bounding box center [1318, 181] width 19 height 13
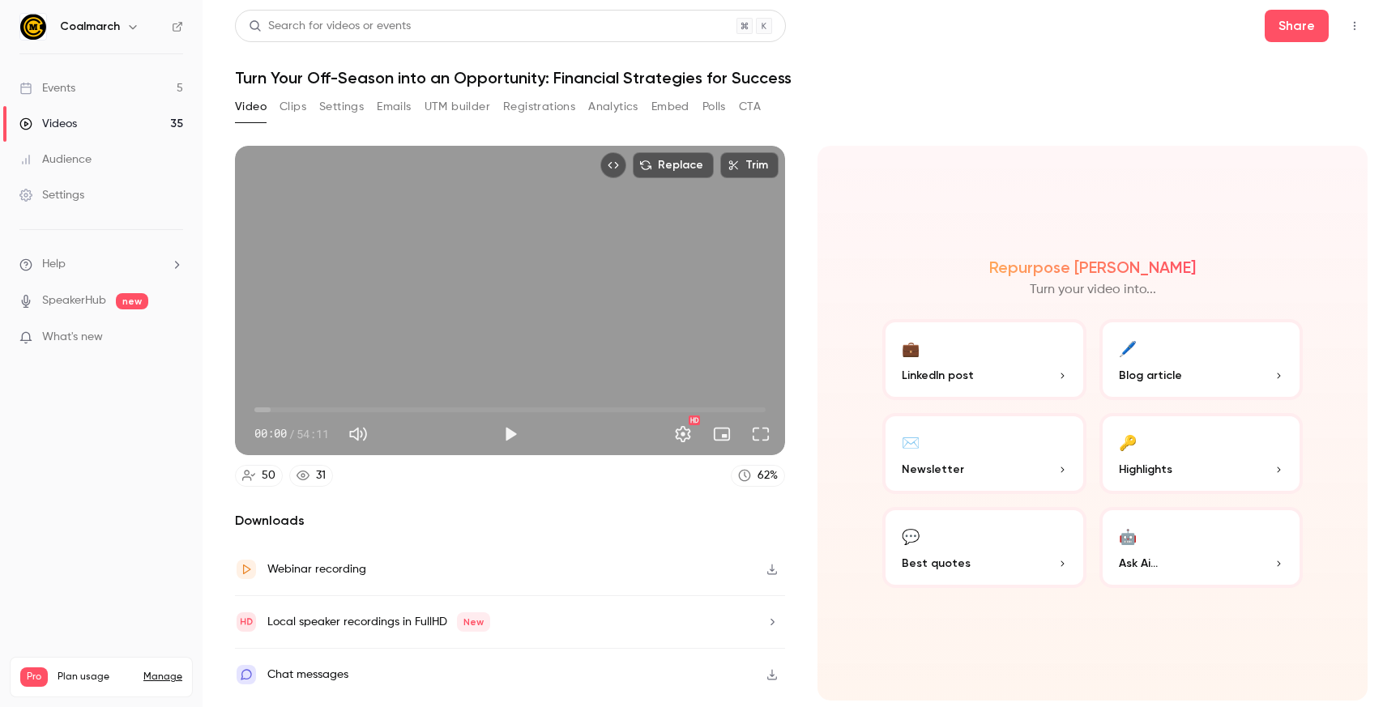
click at [1225, 473] on p "Highlights" at bounding box center [1201, 469] width 165 height 17
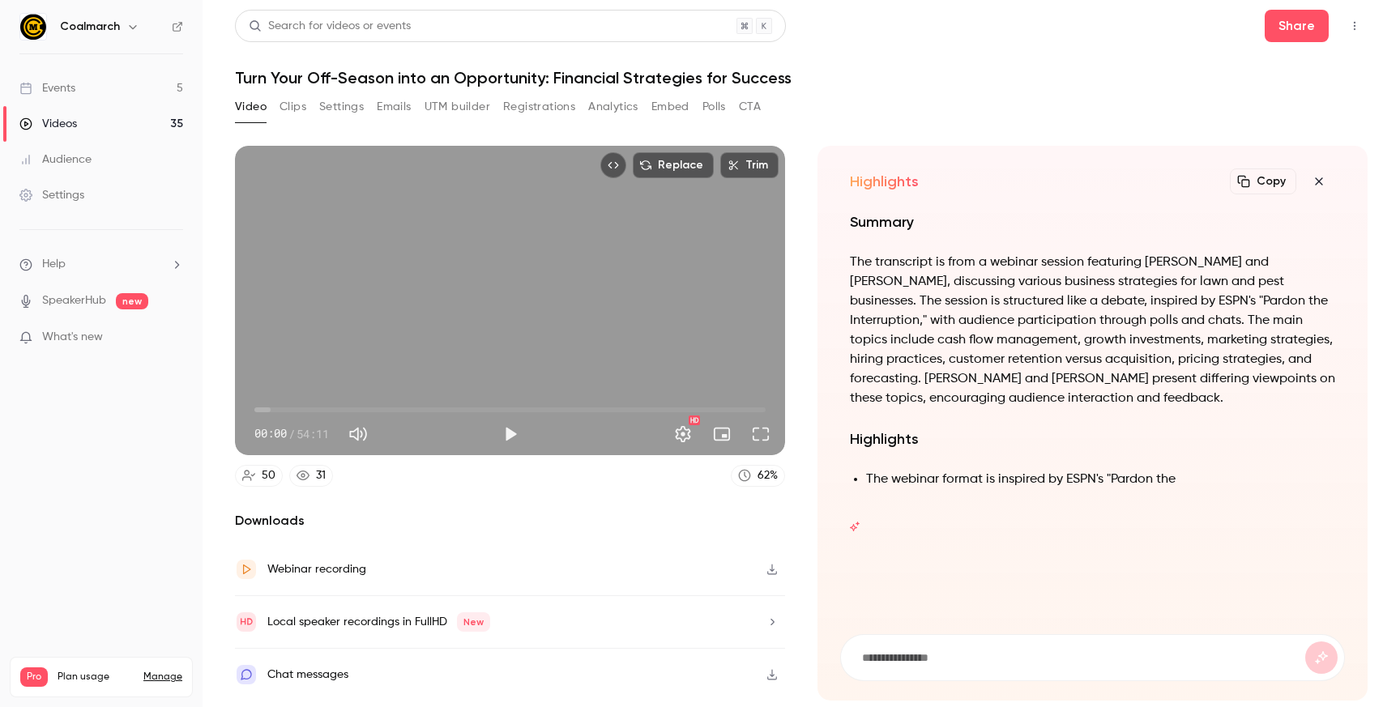
click at [1306, 261] on p "The transcript is from a webinar session featuring Jeff Davis and Frank Angelin…" at bounding box center [1092, 331] width 485 height 156
click at [1298, 261] on p "The transcript is from a webinar session featuring Jeff Davis and Frank Angelin…" at bounding box center [1092, 331] width 485 height 156
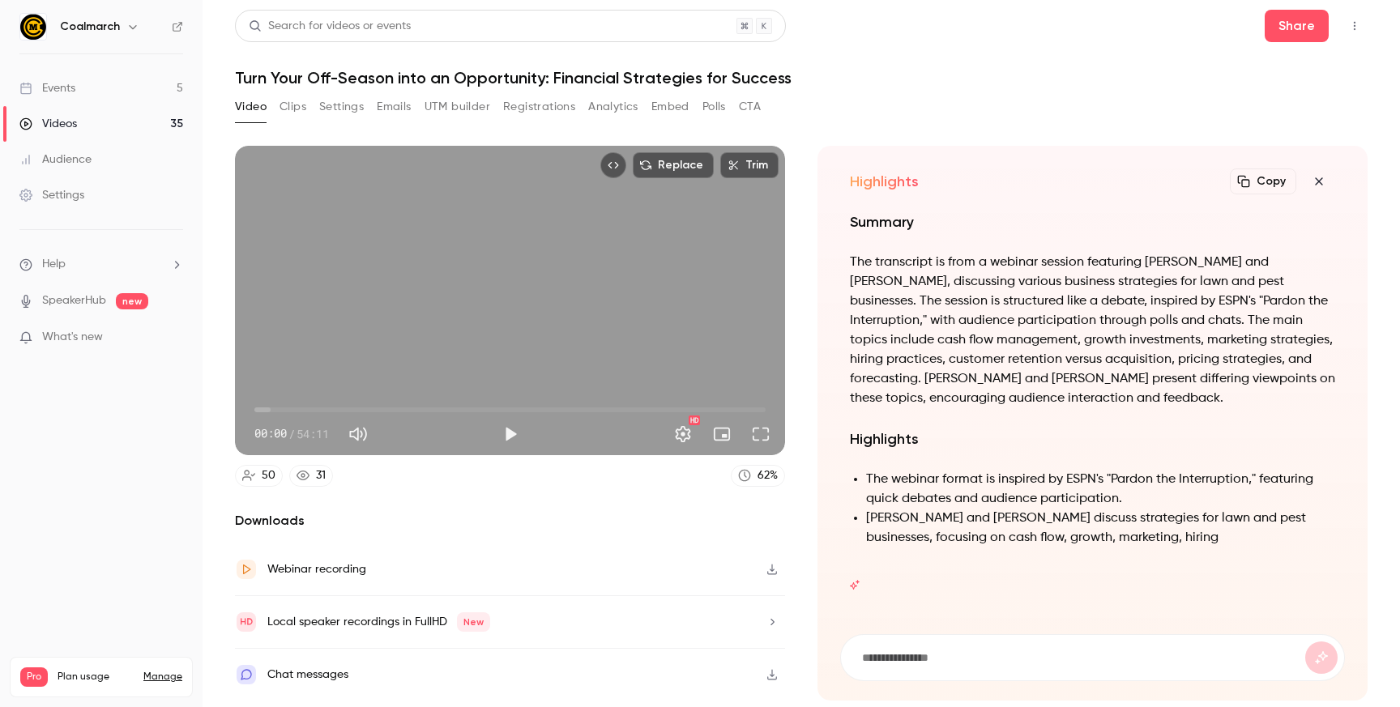
click at [1323, 185] on icon "button" at bounding box center [1318, 181] width 19 height 13
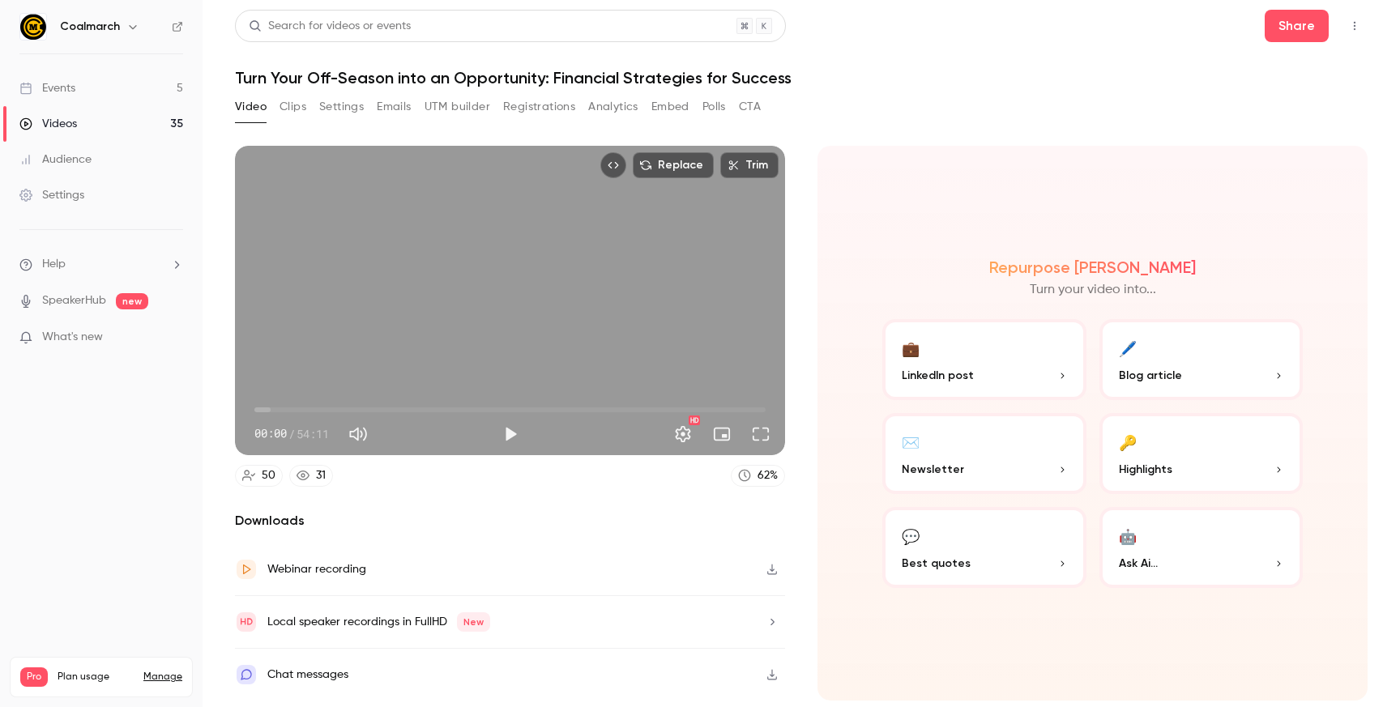
click at [49, 153] on div "Audience" at bounding box center [55, 159] width 72 height 16
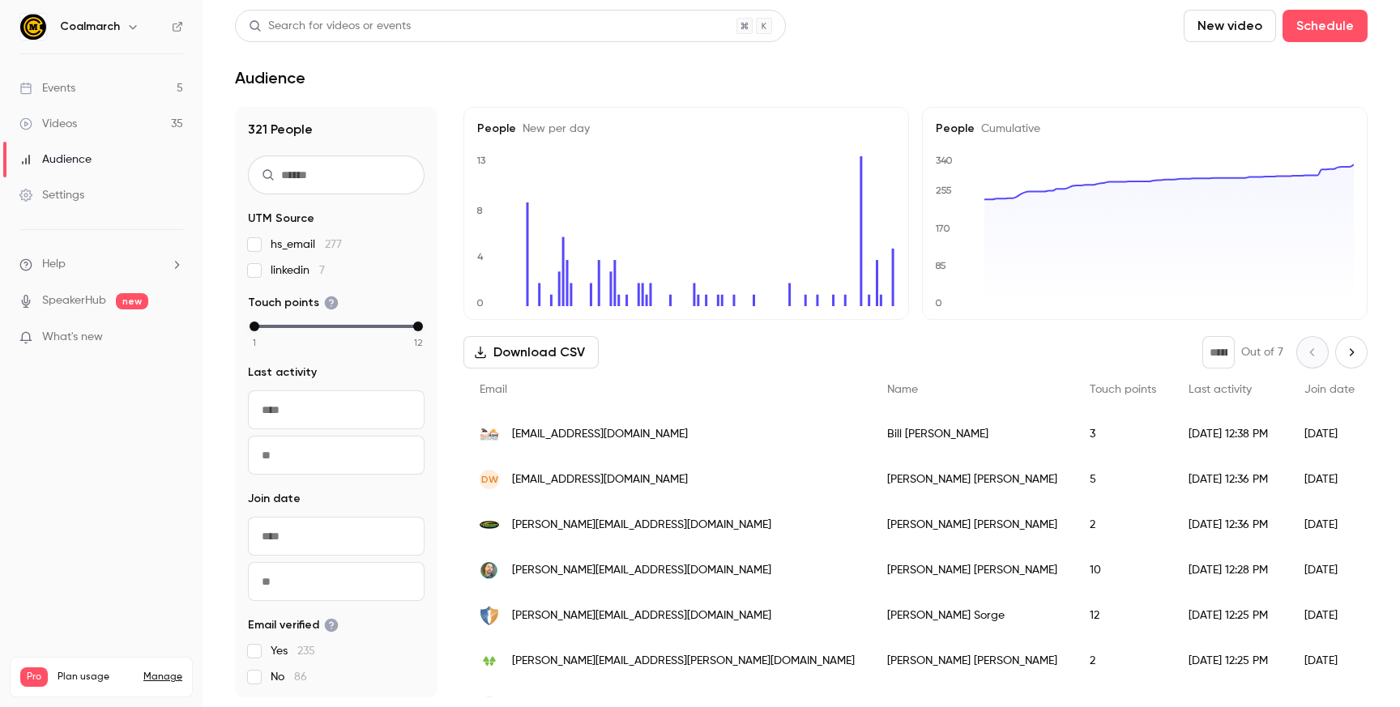
click at [61, 85] on div "Events" at bounding box center [47, 88] width 56 height 16
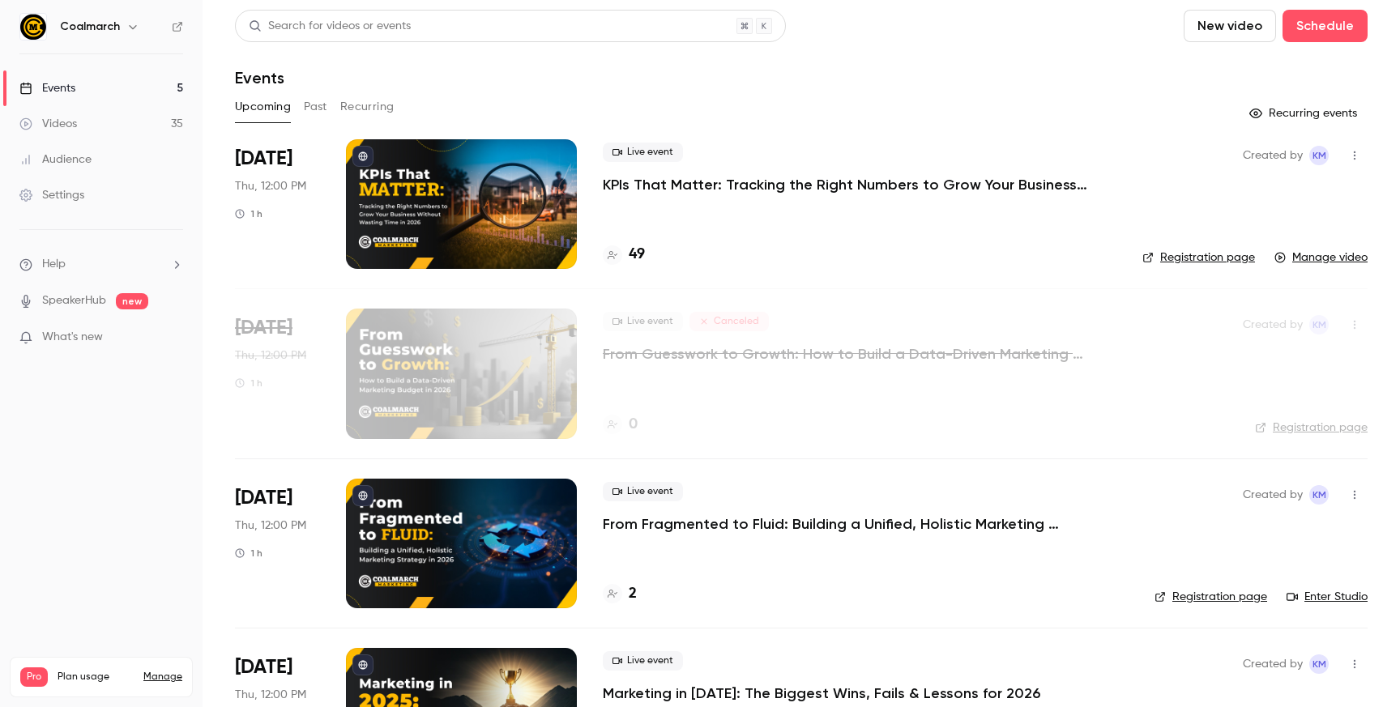
click at [742, 84] on div "Events" at bounding box center [801, 77] width 1132 height 19
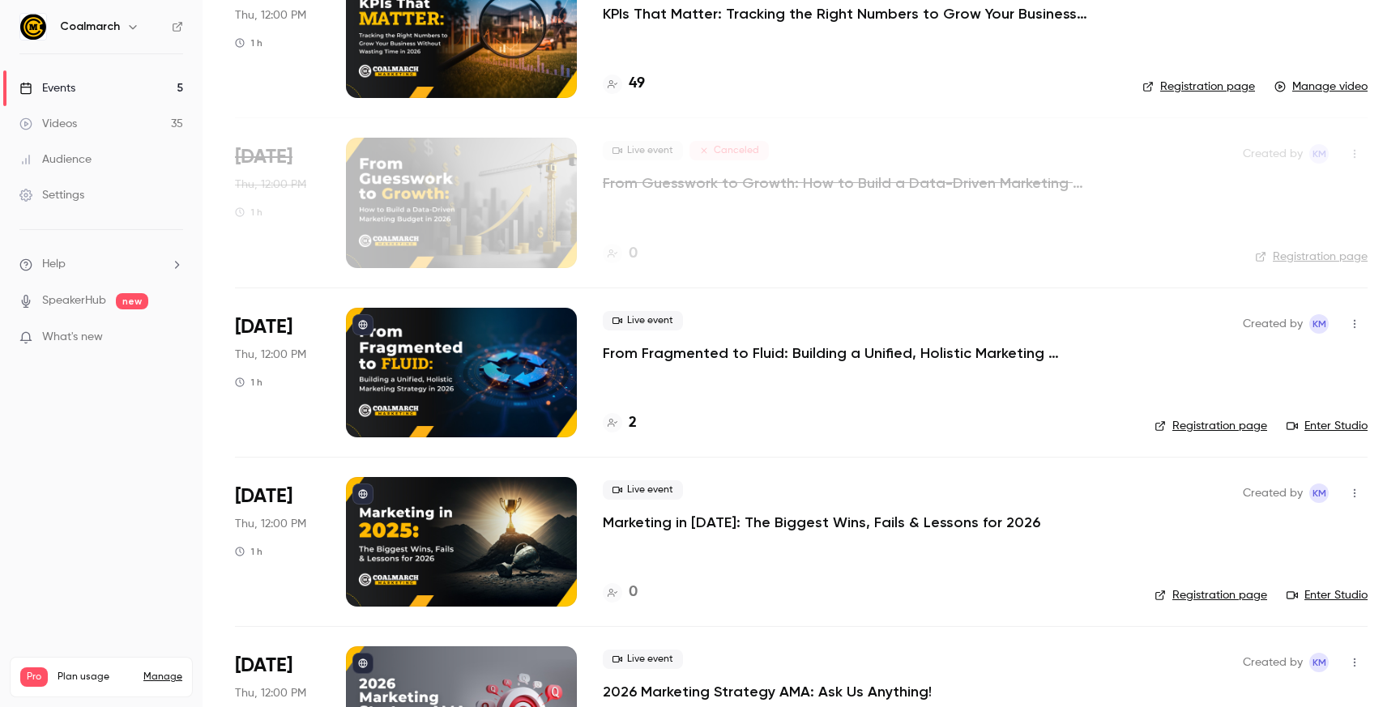
scroll to position [269, 0]
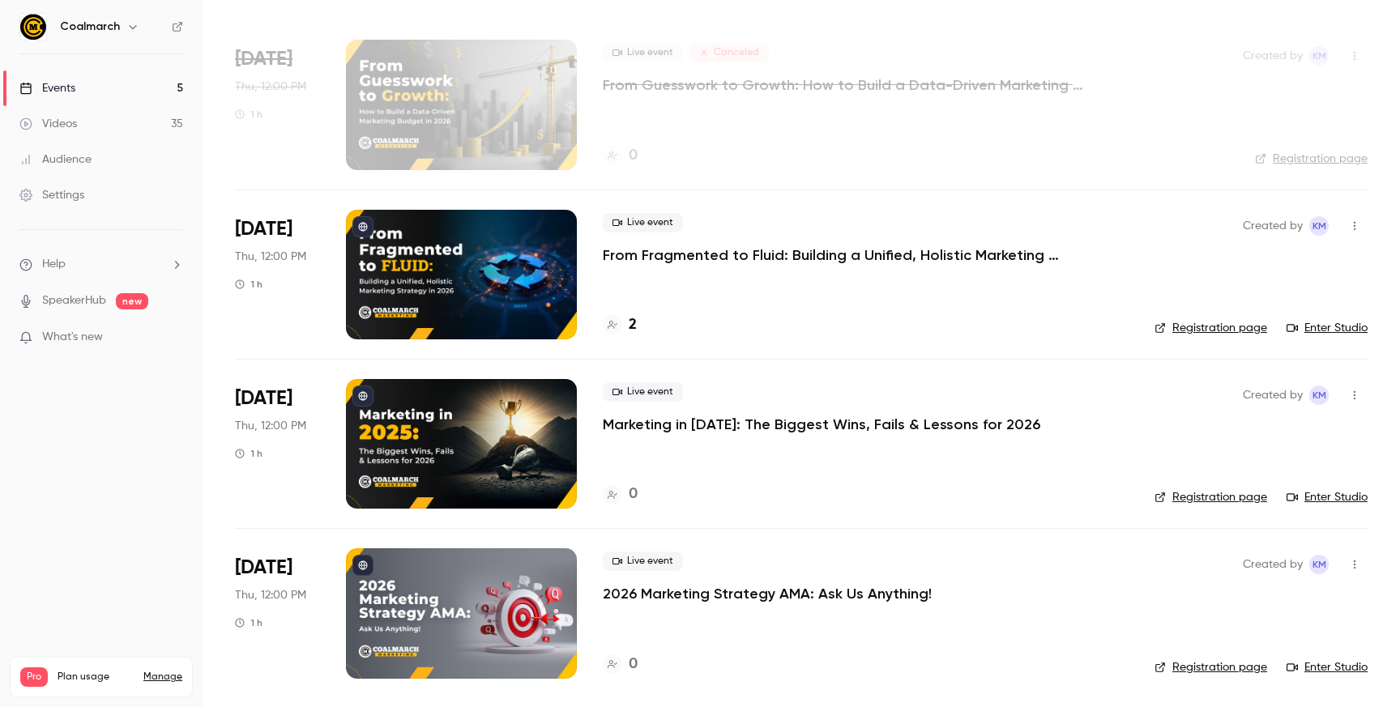
click at [52, 339] on span "What's new" at bounding box center [72, 337] width 61 height 17
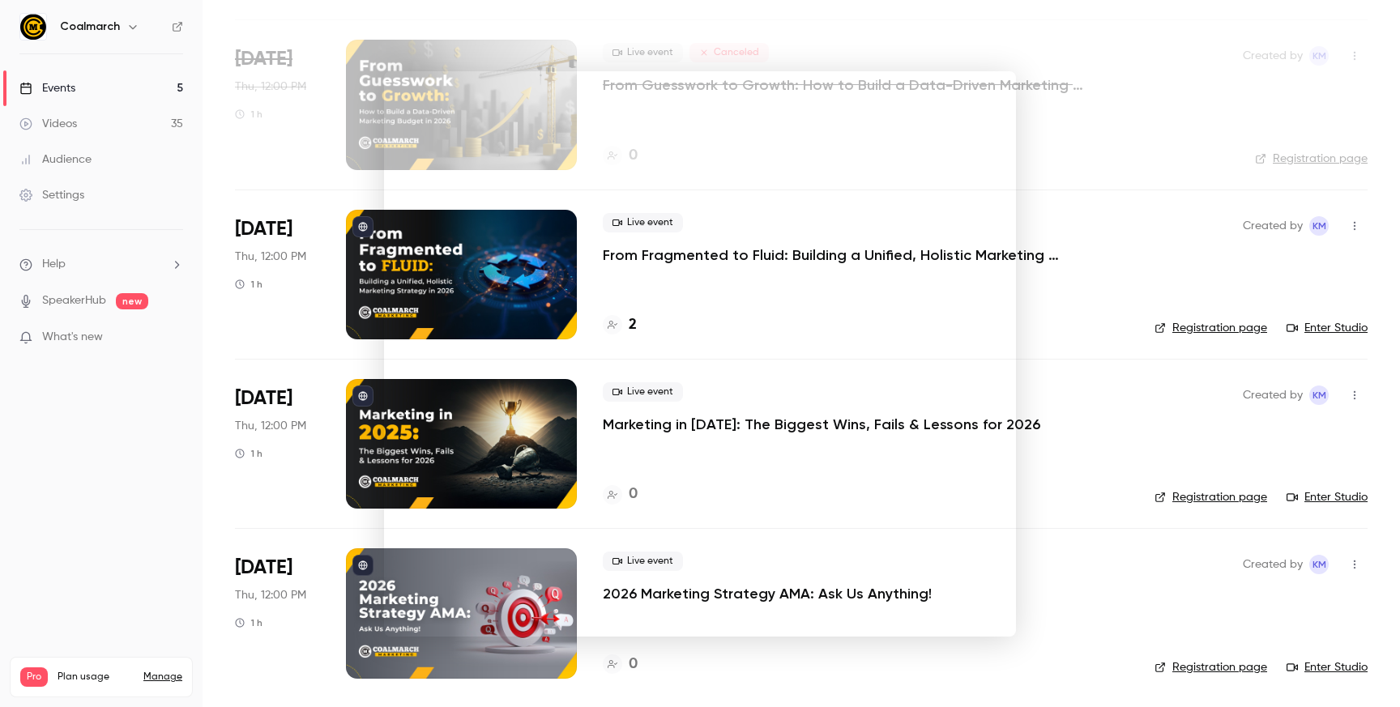
click at [107, 480] on div at bounding box center [700, 353] width 1400 height 707
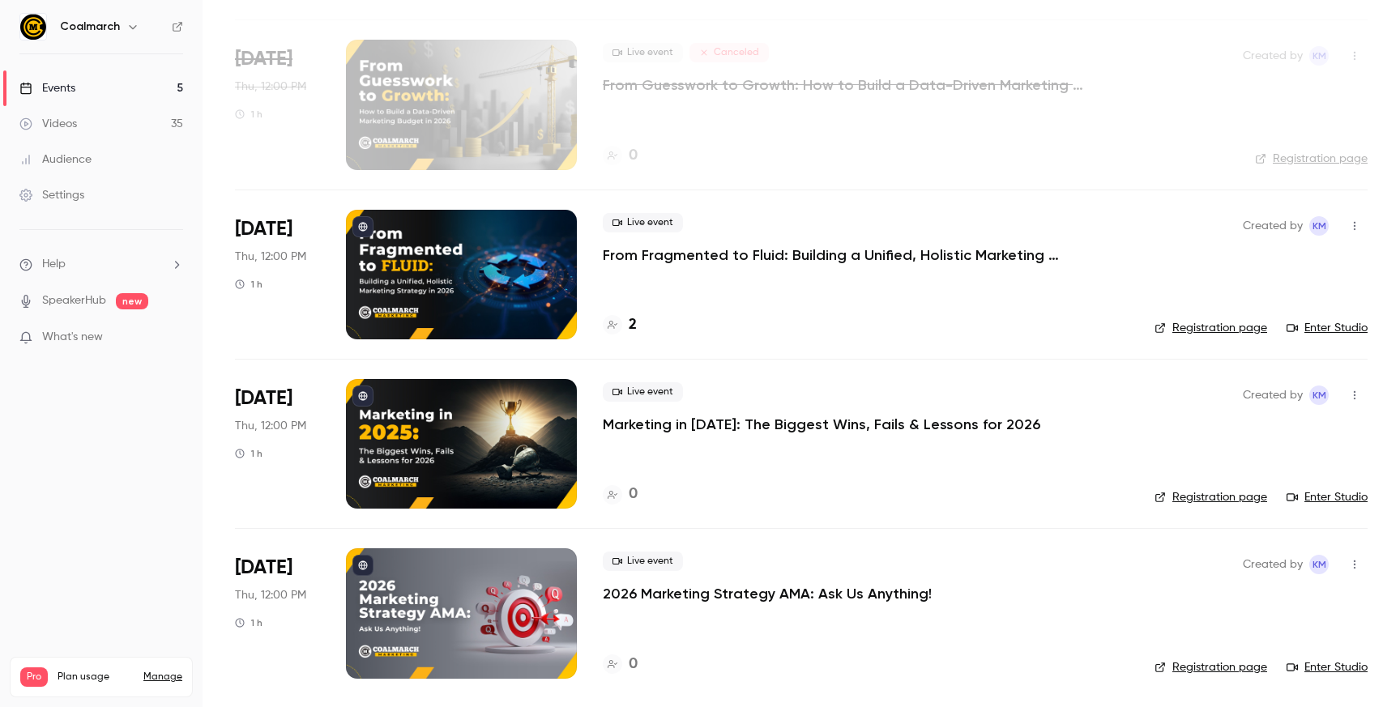
click at [69, 304] on link "SpeakerHub" at bounding box center [74, 300] width 64 height 17
click at [63, 83] on div "Events" at bounding box center [47, 88] width 56 height 16
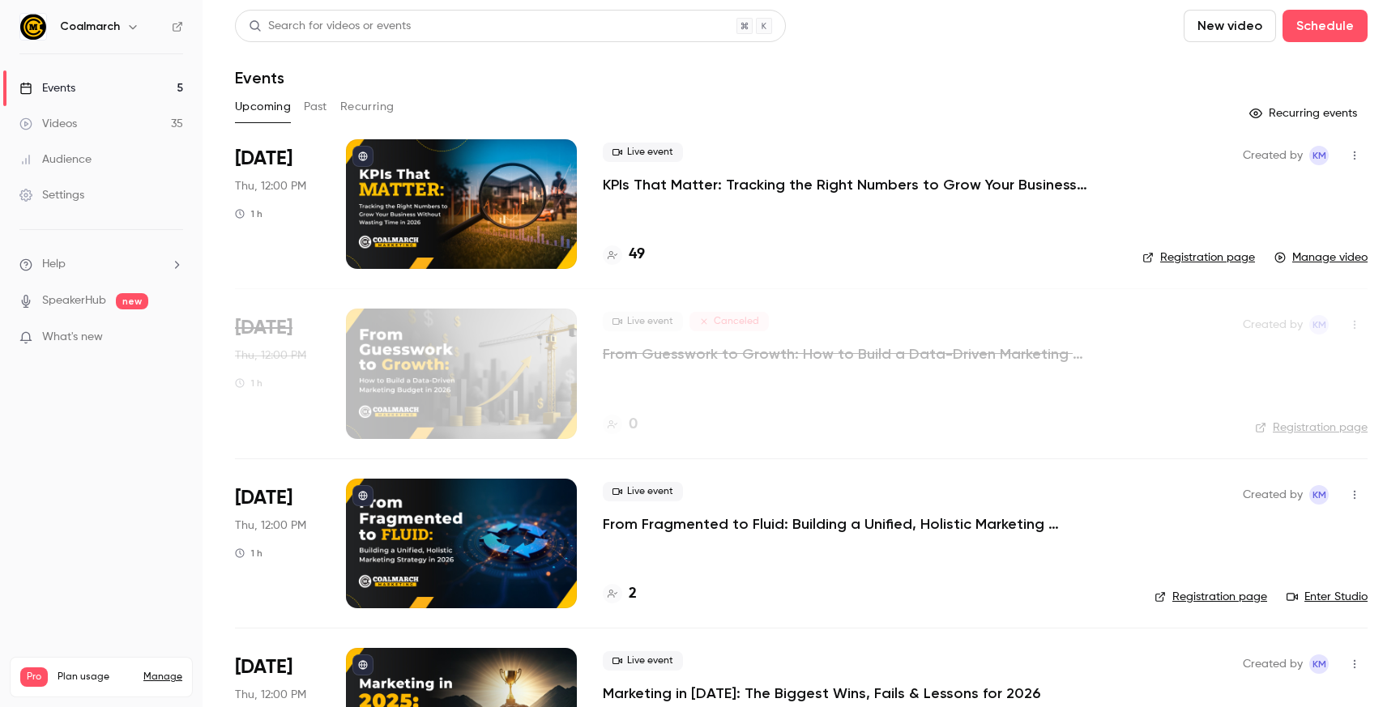
click at [68, 129] on div "Videos" at bounding box center [48, 124] width 58 height 16
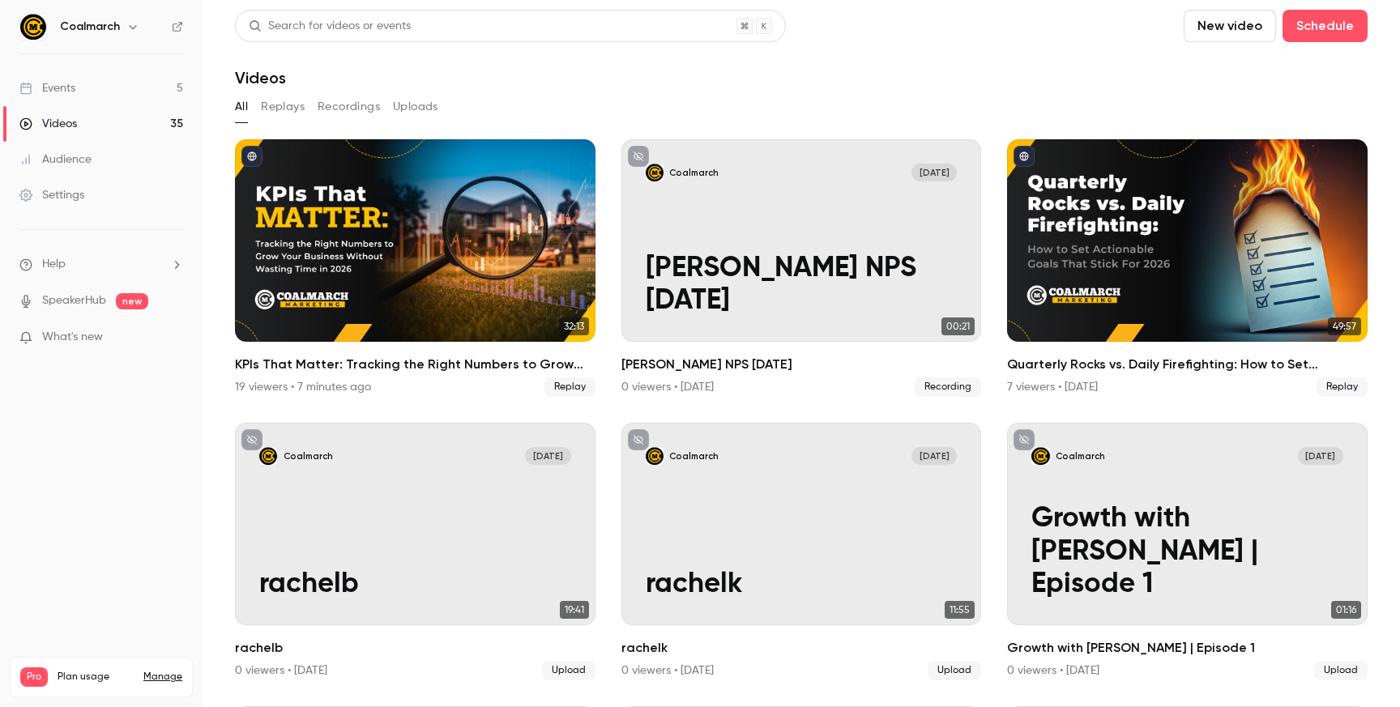
click at [401, 104] on button "Uploads" at bounding box center [415, 107] width 45 height 26
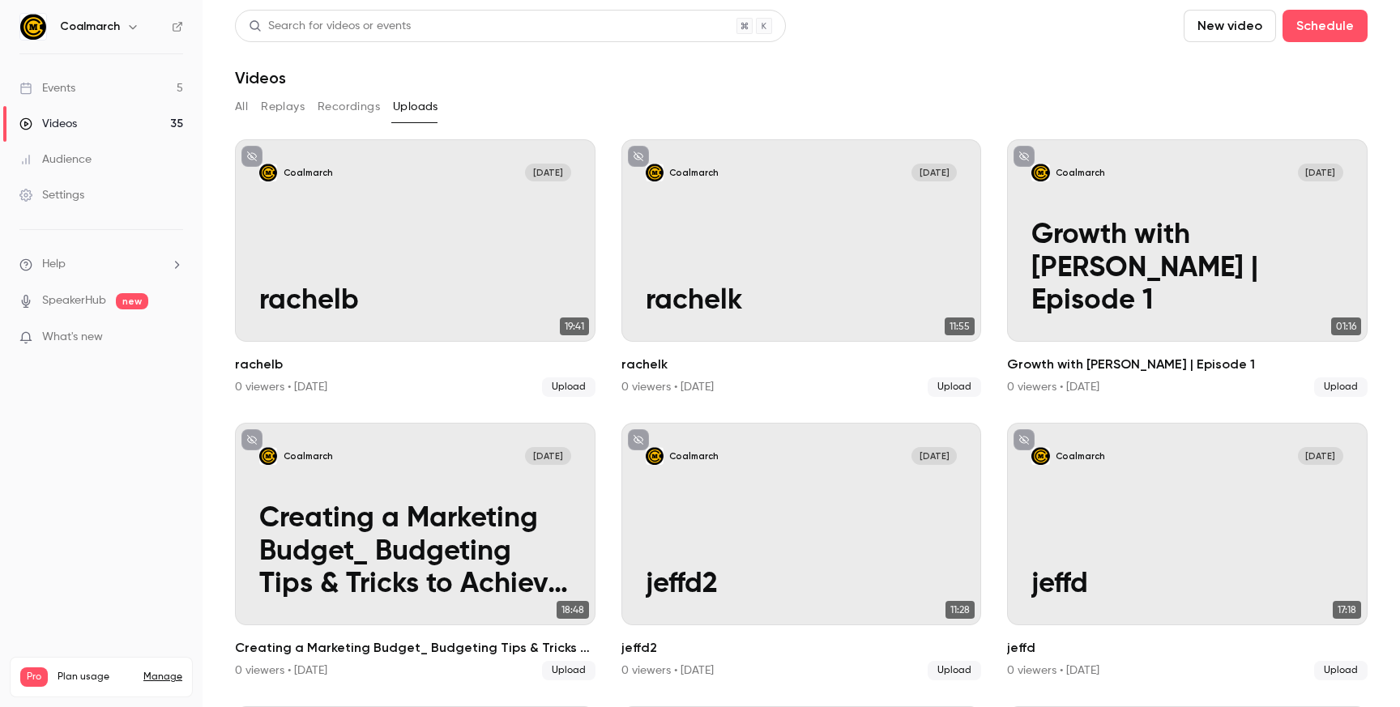
click at [127, 424] on nav "Coalmarch Events 5 Videos 35 Audience Settings Help SpeakerHub new What's new P…" at bounding box center [101, 353] width 202 height 707
click at [74, 189] on div "Settings" at bounding box center [51, 195] width 65 height 16
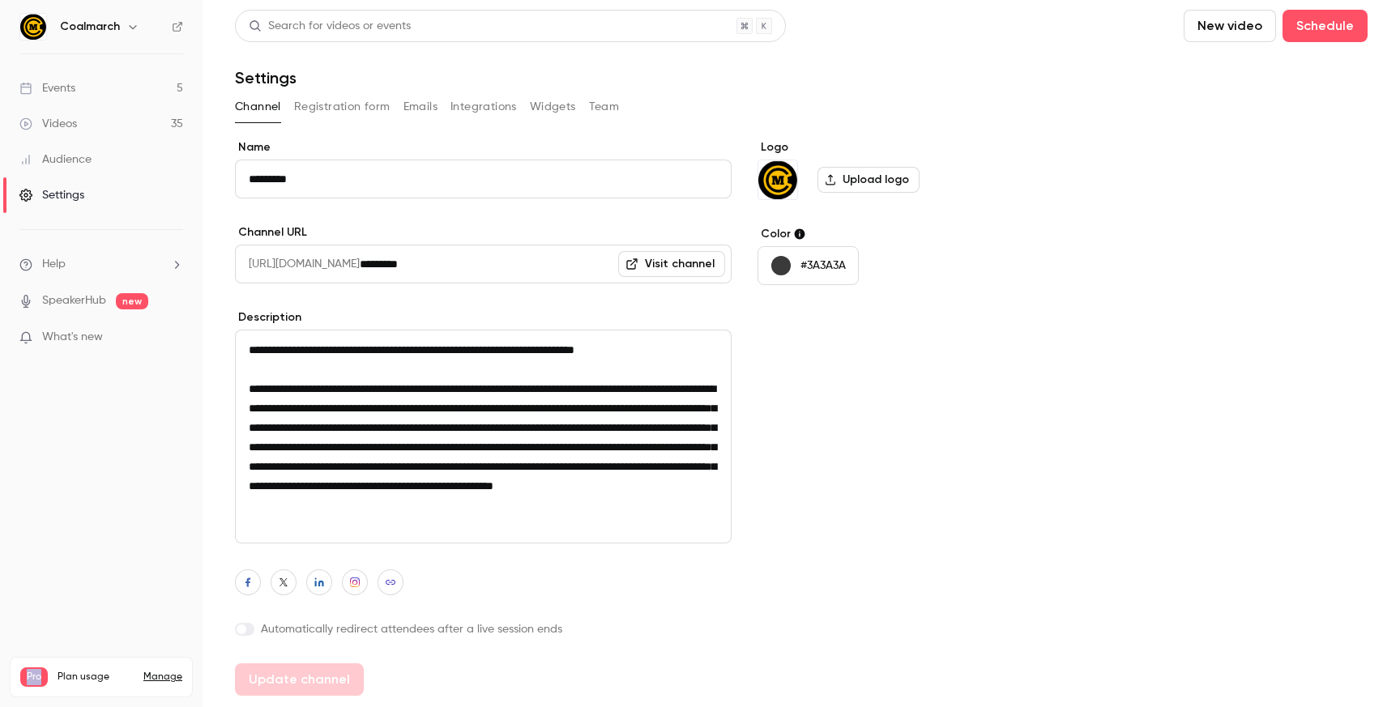
click at [70, 78] on link "Events 5" at bounding box center [101, 88] width 202 height 36
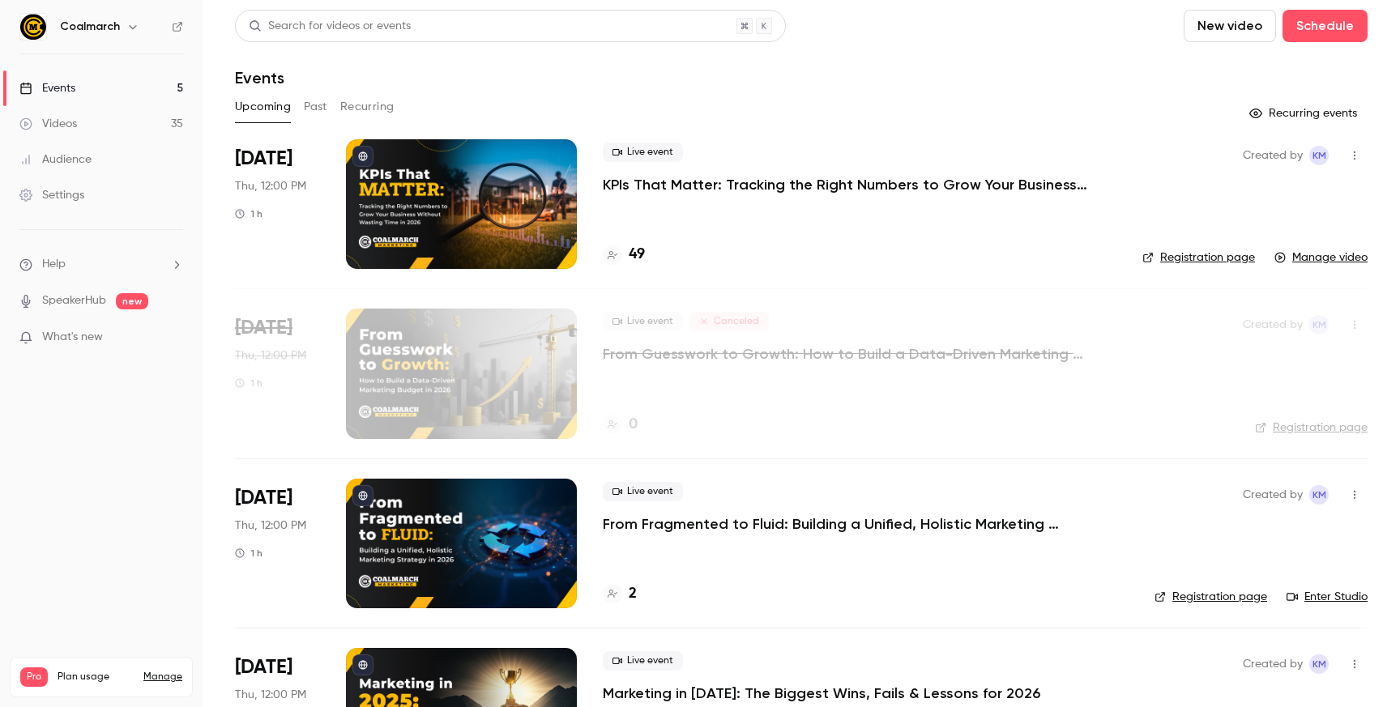
click at [569, 69] on div "Events" at bounding box center [801, 77] width 1132 height 19
click at [321, 108] on button "Past" at bounding box center [315, 107] width 23 height 26
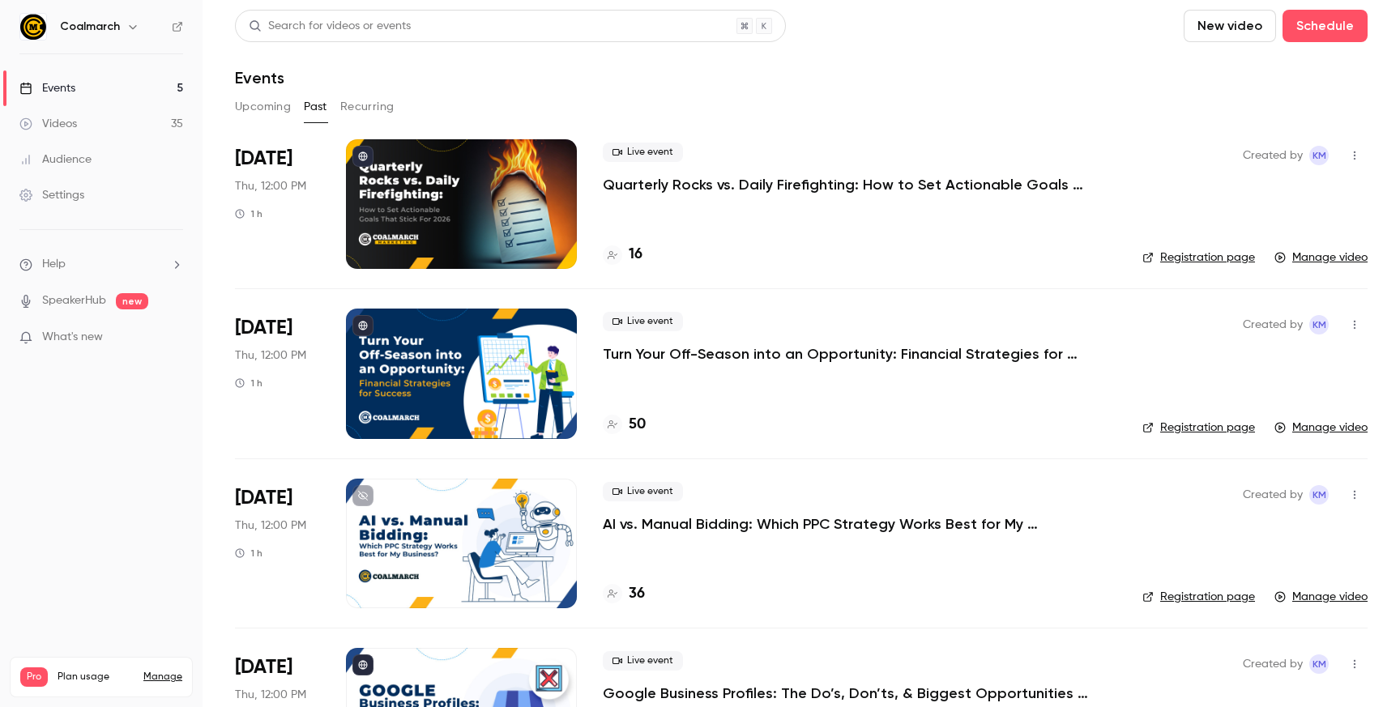
click at [267, 108] on button "Upcoming" at bounding box center [263, 107] width 56 height 26
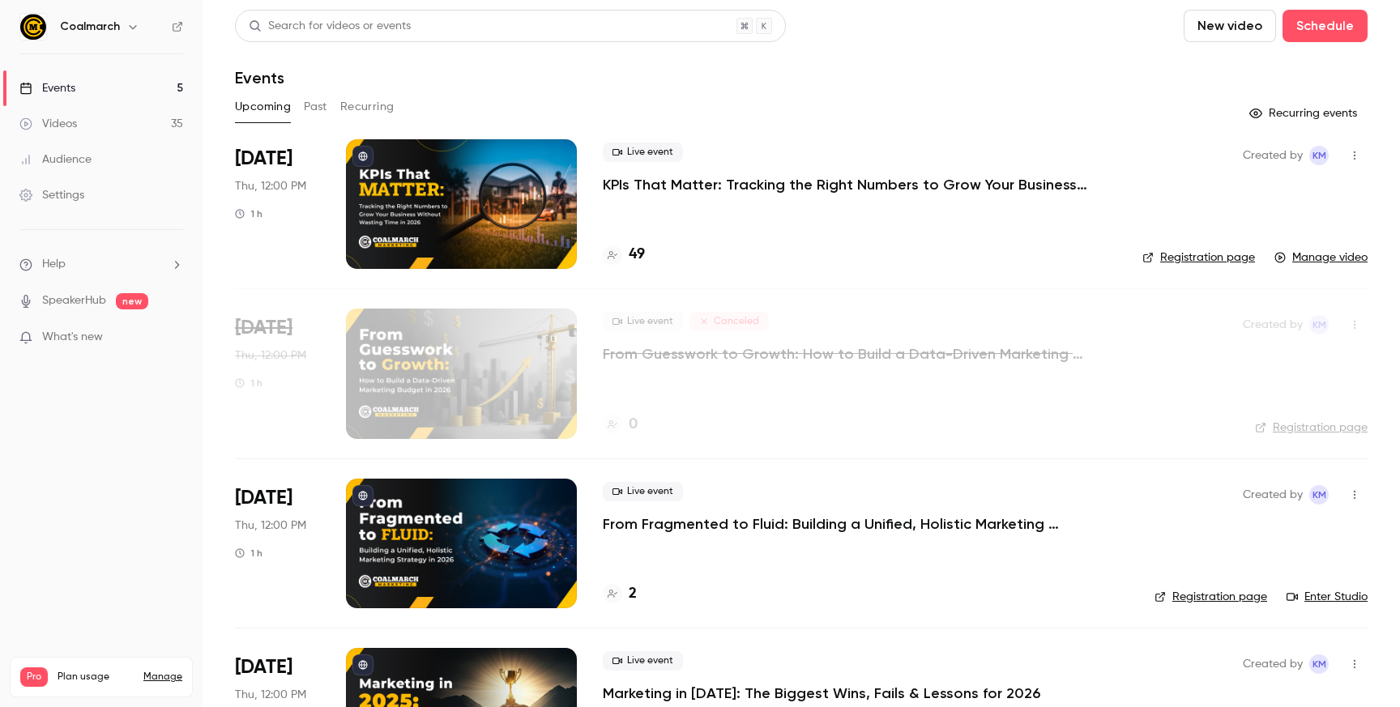
click at [70, 83] on div "Events" at bounding box center [47, 88] width 56 height 16
click at [117, 28] on div "Coalmarch" at bounding box center [109, 26] width 99 height 19
click at [126, 28] on icon "button" at bounding box center [132, 26] width 13 height 13
click at [176, 23] on div at bounding box center [700, 353] width 1400 height 707
click at [177, 27] on icon at bounding box center [178, 27] width 10 height 10
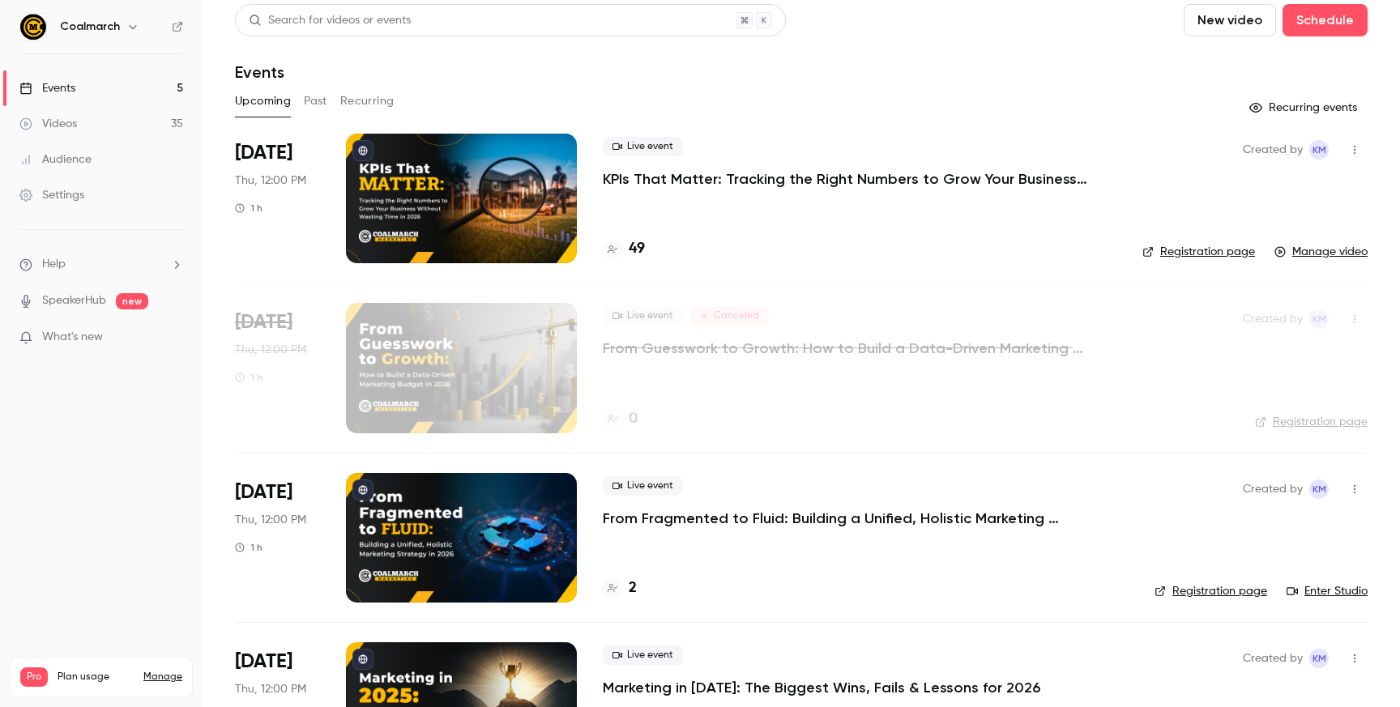
scroll to position [1, 0]
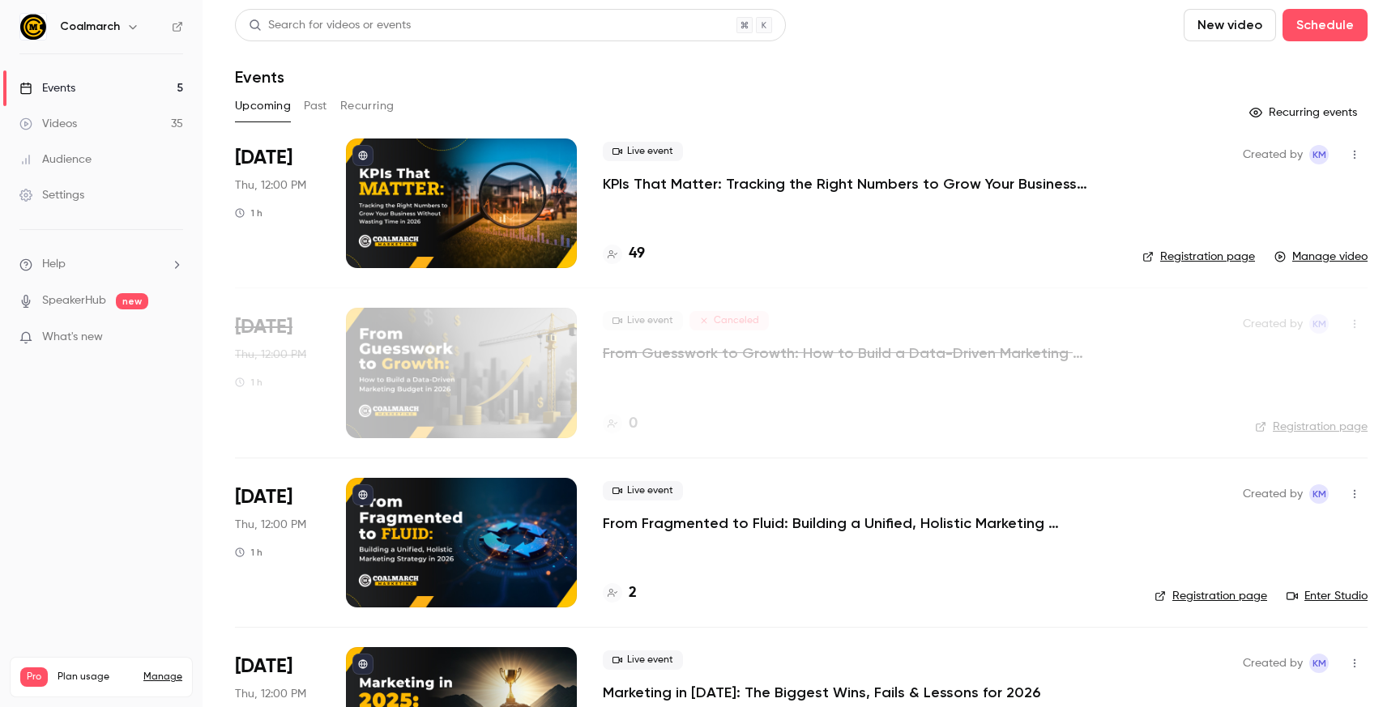
click at [894, 30] on div "Search for videos or events New video Schedule" at bounding box center [801, 25] width 1132 height 32
click at [1030, 2] on main "Search for videos or events New video Schedule Events Upcoming Past Recurring R…" at bounding box center [800, 353] width 1197 height 707
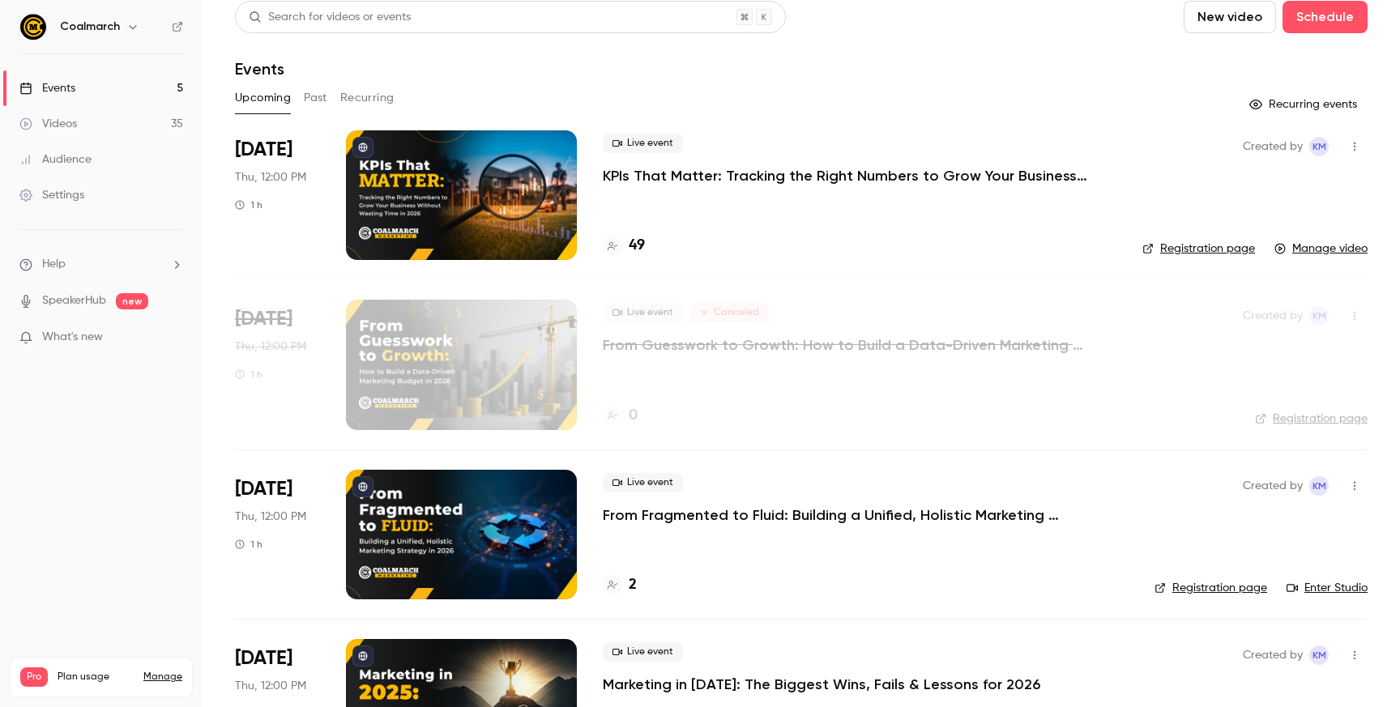
drag, startPoint x: 157, startPoint y: 457, endPoint x: 234, endPoint y: 497, distance: 86.6
click at [184, 467] on nav "Coalmarch Events 5 Videos 35 Audience Settings Help SpeakerHub new What's new P…" at bounding box center [101, 353] width 202 height 707
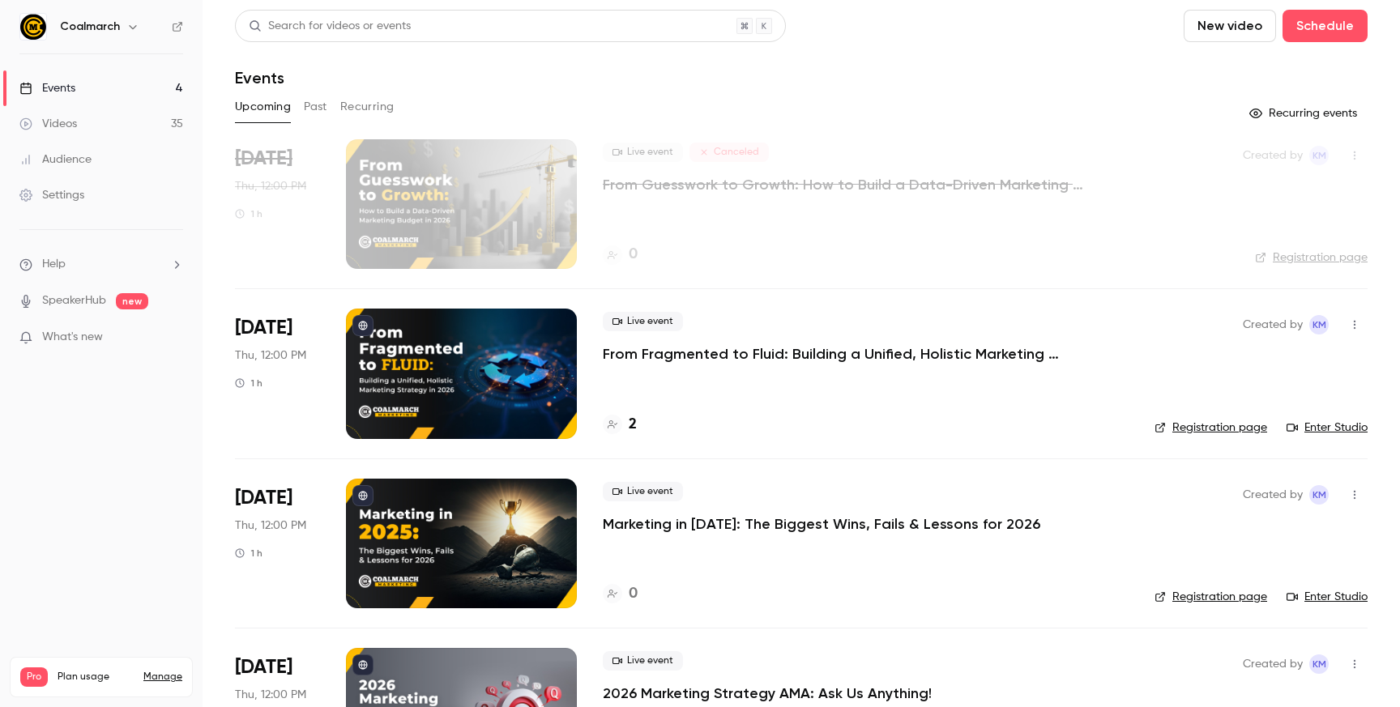
click at [313, 107] on button "Past" at bounding box center [315, 107] width 23 height 26
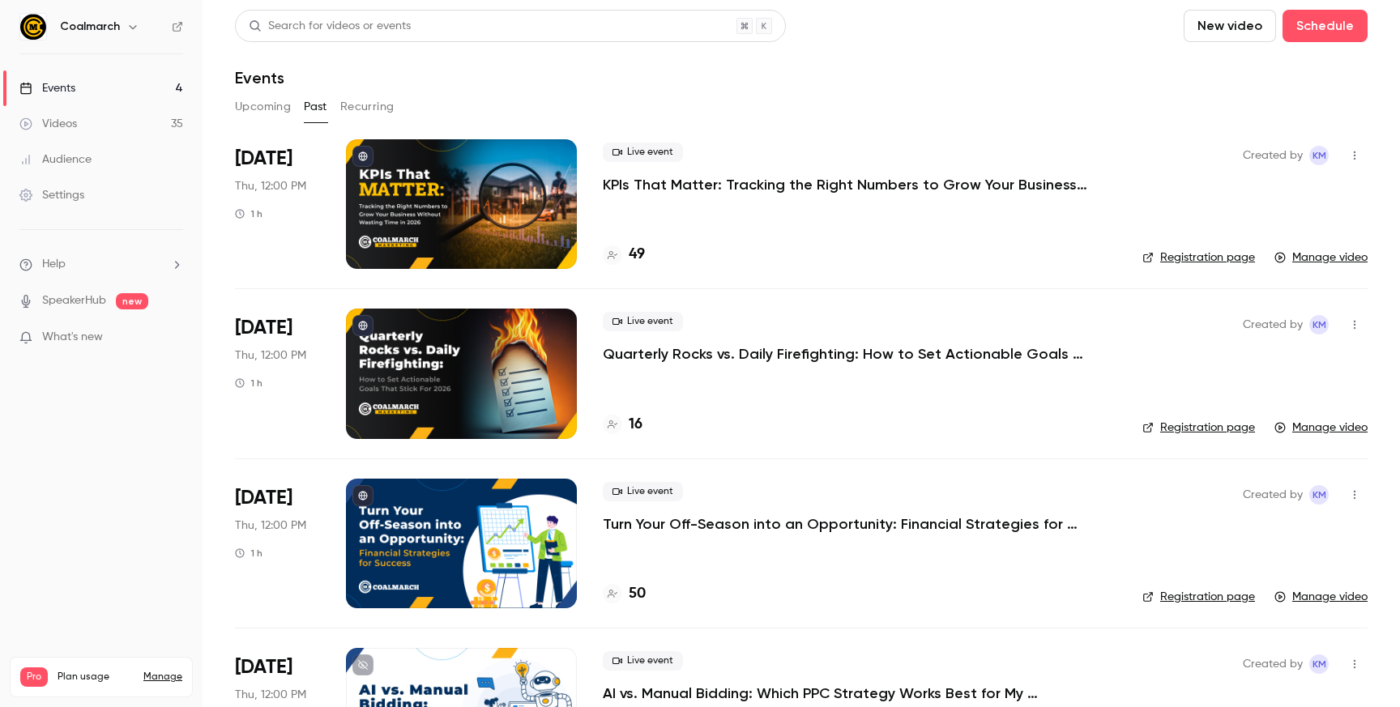
click at [783, 232] on div "Live event KPIs That Matter: Tracking the Right Numbers to Grow Your Business W…" at bounding box center [860, 204] width 514 height 130
click at [676, 187] on p "KPIs That Matter: Tracking the Right Numbers to Grow Your Business Without Wast…" at bounding box center [846, 184] width 486 height 19
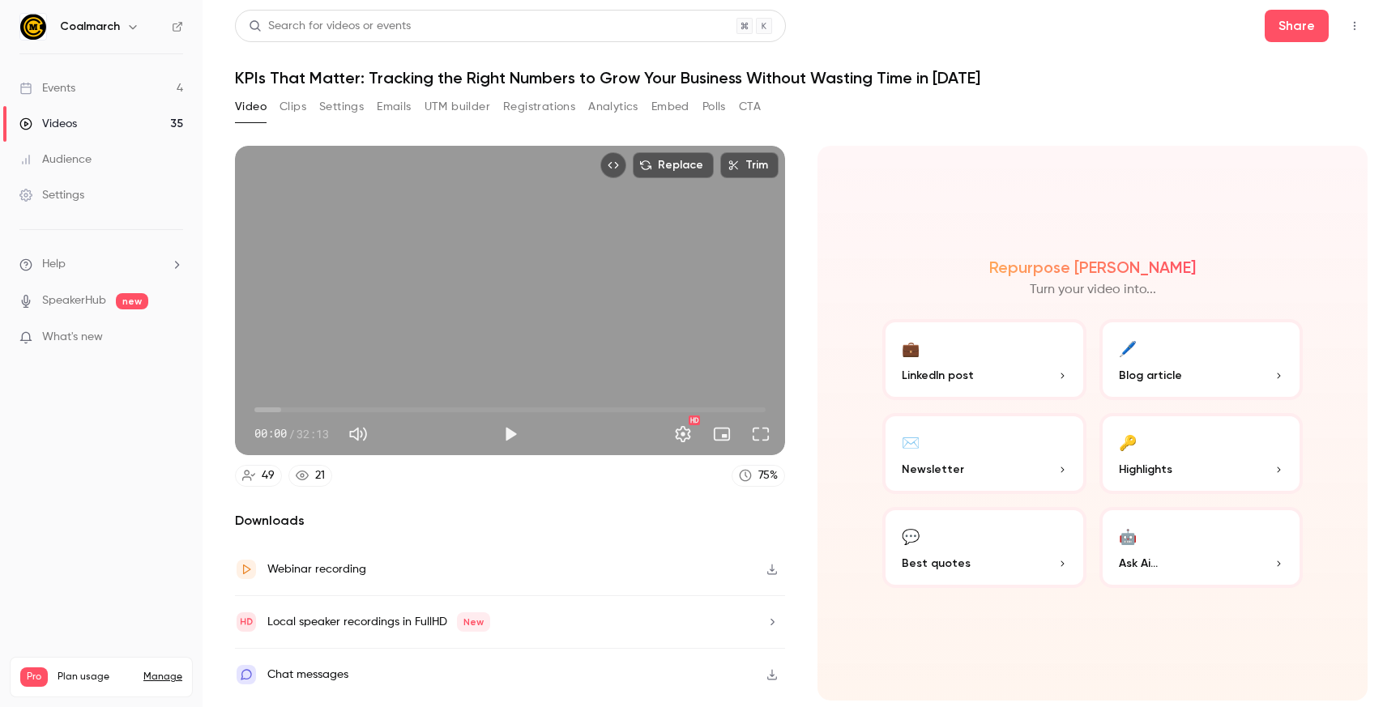
click at [756, 569] on div "Webinar recording" at bounding box center [510, 569] width 550 height 53
drag, startPoint x: 265, startPoint y: 108, endPoint x: 307, endPoint y: 110, distance: 42.2
click at [268, 107] on div "Video Clips Settings Emails UTM builder Registrations Analytics Embed Polls CTA" at bounding box center [498, 107] width 526 height 26
click at [310, 111] on div "Video Clips Settings Emails UTM builder Registrations Analytics Embed Polls CTA" at bounding box center [498, 107] width 526 height 26
click at [303, 108] on button "Clips" at bounding box center [292, 107] width 27 height 26
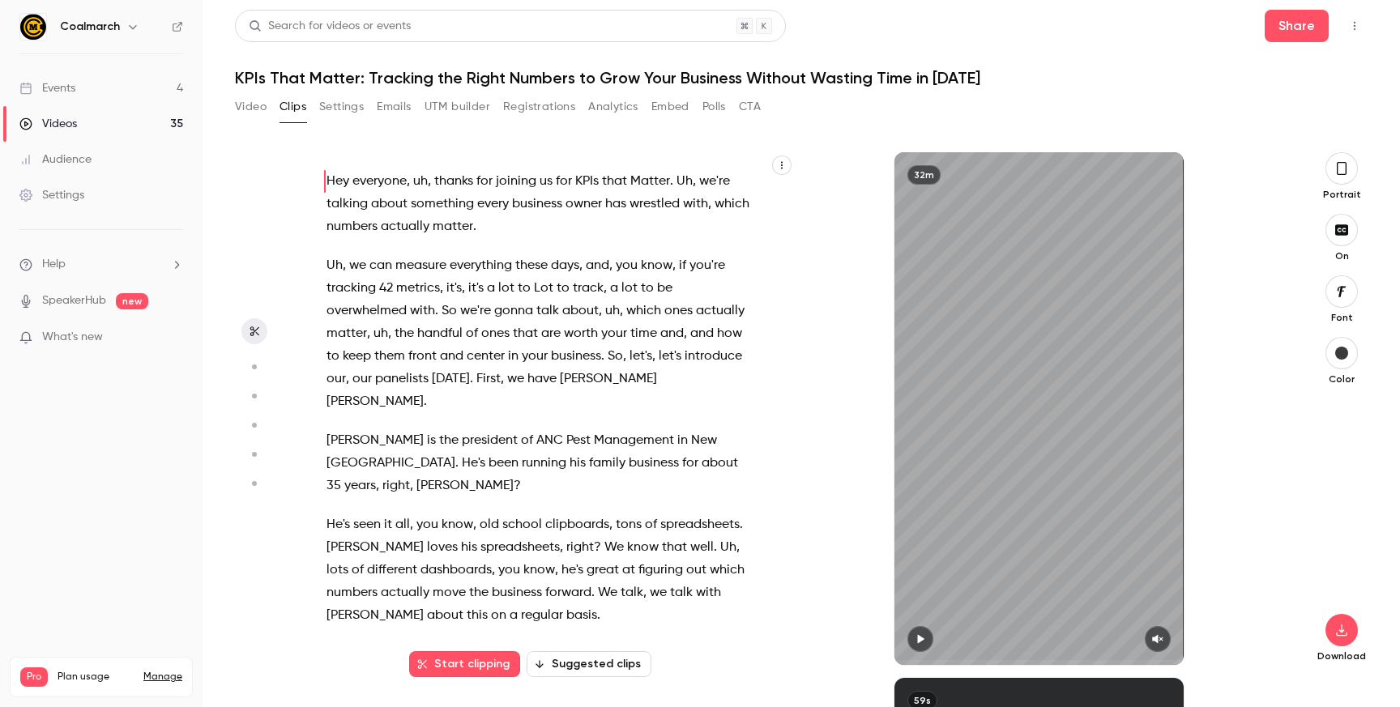
click at [573, 674] on button "Suggested clips" at bounding box center [588, 664] width 125 height 26
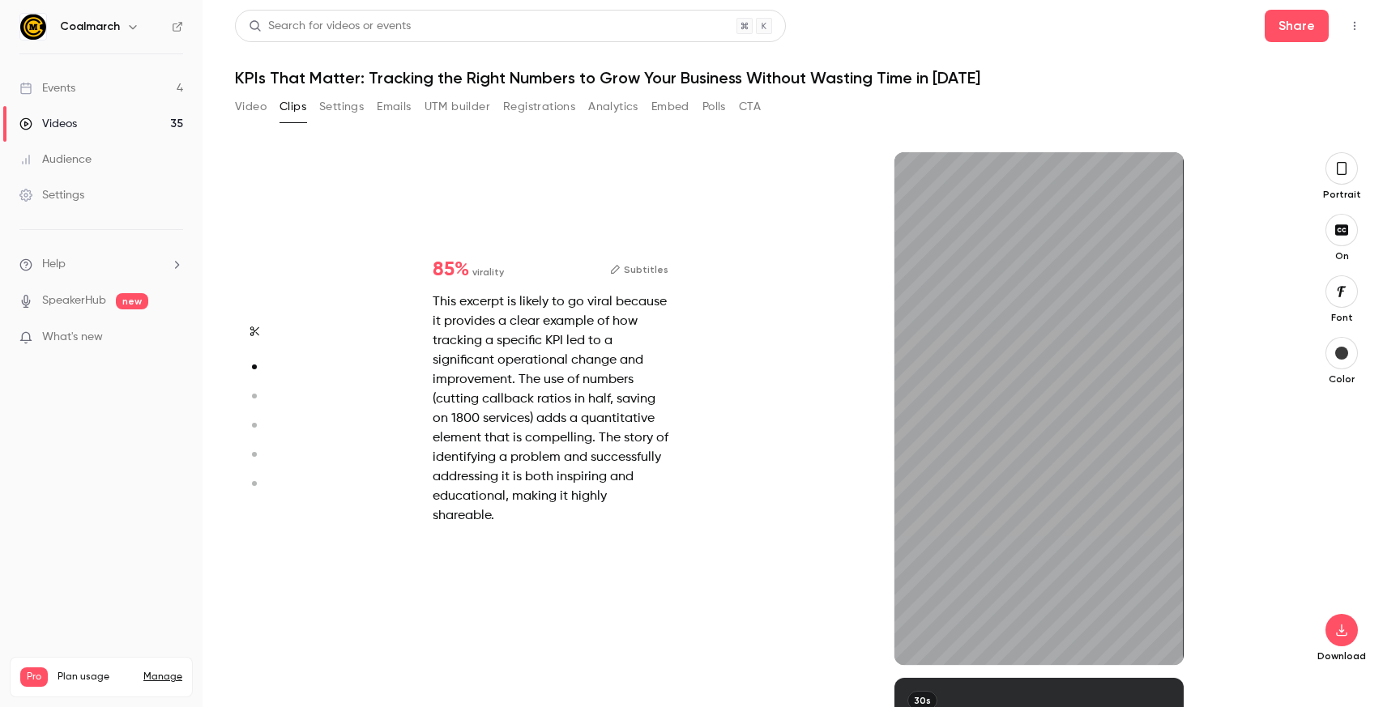
scroll to position [526, 0]
click at [1337, 175] on icon "button" at bounding box center [1341, 169] width 13 height 18
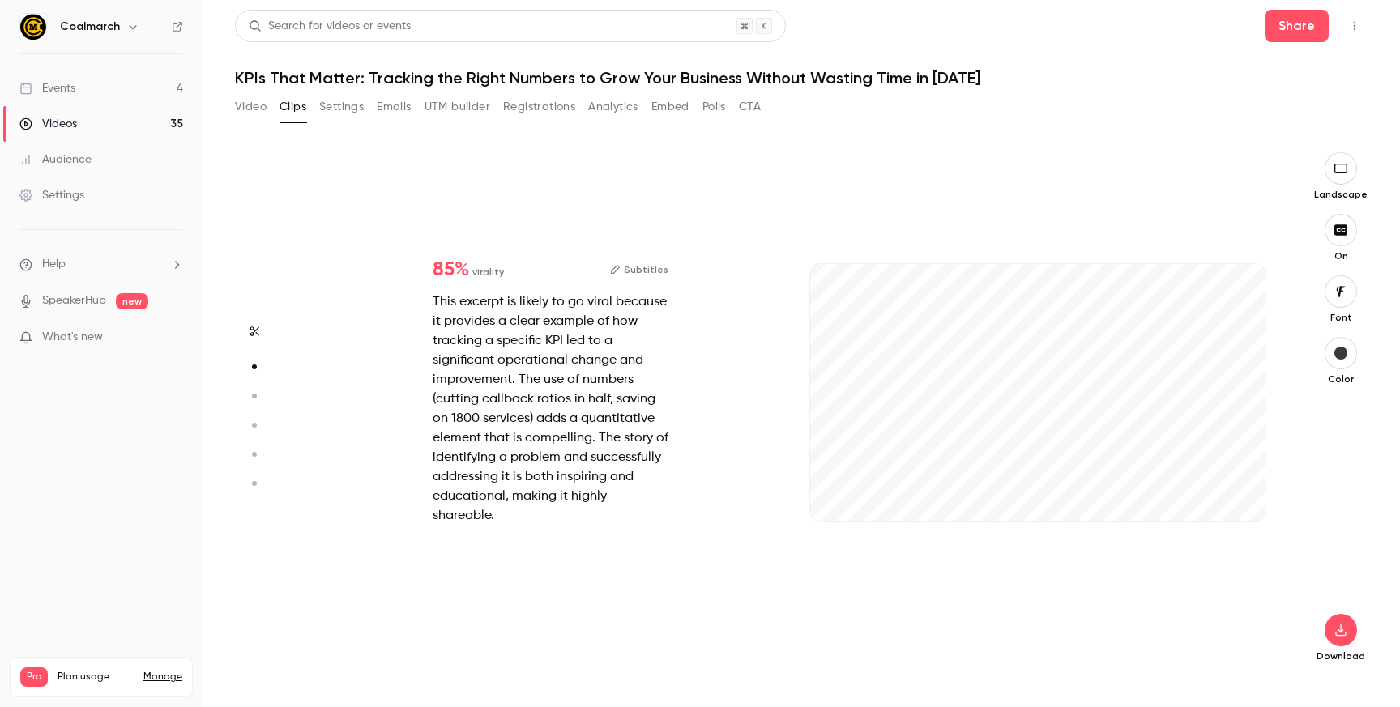
type input "*"
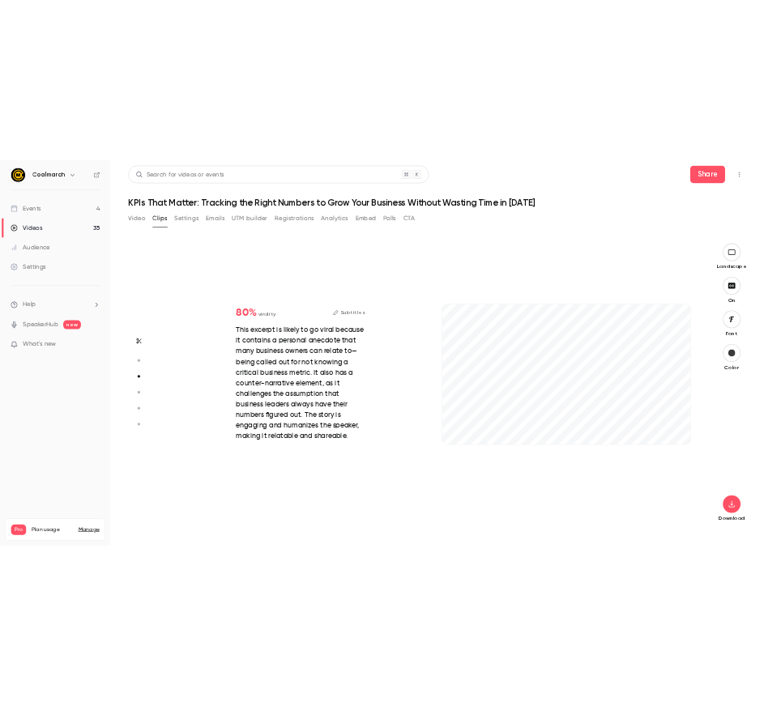
scroll to position [1051, 0]
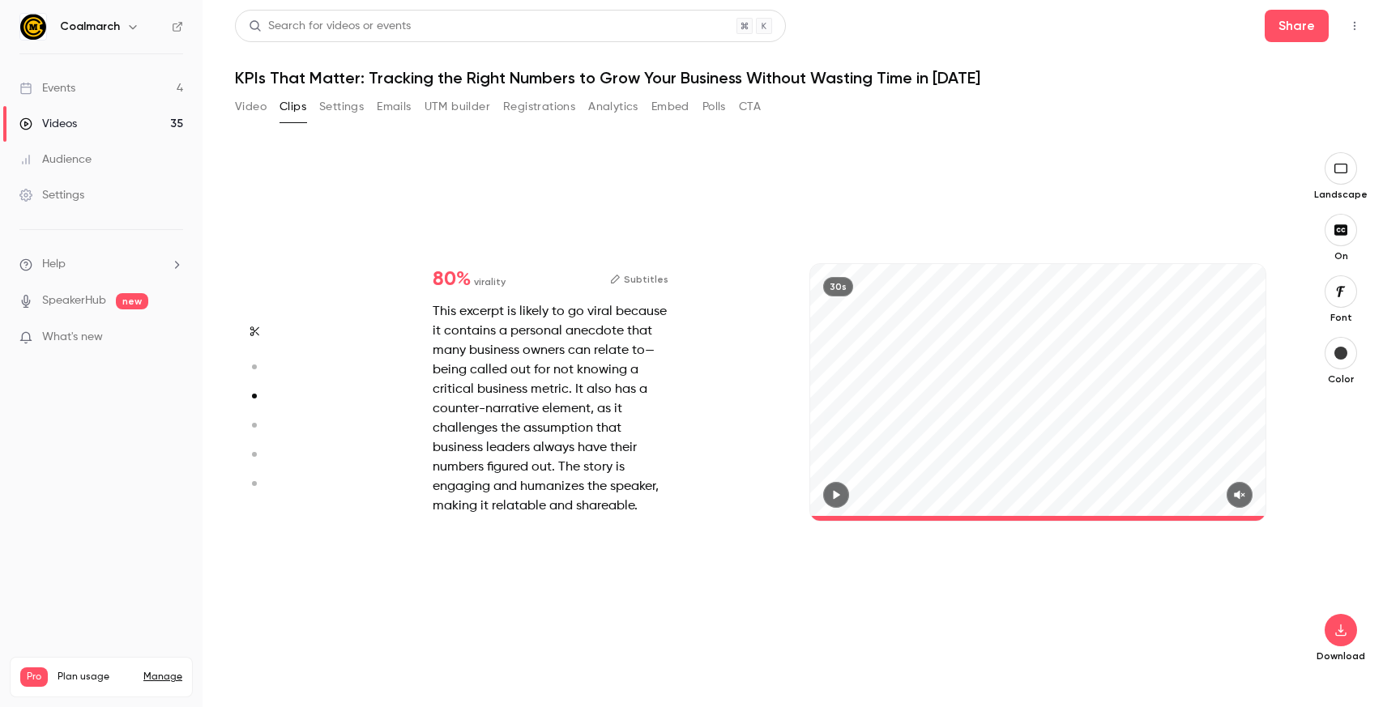
click at [835, 495] on icon "button" at bounding box center [836, 494] width 6 height 9
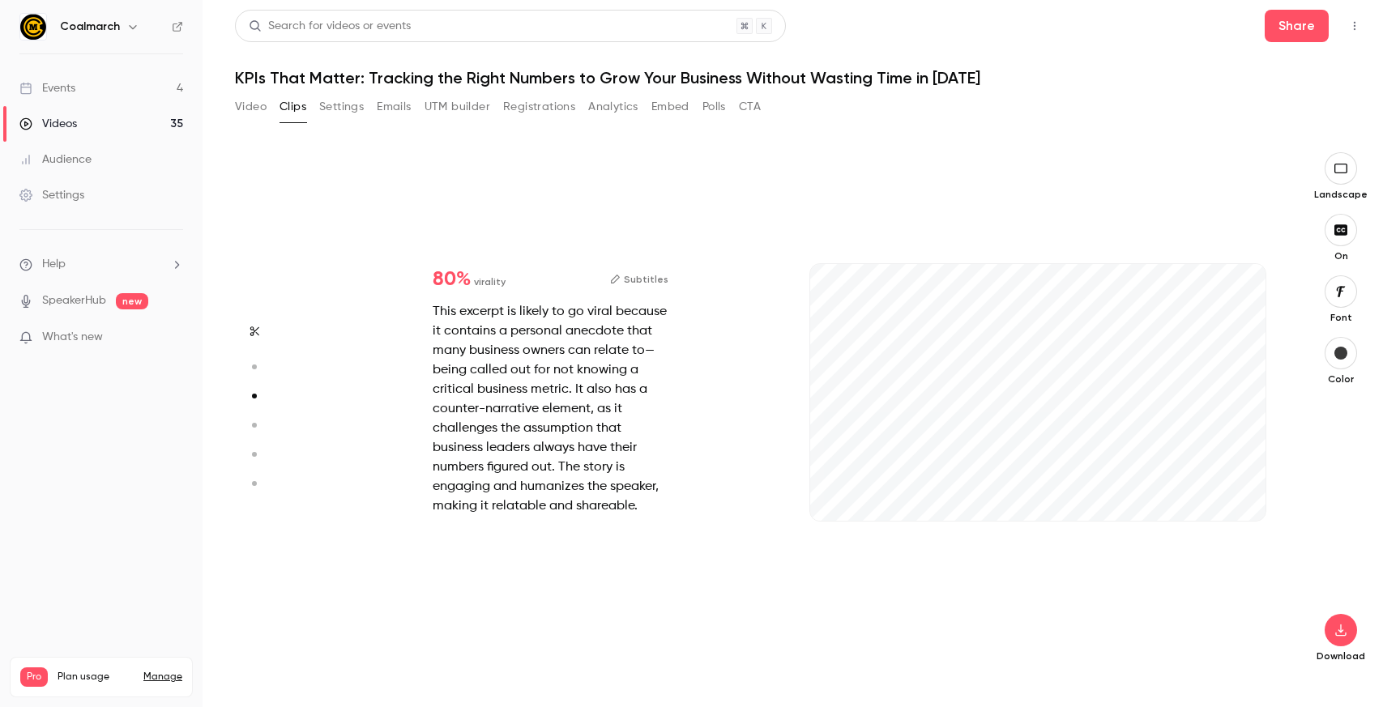
click at [268, 106] on div "Video Clips Settings Emails UTM builder Registrations Analytics Embed Polls CTA" at bounding box center [498, 107] width 526 height 26
click at [232, 105] on main "Search for videos or events Share KPIs That Matter: Tracking the Right Numbers …" at bounding box center [800, 353] width 1197 height 707
type input "***"
click at [240, 106] on button "Video" at bounding box center [251, 107] width 32 height 26
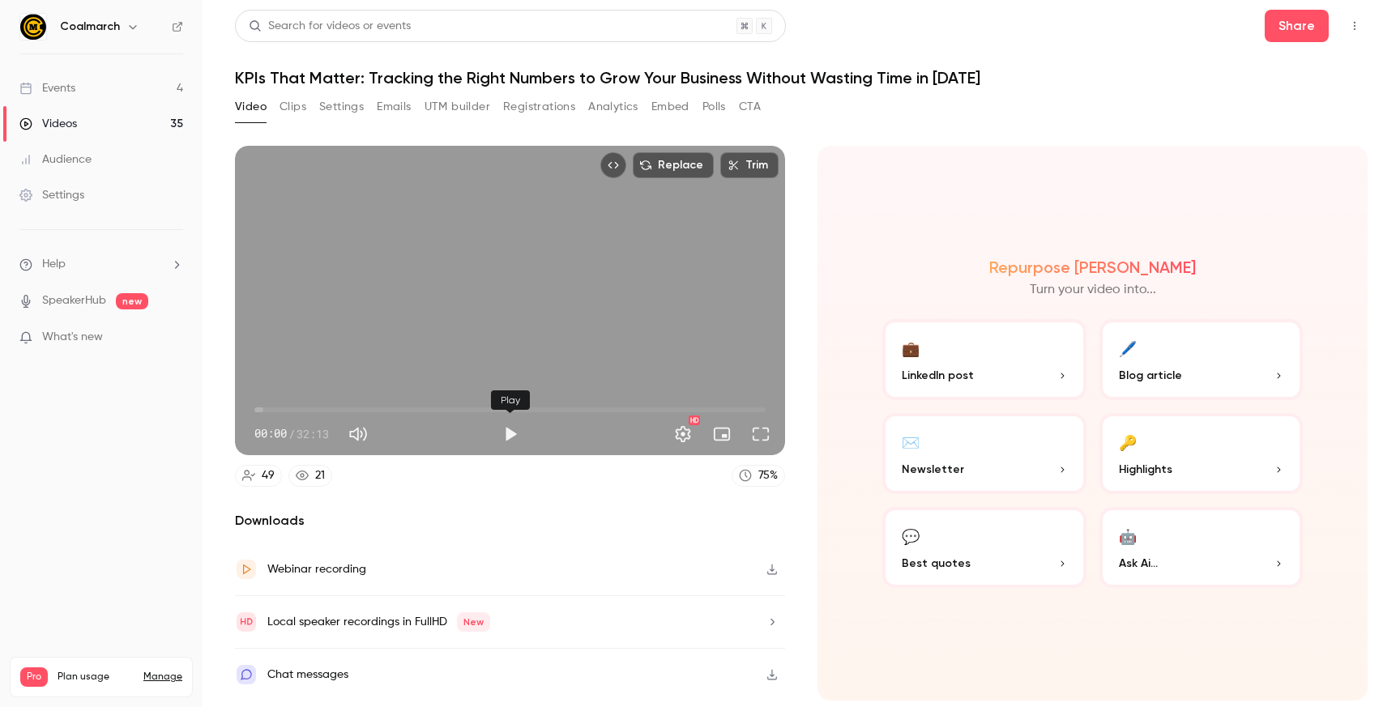
click at [505, 433] on button "Play" at bounding box center [510, 434] width 32 height 32
click at [515, 436] on button "Pause" at bounding box center [510, 434] width 32 height 32
type input "****"
click at [1190, 265] on div "Repurpose Ai Turn your video into..." at bounding box center [1092, 279] width 420 height 42
drag, startPoint x: 942, startPoint y: 680, endPoint x: 950, endPoint y: 676, distance: 9.1
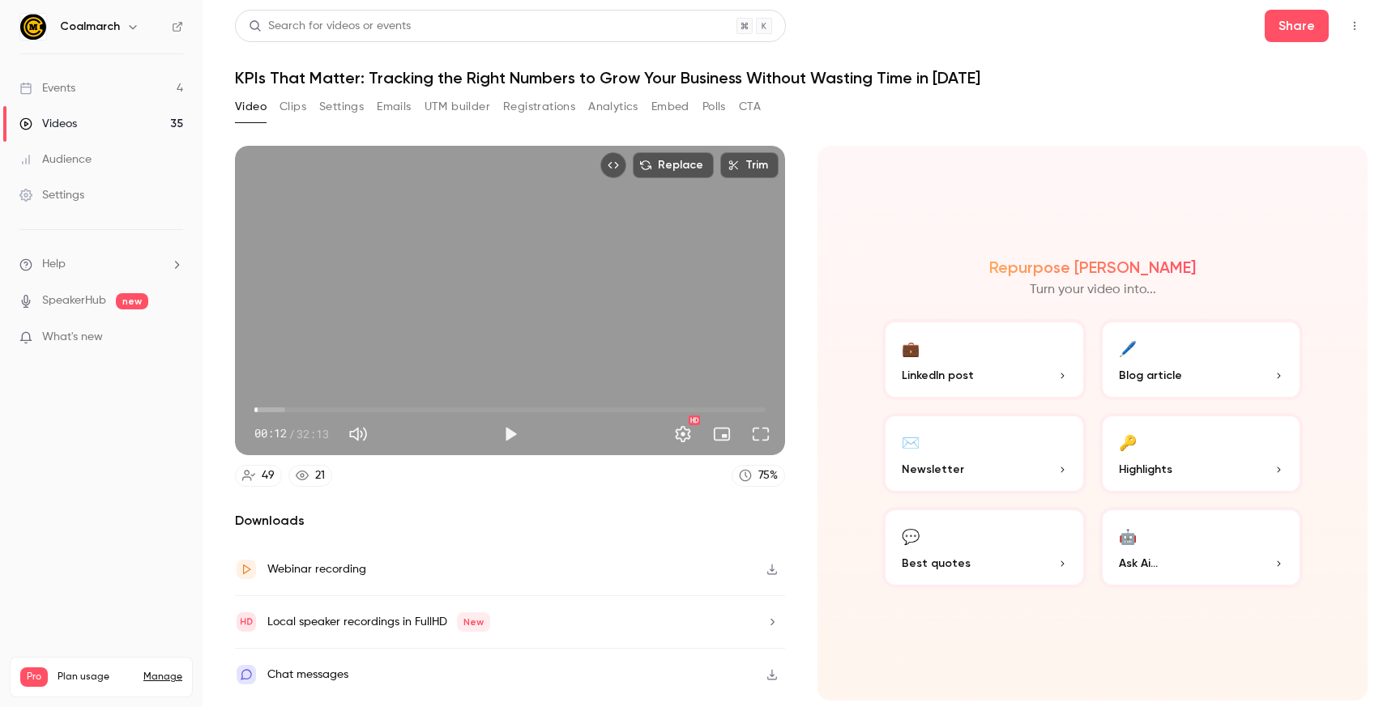
click at [941, 681] on div "Repurpose Ai Turn your video into... 💼 LinkedIn post 🖊️ Blog article ✉️ Newslet…" at bounding box center [1092, 423] width 550 height 555
click at [1108, 142] on div "Replace Trim 00:12 00:12 / 32:13 HD 49 21 75 % Downloads Webinar recording Loca…" at bounding box center [801, 396] width 1132 height 540
click at [159, 556] on nav "Coalmarch Events 4 Videos 35 Audience Settings Help SpeakerHub new What's new P…" at bounding box center [101, 353] width 202 height 707
click at [204, 659] on main "Search for videos or events Share KPIs That Matter: Tracking the Right Numbers …" at bounding box center [800, 353] width 1197 height 707
drag, startPoint x: 164, startPoint y: 639, endPoint x: 228, endPoint y: 661, distance: 67.6
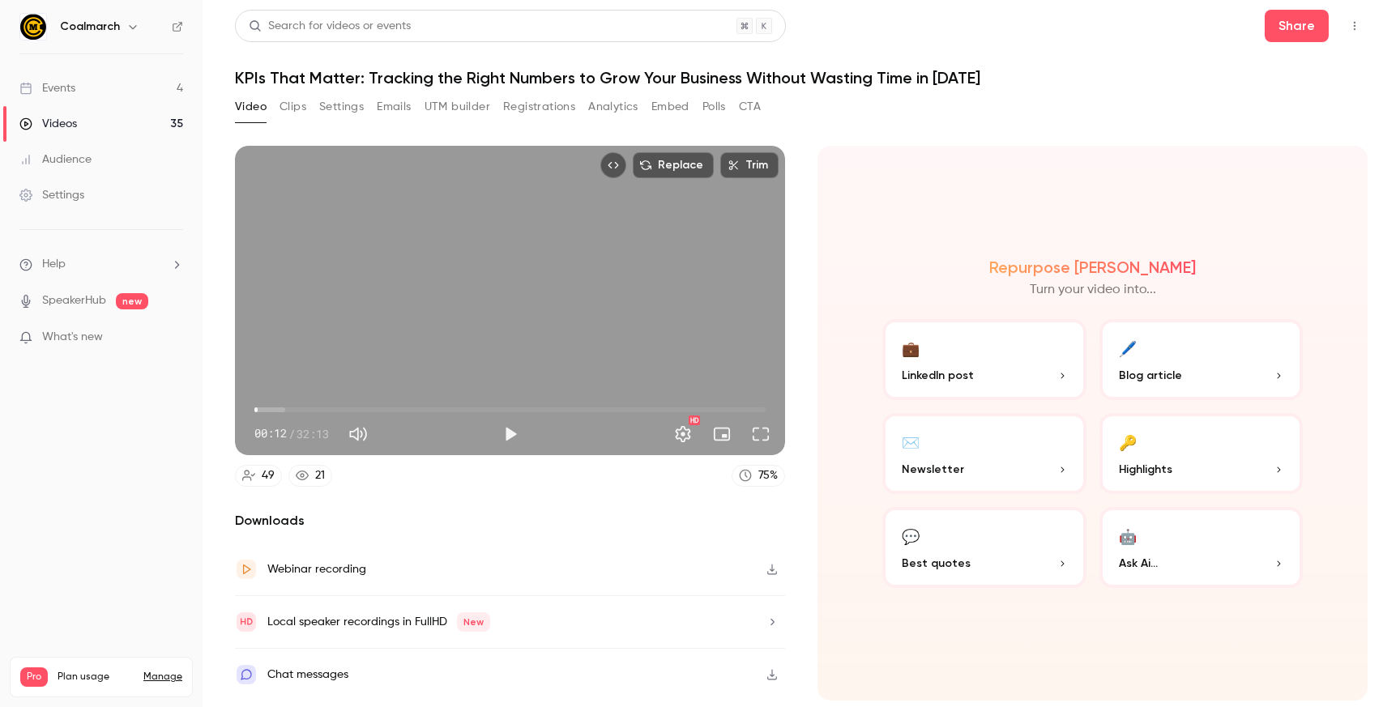
click at [168, 640] on nav "Coalmarch Events 4 Videos 35 Audience Settings Help SpeakerHub new What's new P…" at bounding box center [101, 353] width 202 height 707
click at [323, 120] on div "Video Clips Settings Emails UTM builder Registrations Analytics Embed Polls CTA" at bounding box center [498, 110] width 526 height 32
